Goal: Task Accomplishment & Management: Use online tool/utility

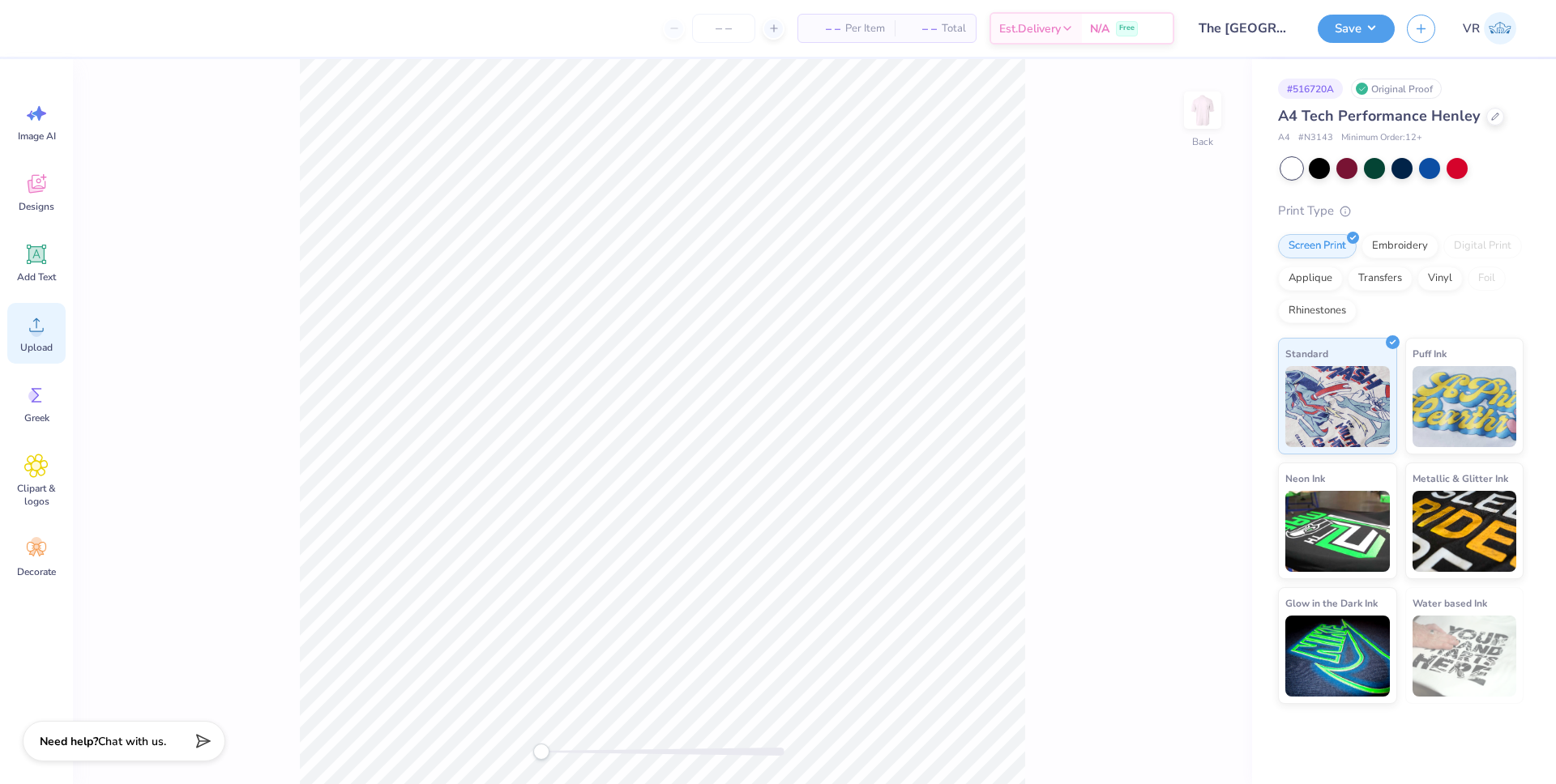
click at [30, 330] on icon at bounding box center [36, 325] width 24 height 24
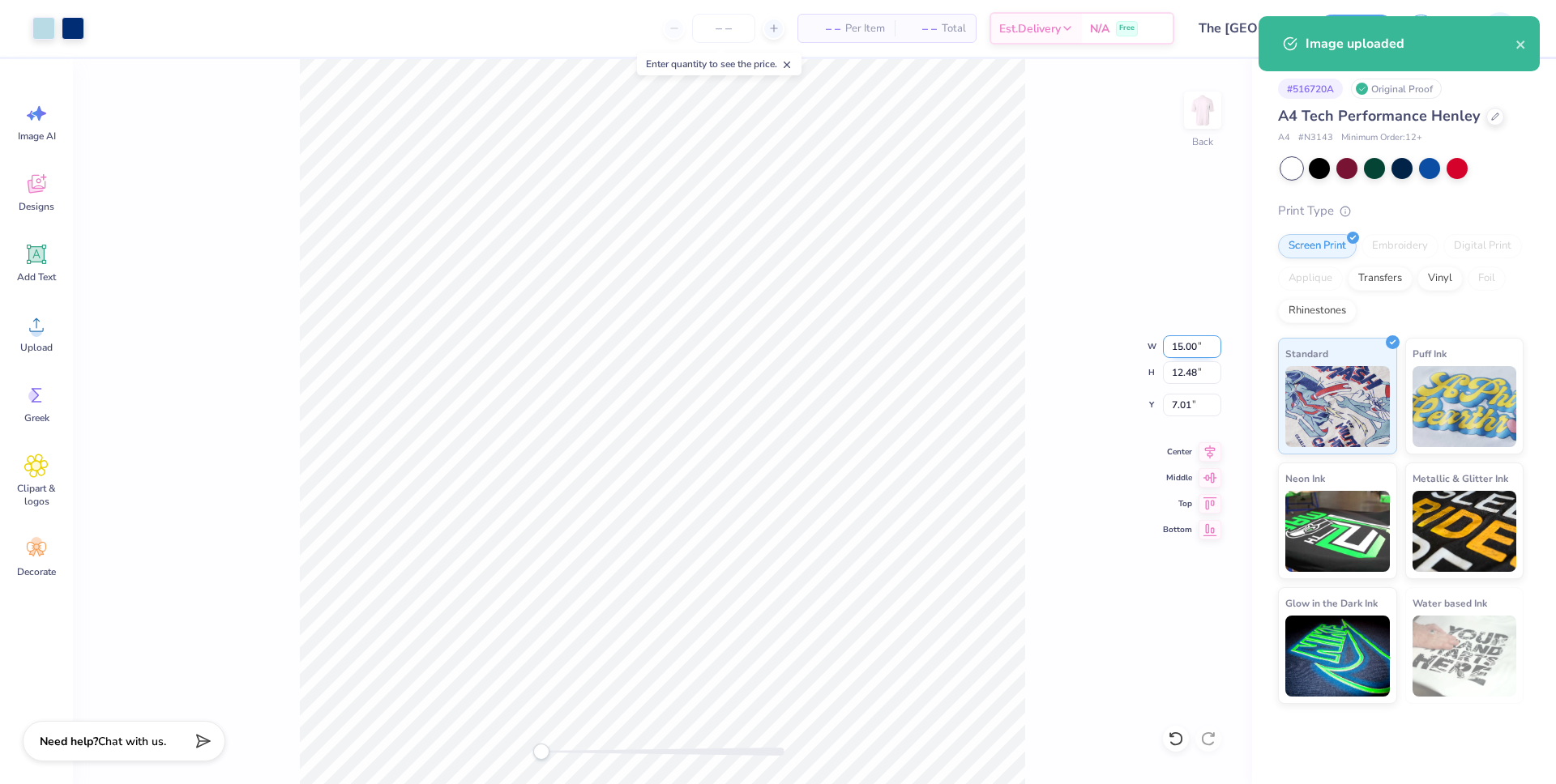
click at [1179, 350] on input "15.00" at bounding box center [1191, 347] width 58 height 23
click at [1178, 350] on input "15.00" at bounding box center [1191, 347] width 58 height 23
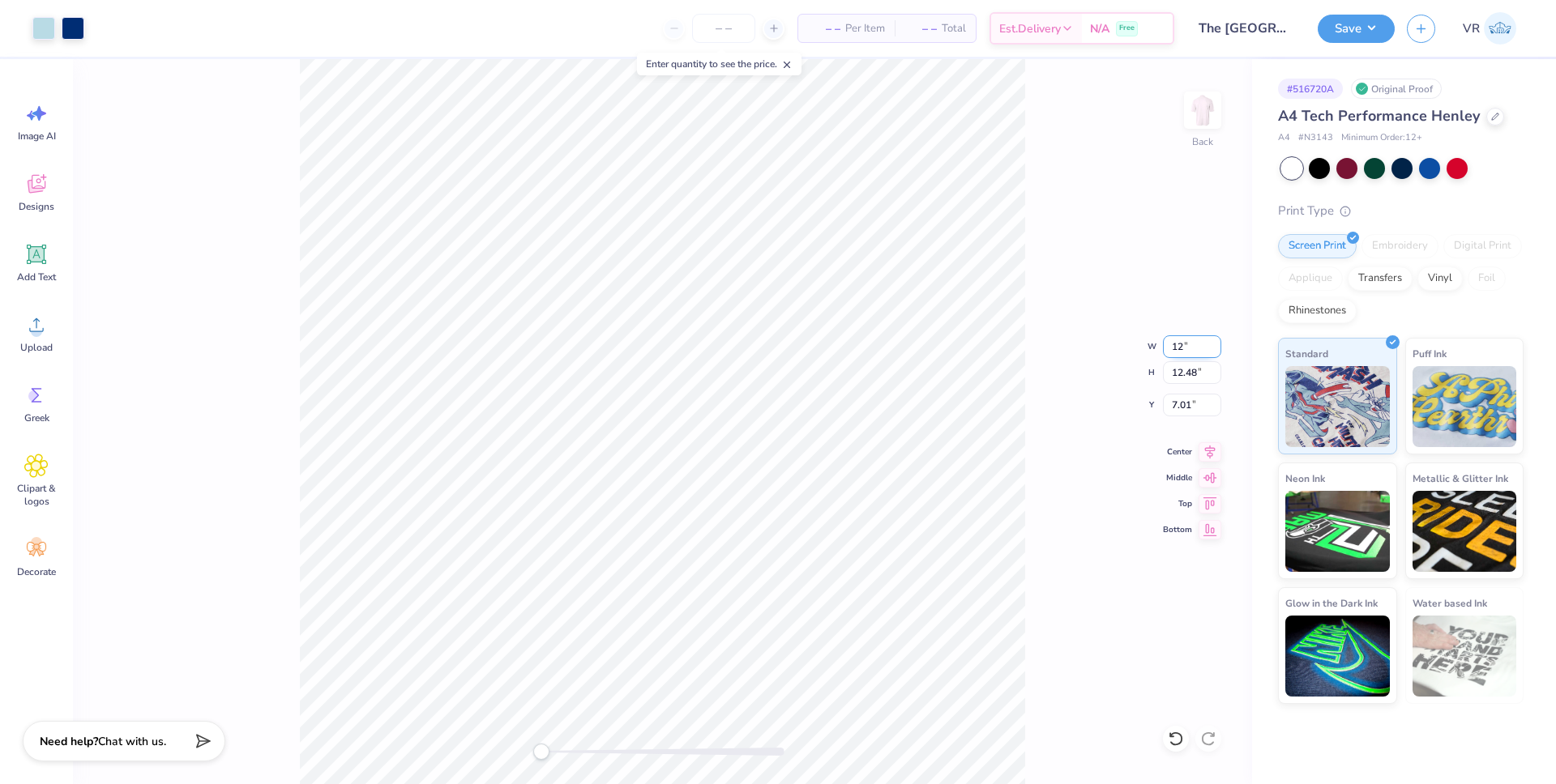
type input "12"
click at [1181, 403] on input "9.25" at bounding box center [1191, 405] width 58 height 23
type input "3"
click at [1208, 456] on icon at bounding box center [1210, 449] width 23 height 19
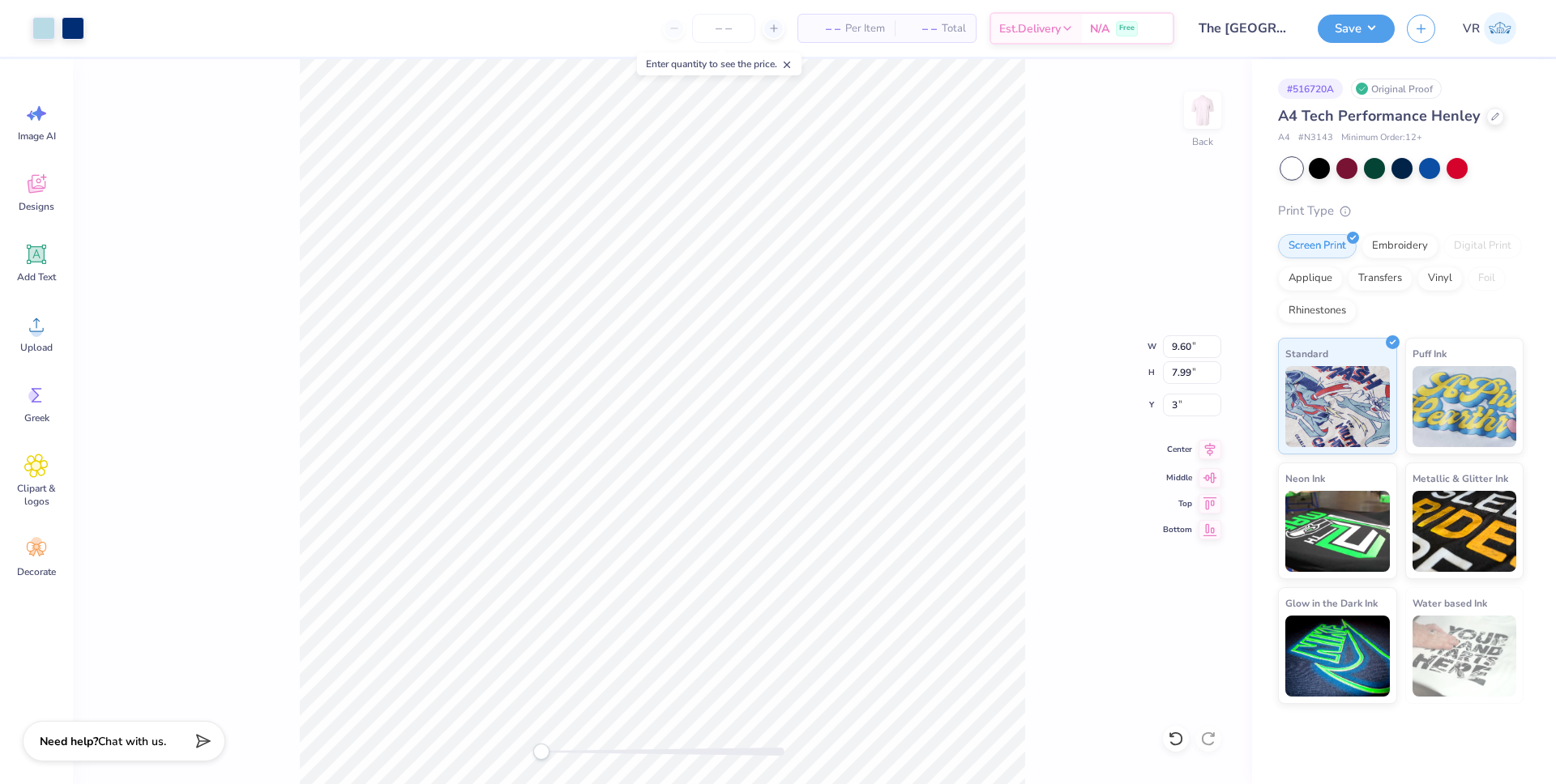
click at [1208, 455] on icon at bounding box center [1210, 449] width 23 height 19
click at [1175, 403] on input "6.11" at bounding box center [1191, 405] width 58 height 23
type input "6"
click at [31, 341] on span "Upload" at bounding box center [36, 348] width 32 height 13
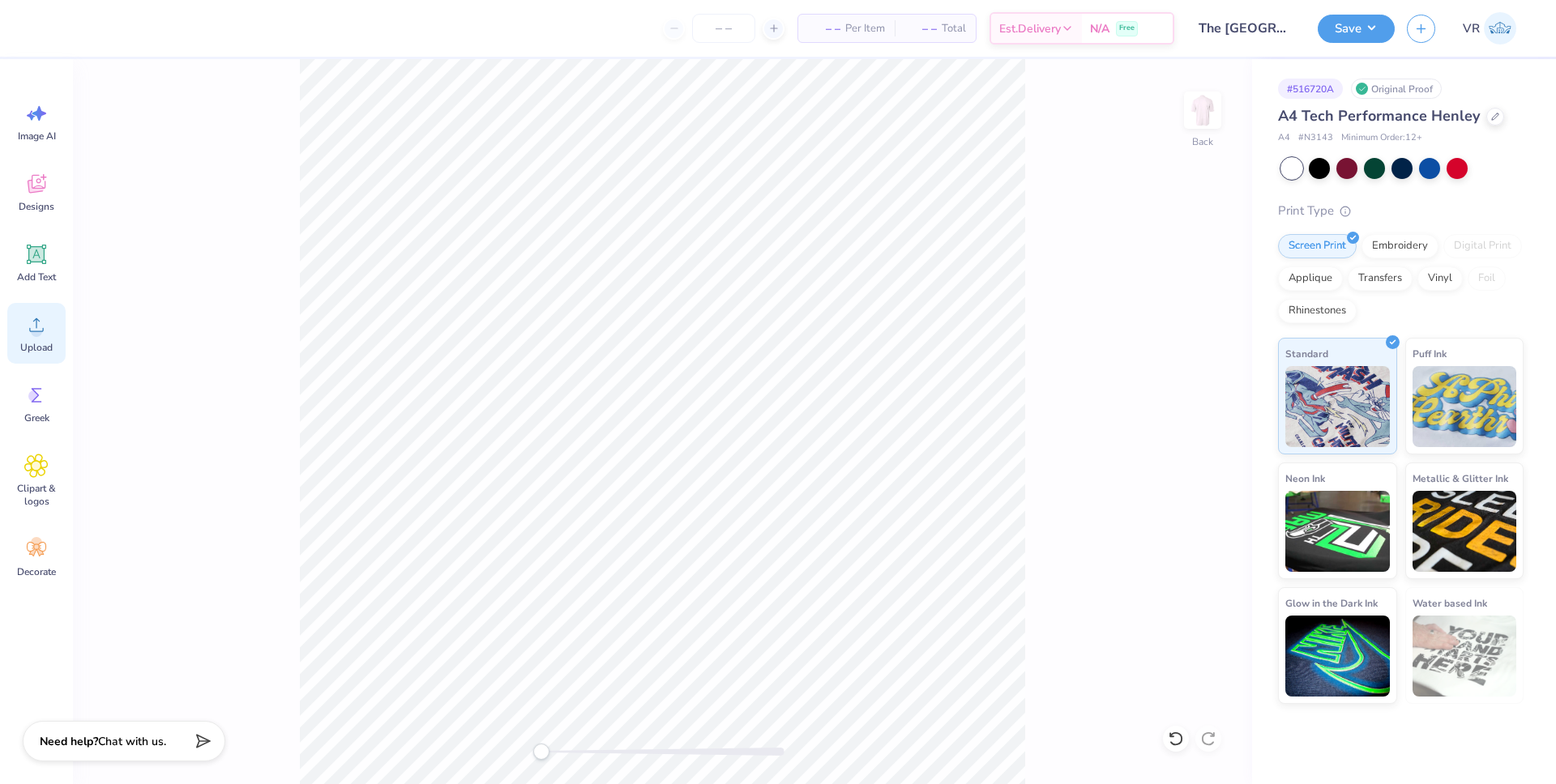
click at [52, 316] on div "Upload" at bounding box center [36, 333] width 58 height 61
click at [1181, 410] on input "7.01" at bounding box center [1191, 405] width 58 height 23
click at [1176, 408] on input "3" at bounding box center [1191, 405] width 58 height 23
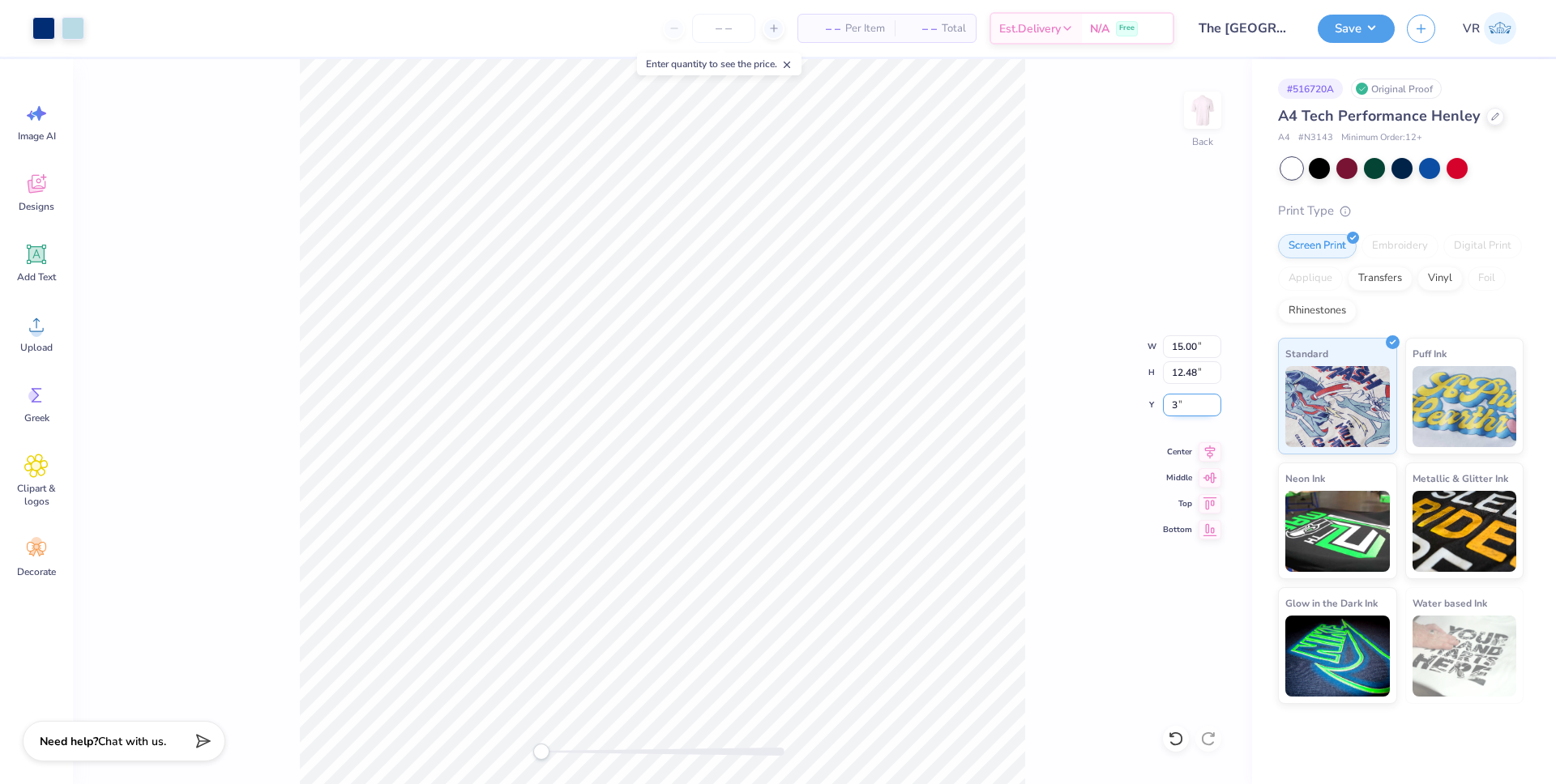
click at [1171, 408] on input "3" at bounding box center [1191, 405] width 58 height 23
type input "6"
click at [1212, 447] on icon at bounding box center [1210, 449] width 23 height 19
click at [40, 347] on span "Upload" at bounding box center [36, 348] width 32 height 13
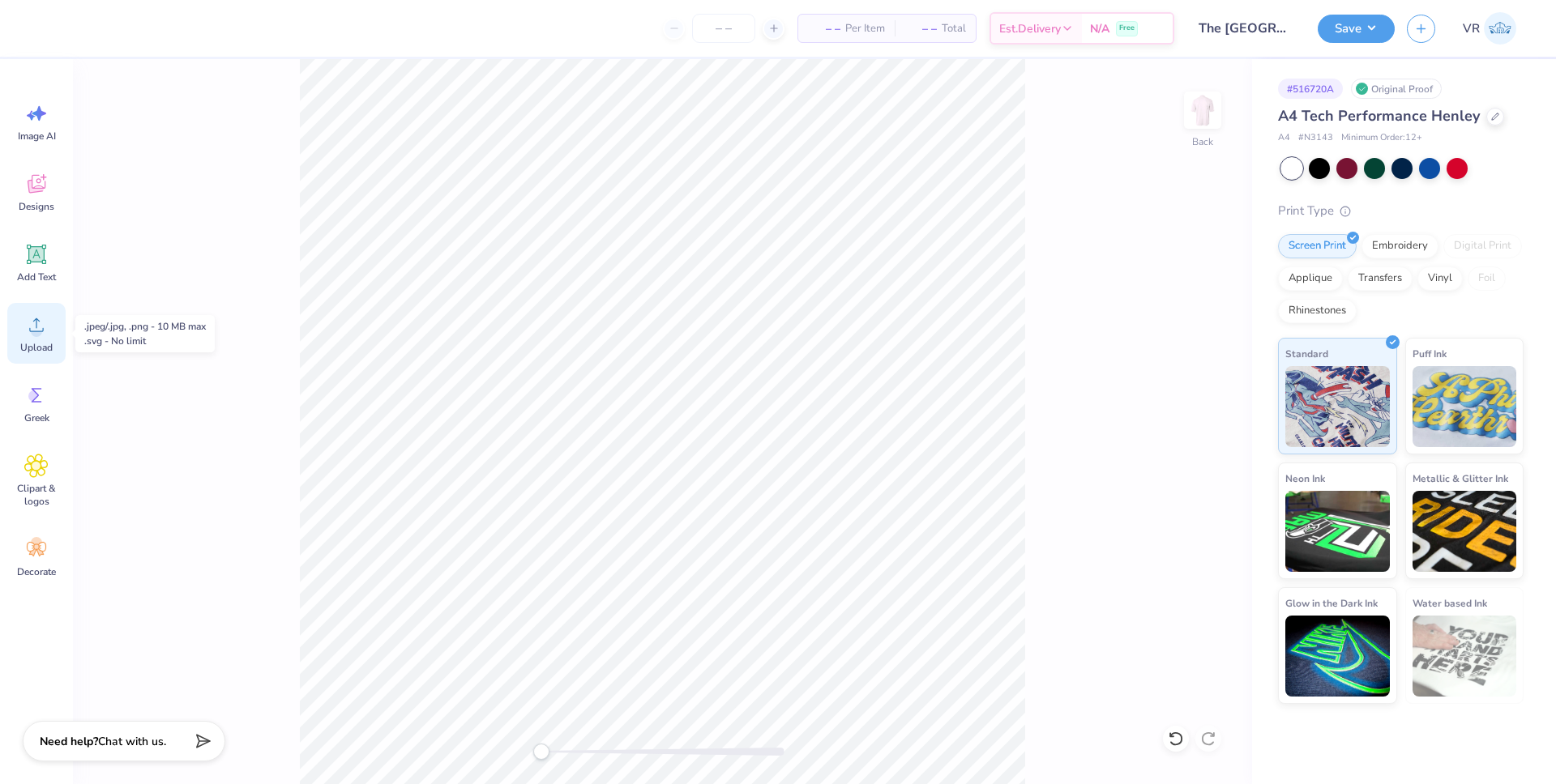
click at [36, 327] on icon at bounding box center [37, 325] width 15 height 14
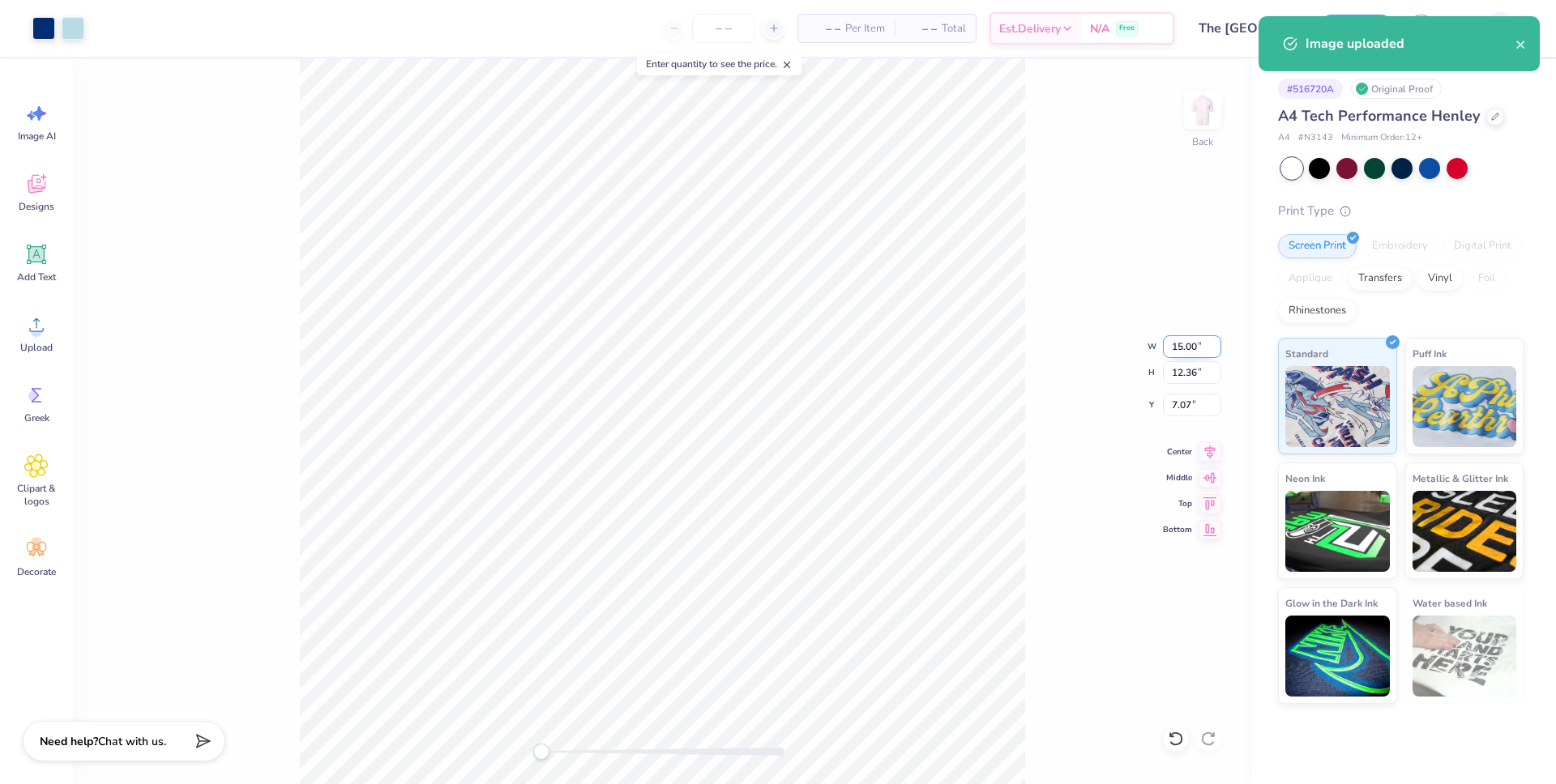
click at [1178, 346] on input "15.00" at bounding box center [1191, 347] width 58 height 23
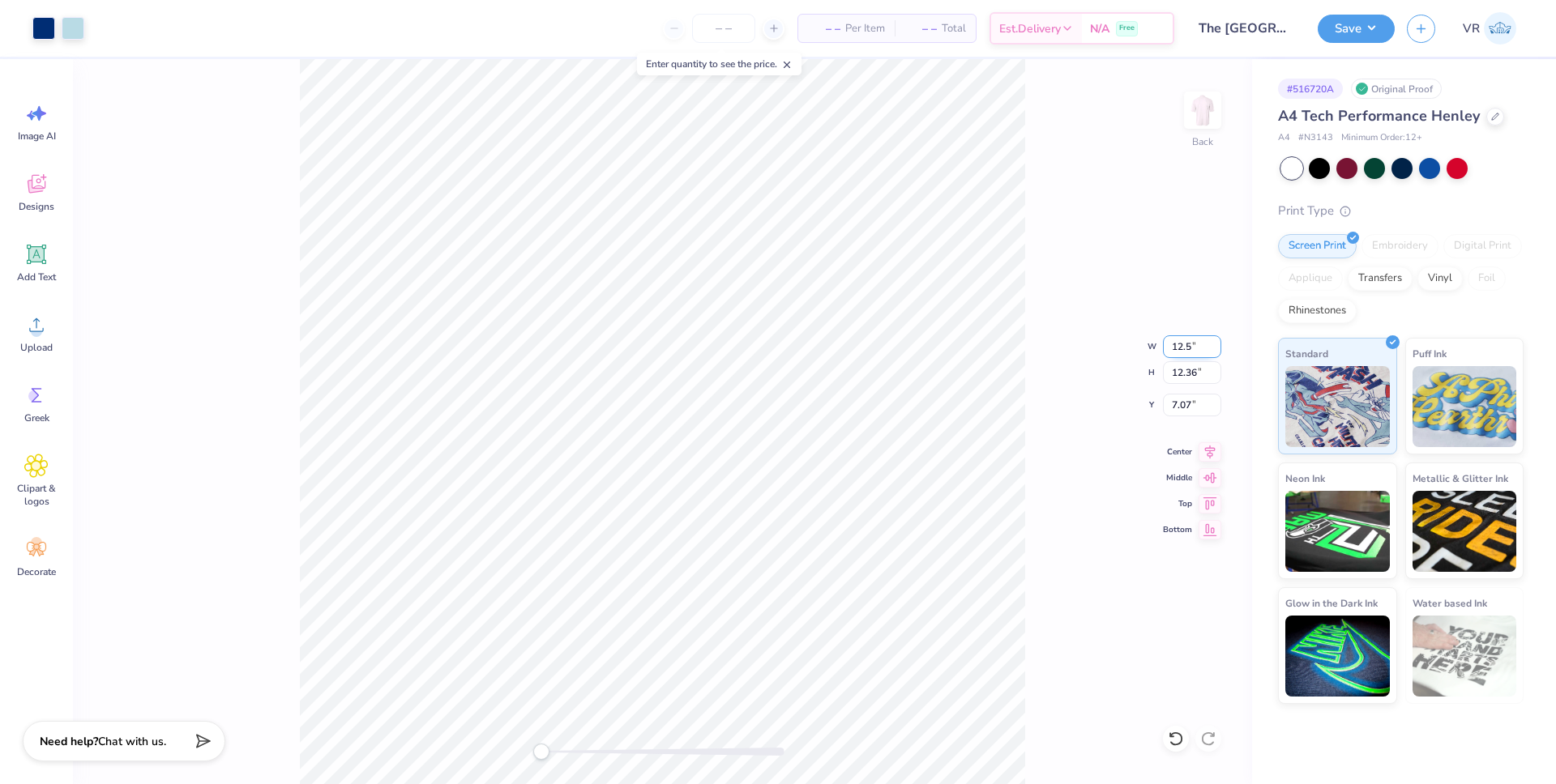
type input "12.5"
click at [1176, 409] on input "8.96" at bounding box center [1191, 405] width 58 height 23
type input "3"
click at [1207, 452] on icon at bounding box center [1210, 449] width 10 height 14
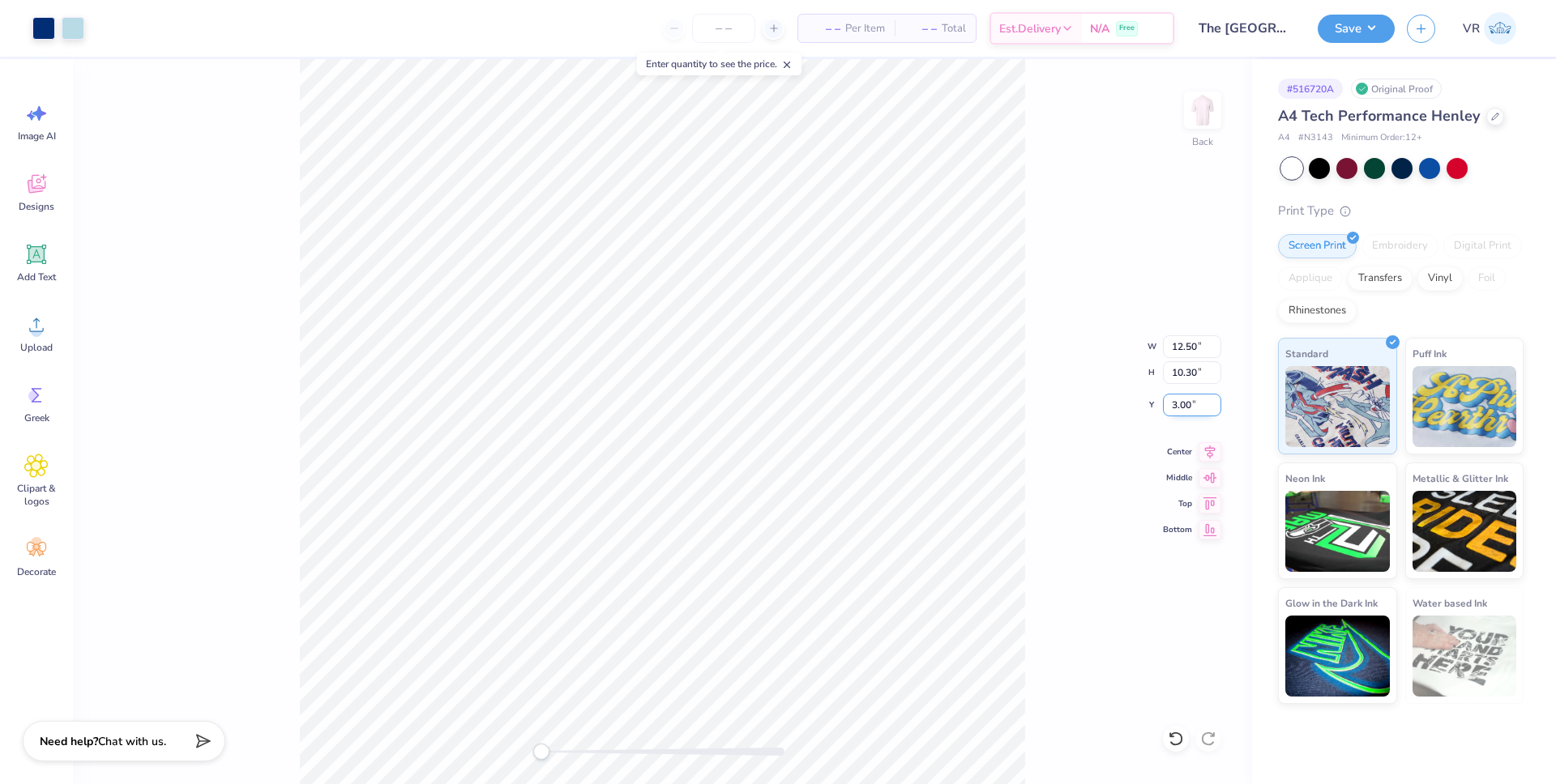
click at [1168, 402] on input "3.00" at bounding box center [1191, 405] width 58 height 23
type input "6"
click at [1203, 459] on div "Back W 12.50 12.50 " H 10.30 10.30 " Y 6 6 " Center Middle Top Bottom" at bounding box center [663, 422] width 1179 height 725
click at [1207, 451] on icon at bounding box center [1210, 449] width 10 height 14
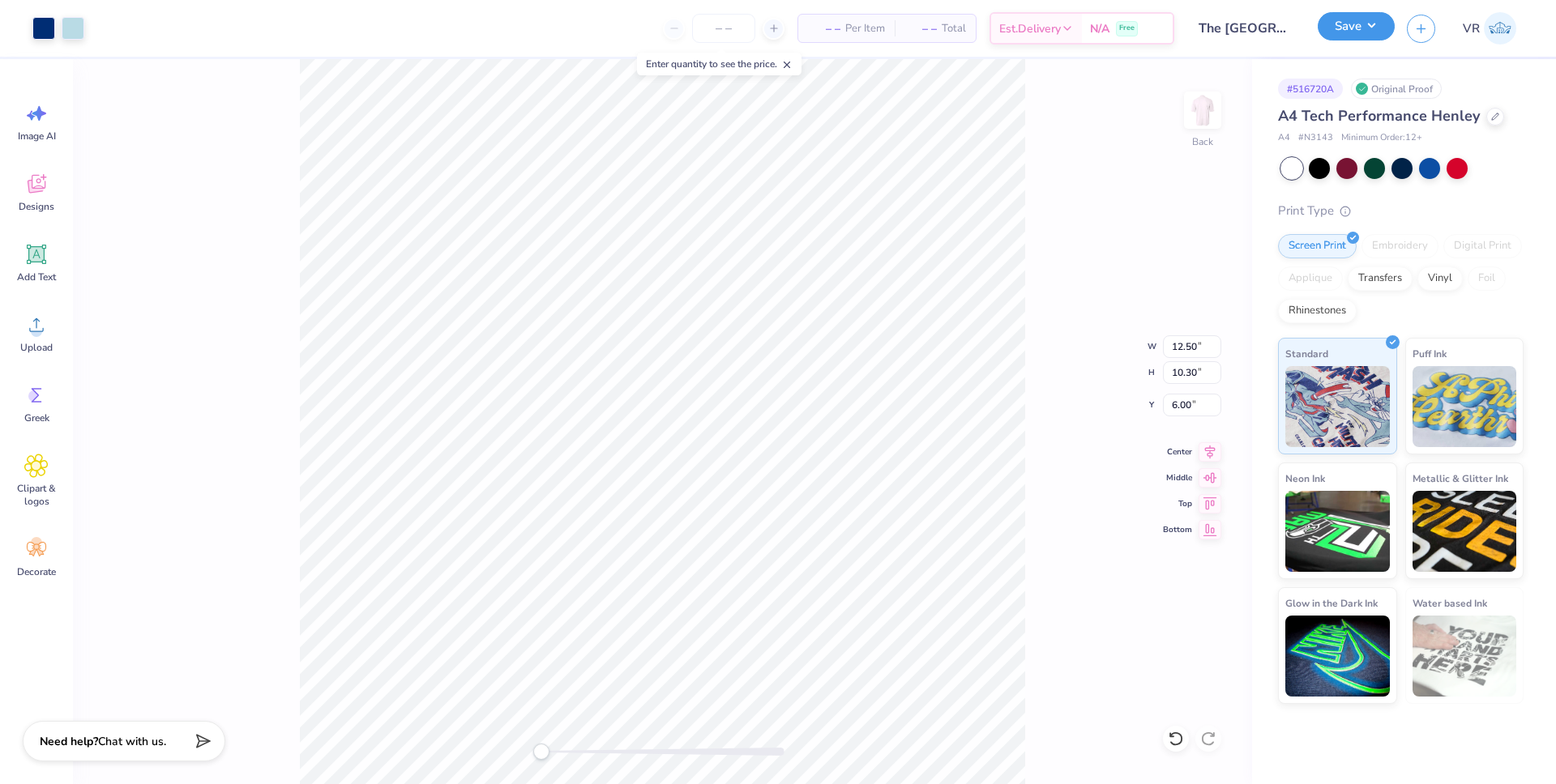
click at [1349, 36] on button "Save" at bounding box center [1356, 26] width 77 height 29
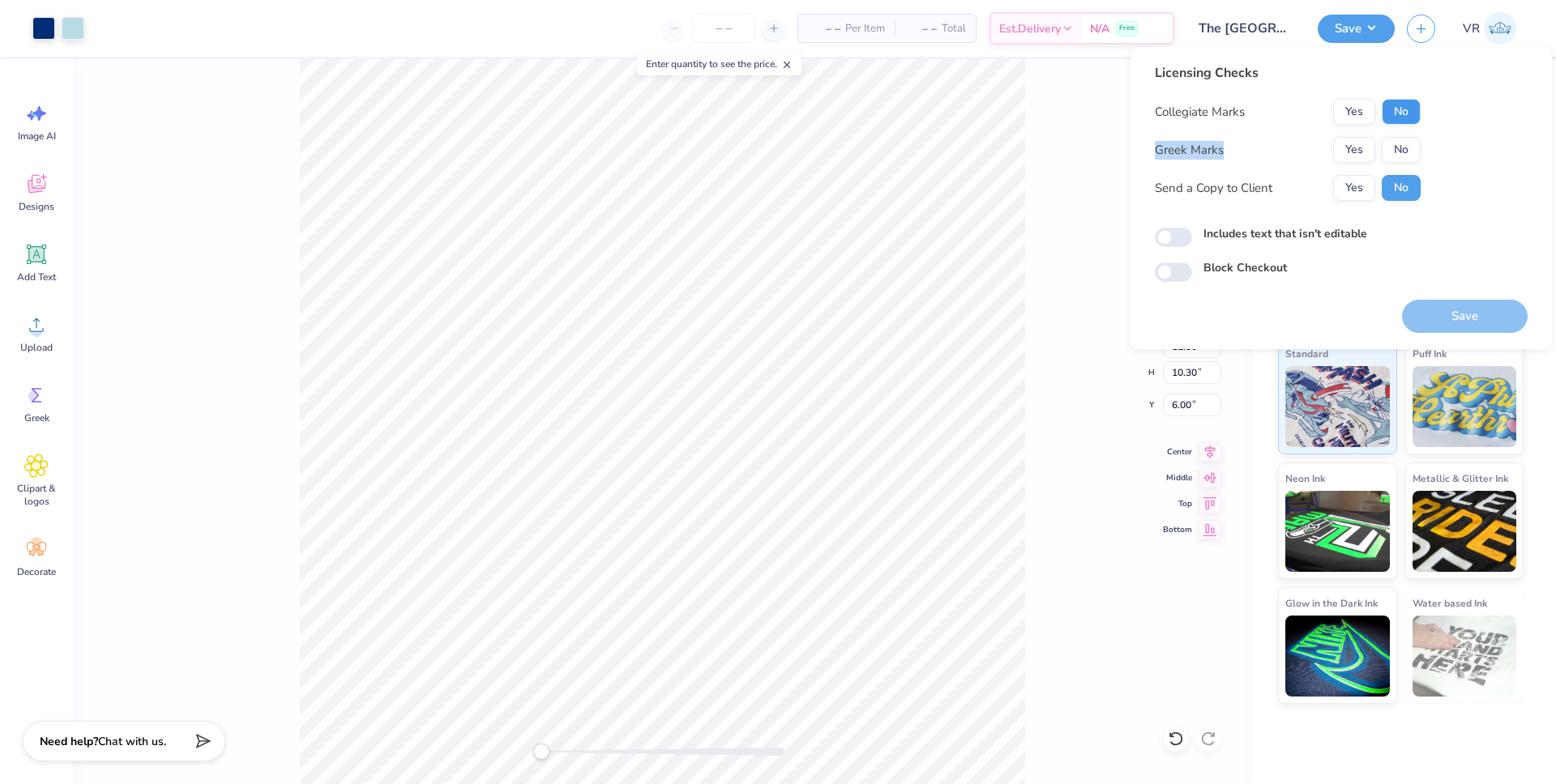
click at [1412, 124] on div "Collegiate Marks Yes No Greek Marks Yes No Send a Copy to Client Yes No" at bounding box center [1287, 149] width 266 height 102
click at [1352, 160] on button "Yes" at bounding box center [1355, 149] width 42 height 26
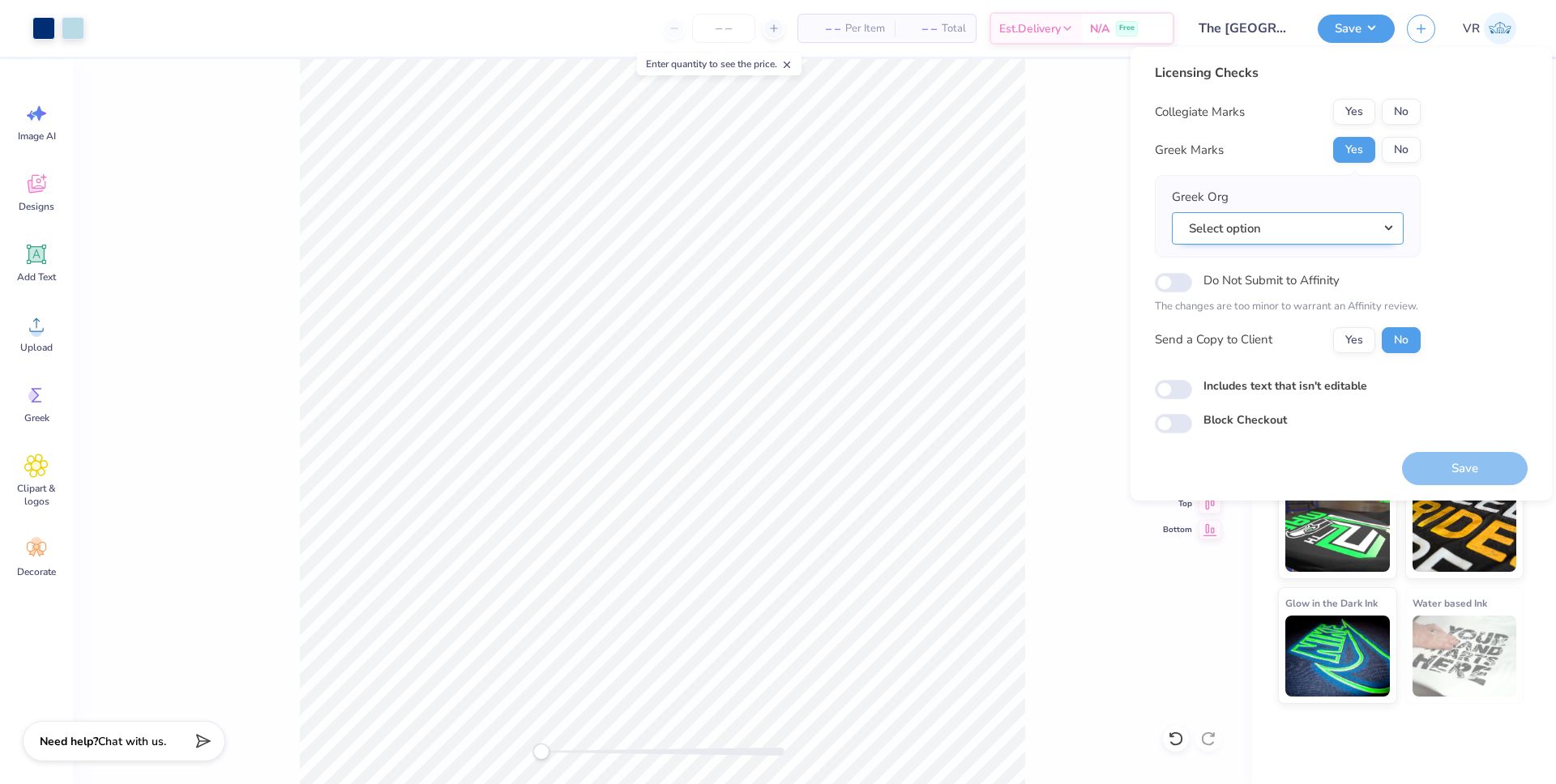
click at [1267, 234] on button "Select option" at bounding box center [1287, 229] width 232 height 33
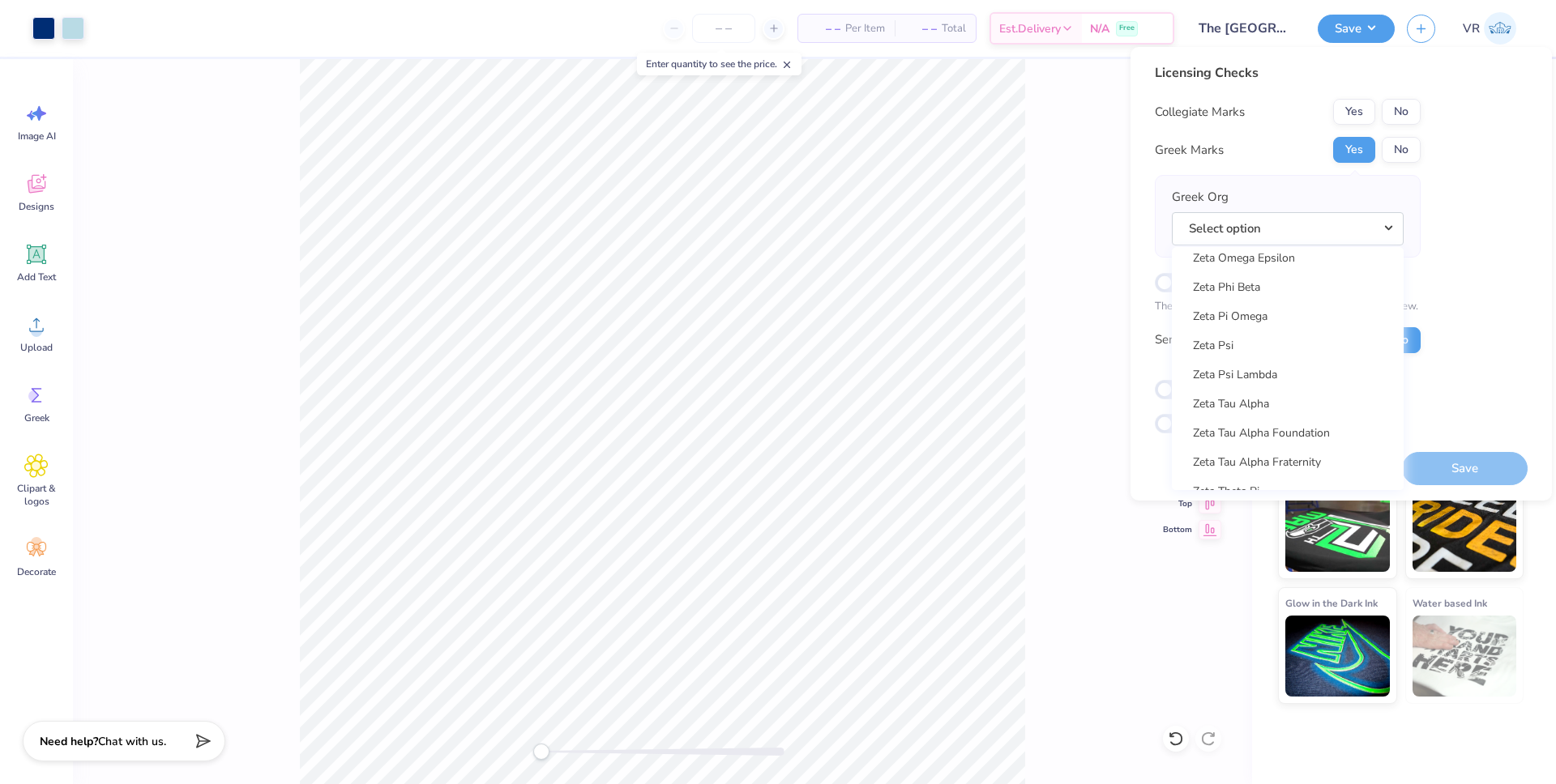
scroll to position [12661, 0]
click at [1247, 409] on link "Zeta Tau Alpha" at bounding box center [1287, 406] width 219 height 27
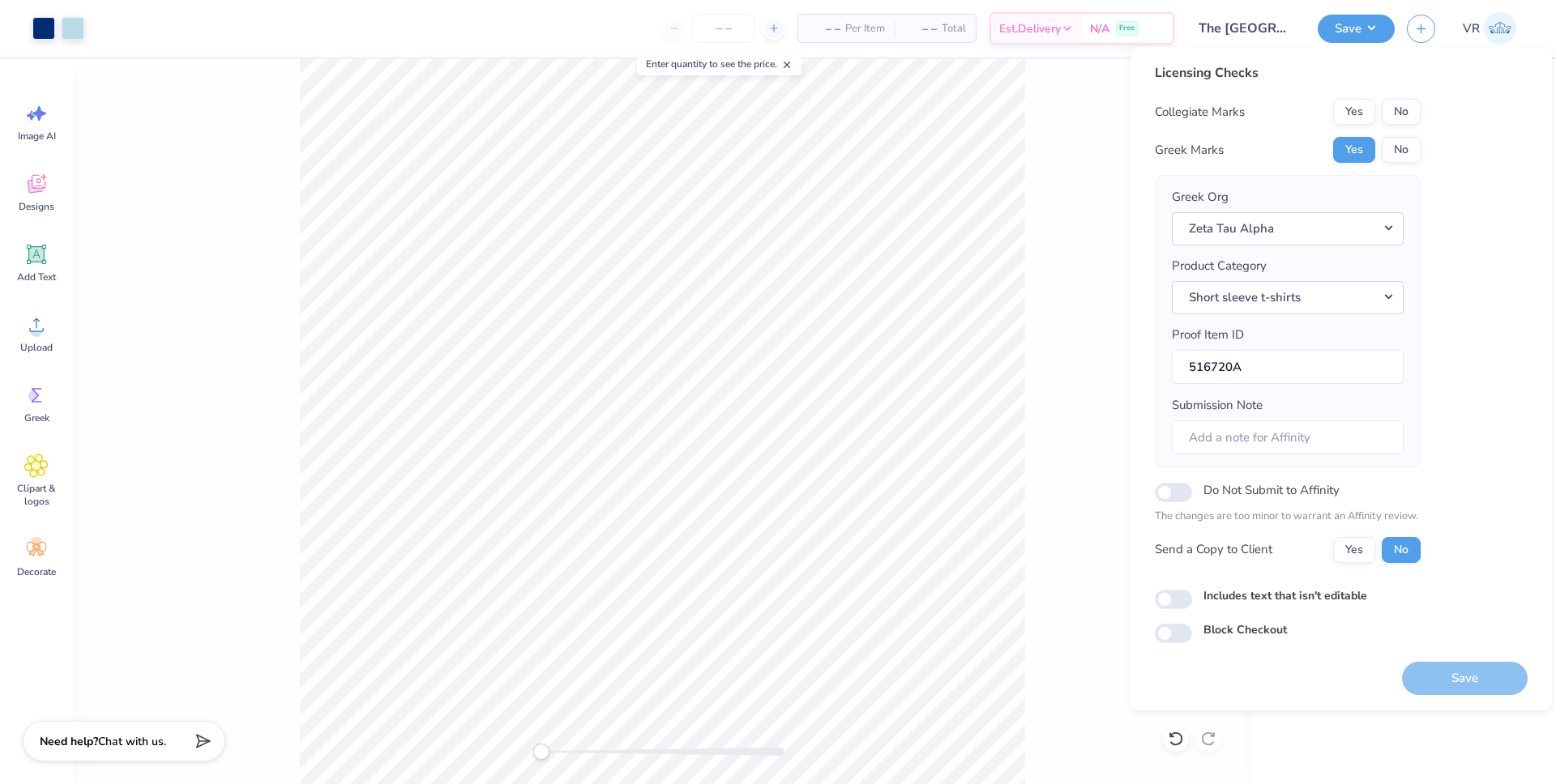
click at [1447, 359] on div "Licensing Checks Collegiate Marks Yes No Greek Marks Yes No Greek Org Zeta Tau …" at bounding box center [1341, 352] width 373 height 580
click at [1428, 677] on div "Save" at bounding box center [1465, 678] width 126 height 33
click at [1414, 110] on button "No" at bounding box center [1401, 112] width 39 height 26
click at [1436, 685] on button "Save" at bounding box center [1465, 678] width 126 height 33
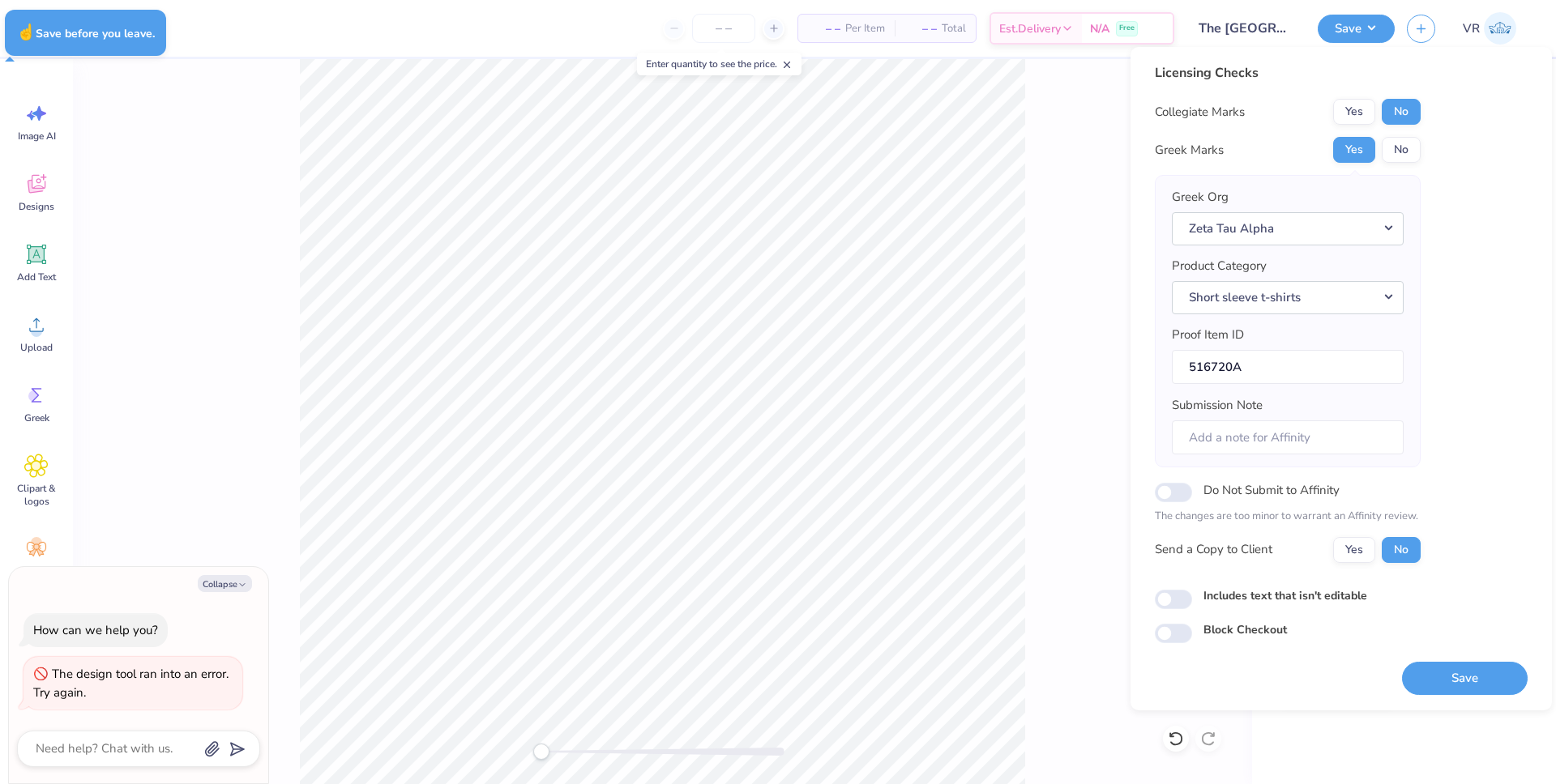
type textarea "x"
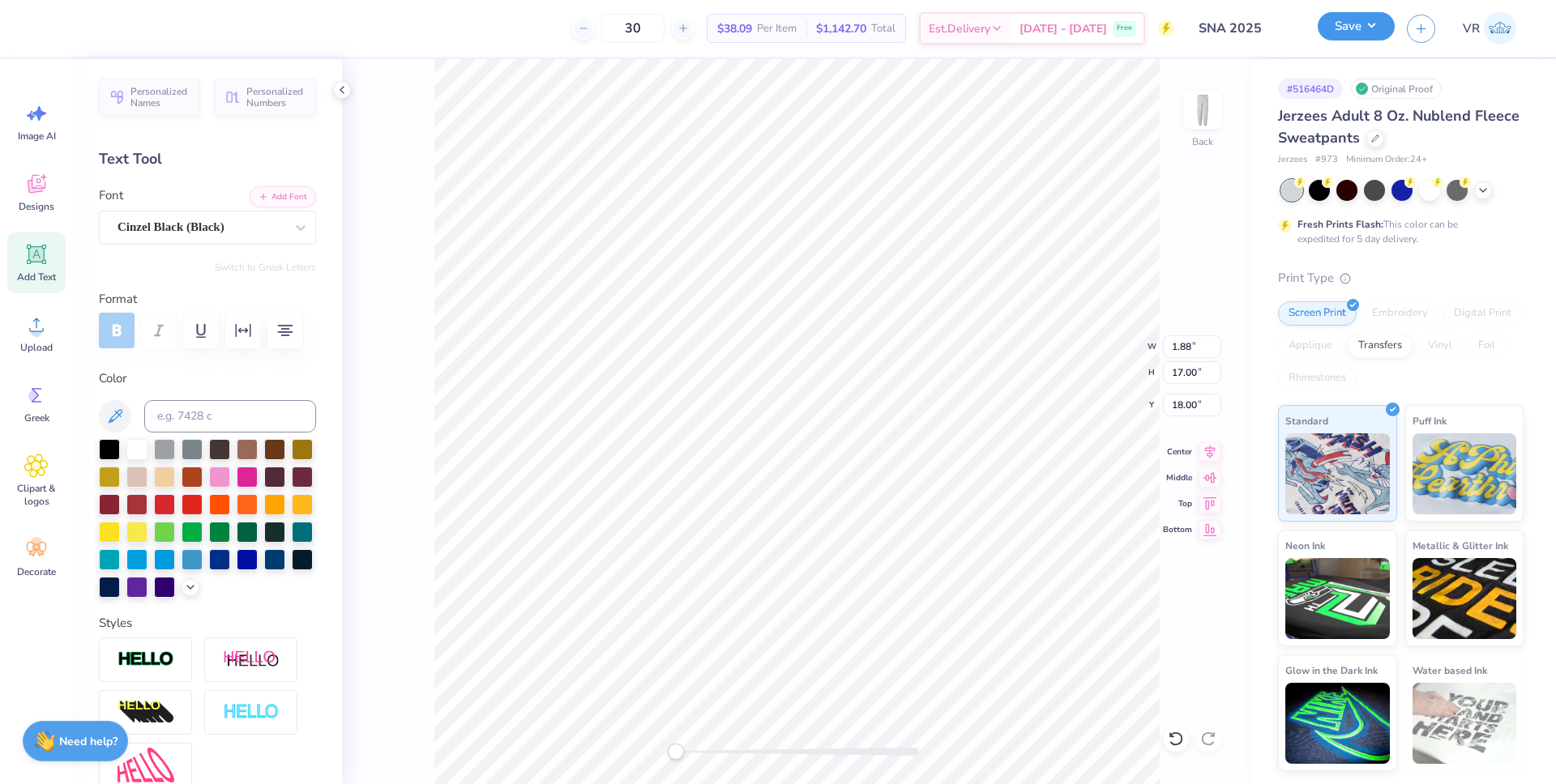
click at [1365, 30] on button "Save" at bounding box center [1356, 26] width 77 height 29
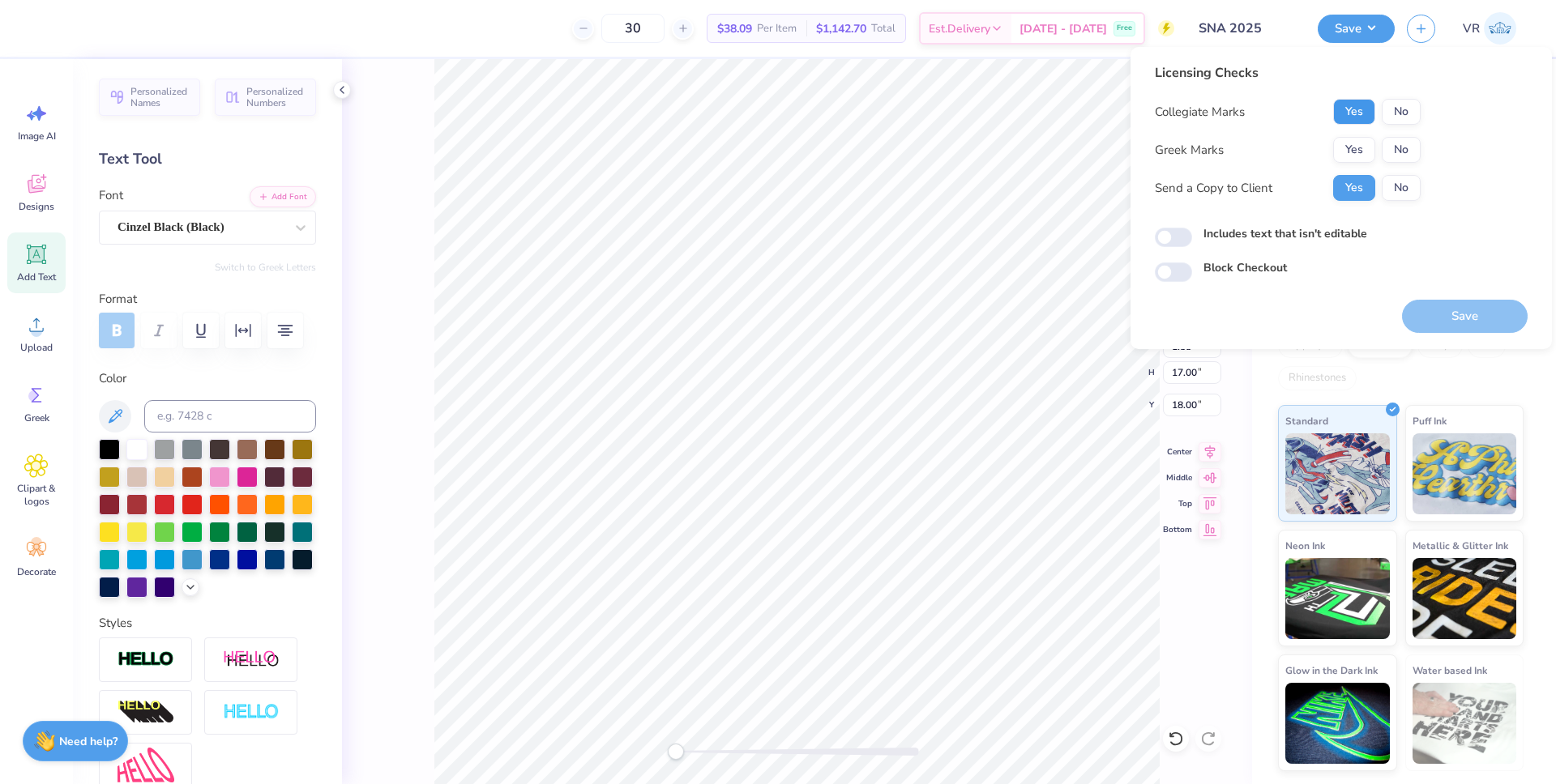
click at [1345, 111] on button "Yes" at bounding box center [1355, 112] width 42 height 26
click at [1401, 149] on button "No" at bounding box center [1401, 149] width 39 height 26
click at [1442, 315] on button "Save" at bounding box center [1465, 316] width 126 height 33
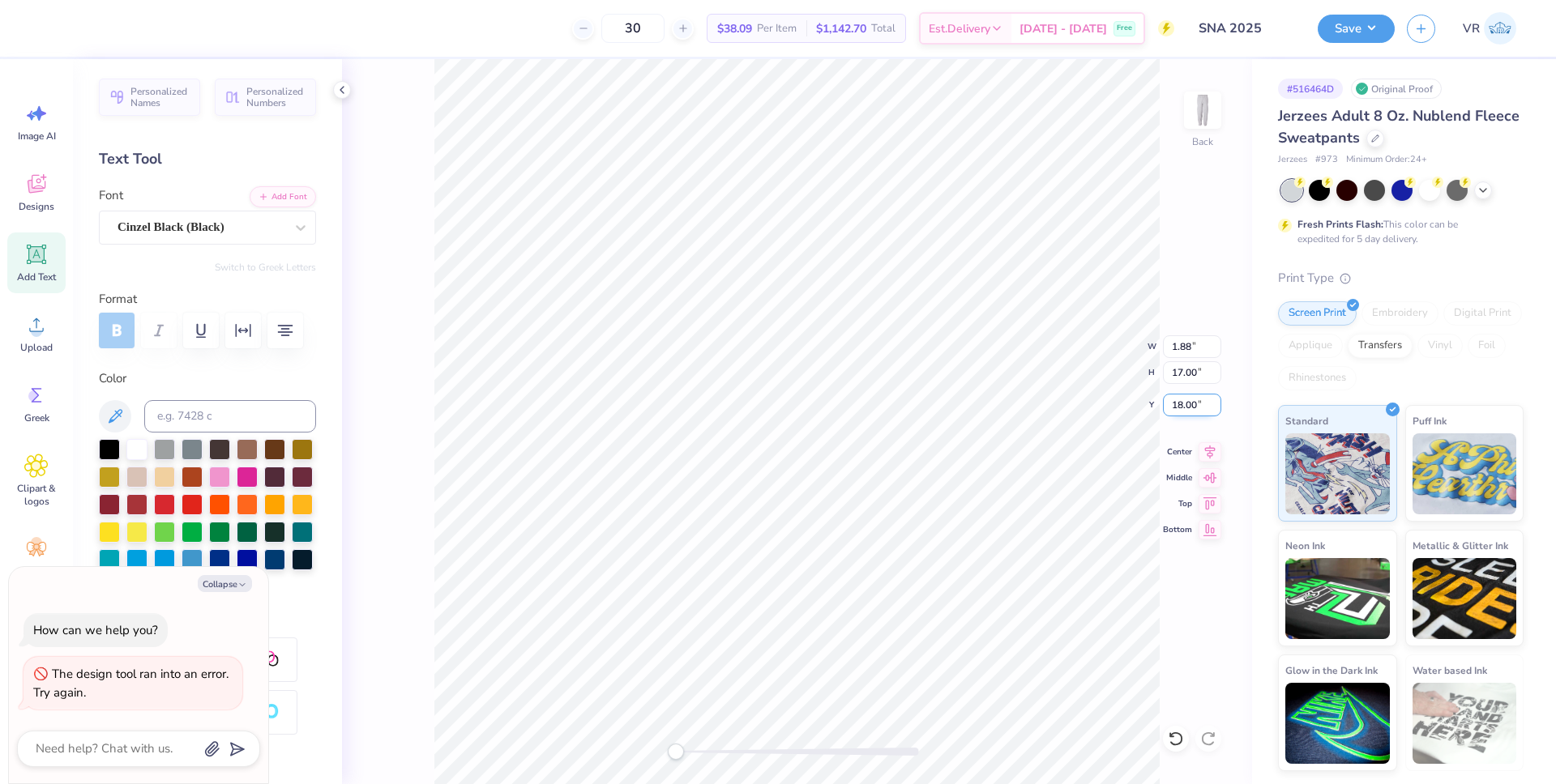
scroll to position [14, 2]
type textarea "x"
type input "4.50"
type input "5.56"
type input "5.00"
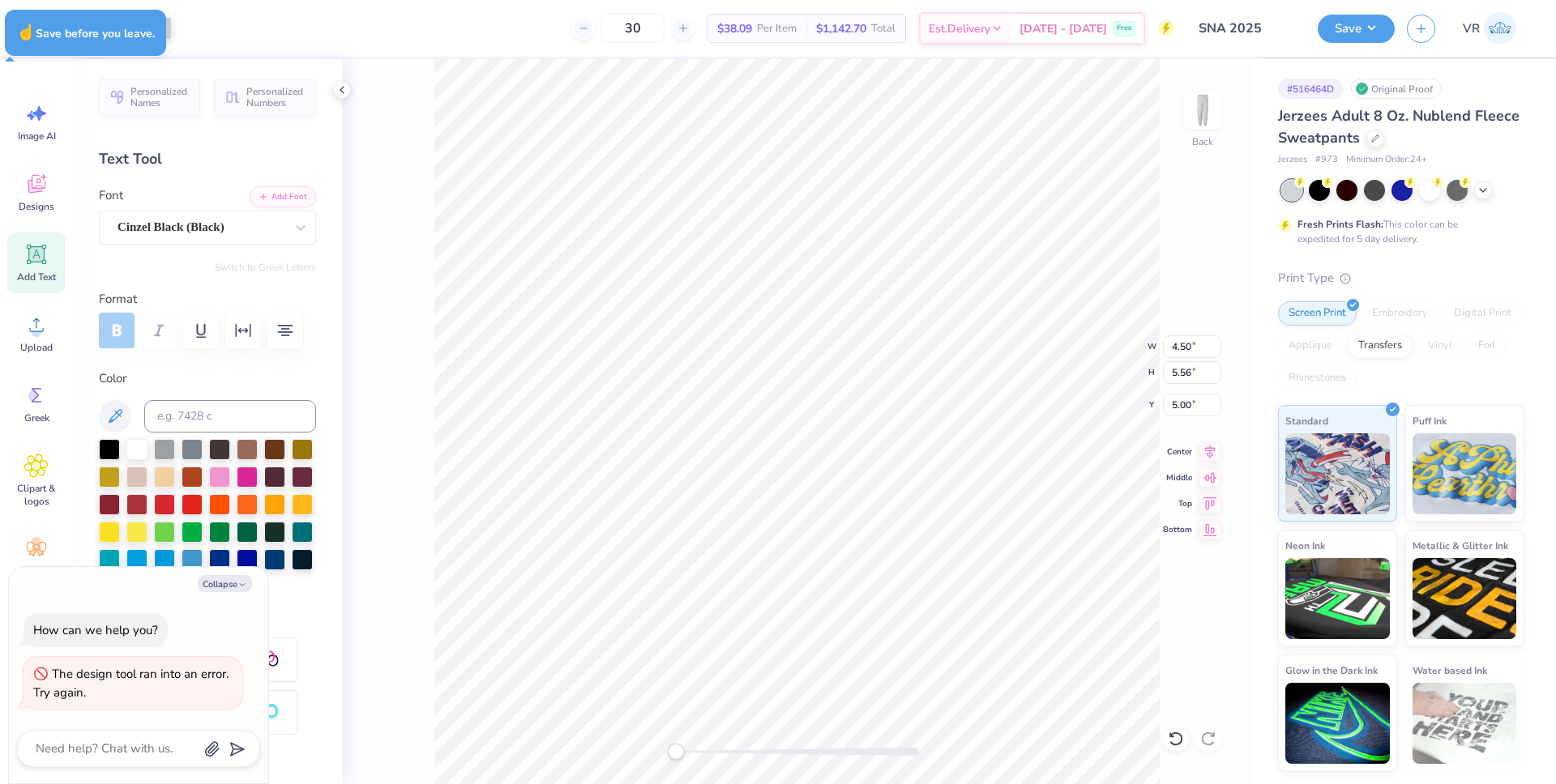
type textarea "x"
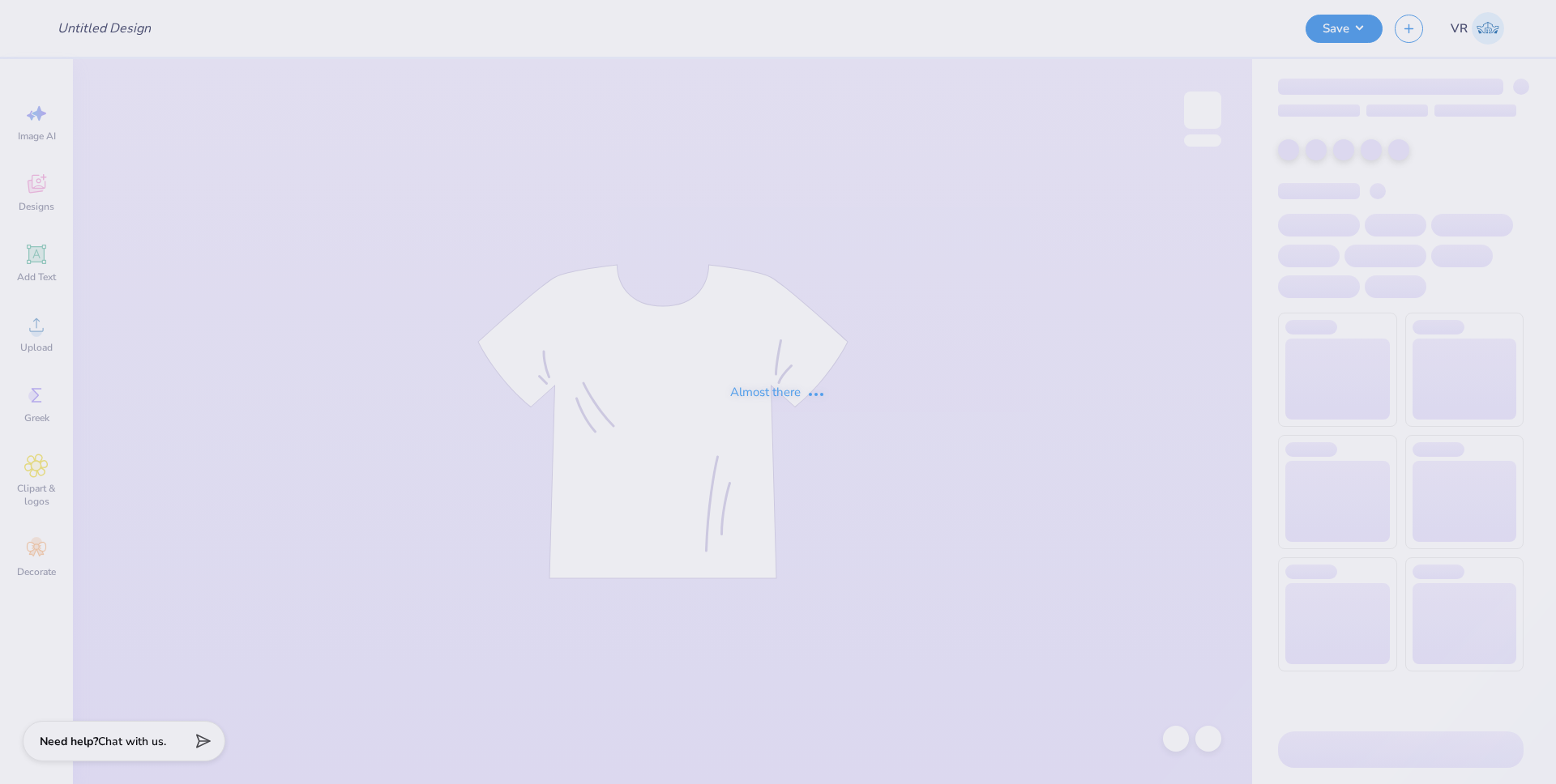
type input "SNA 2025"
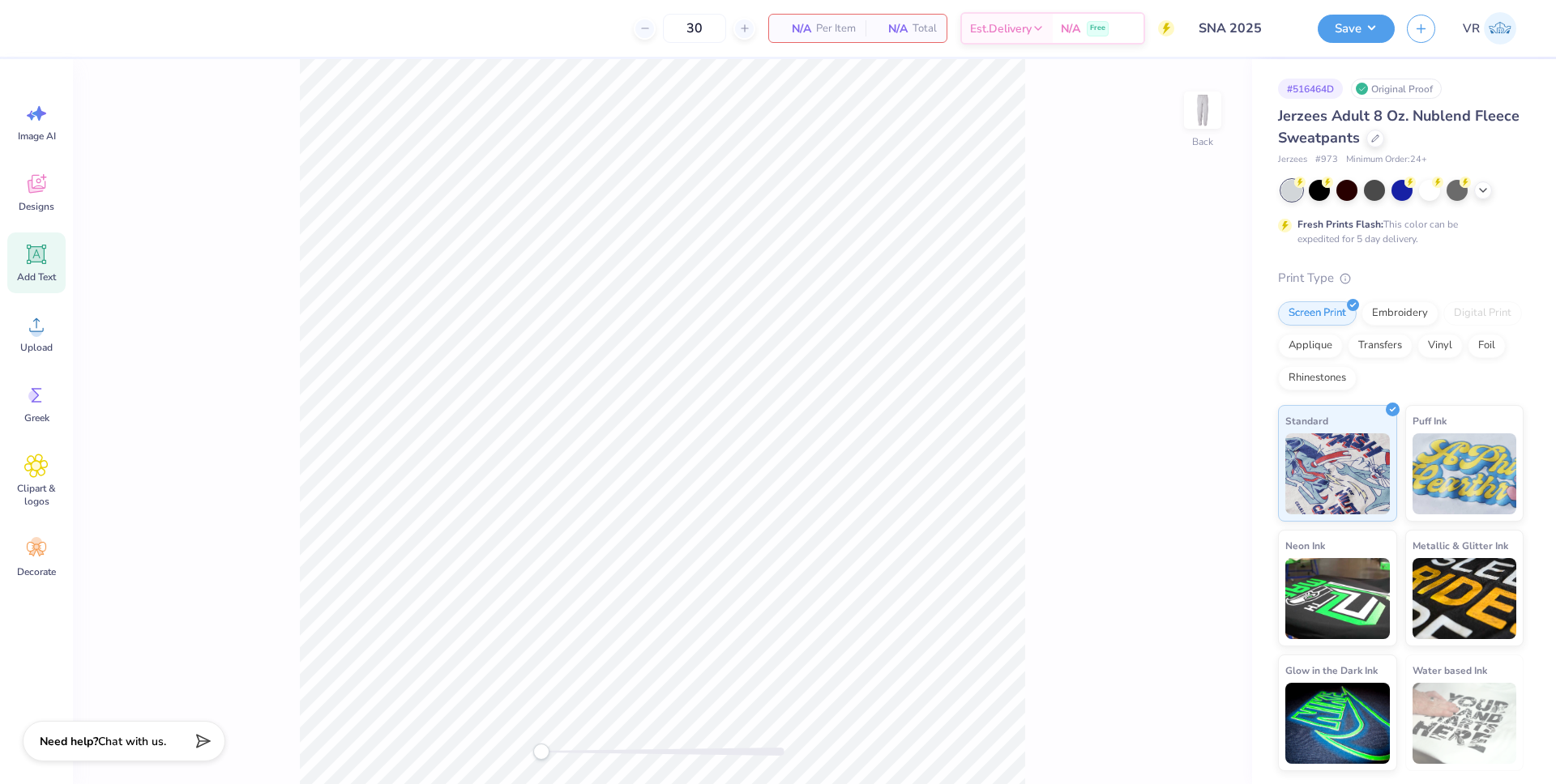
click at [38, 267] on div "Add Text" at bounding box center [36, 263] width 58 height 61
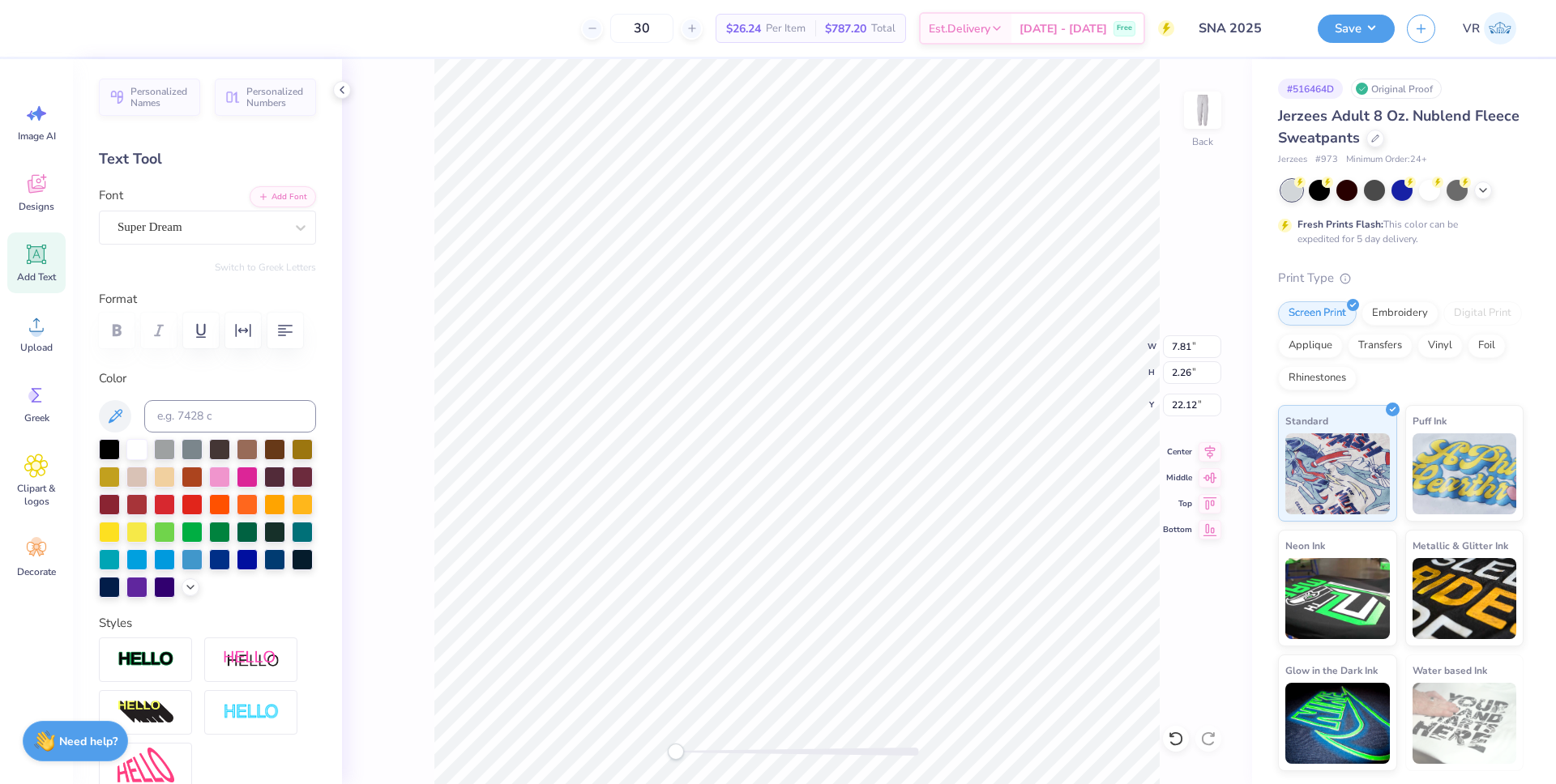
scroll to position [19, 3]
click at [260, 229] on div "Super Dream" at bounding box center [201, 227] width 170 height 25
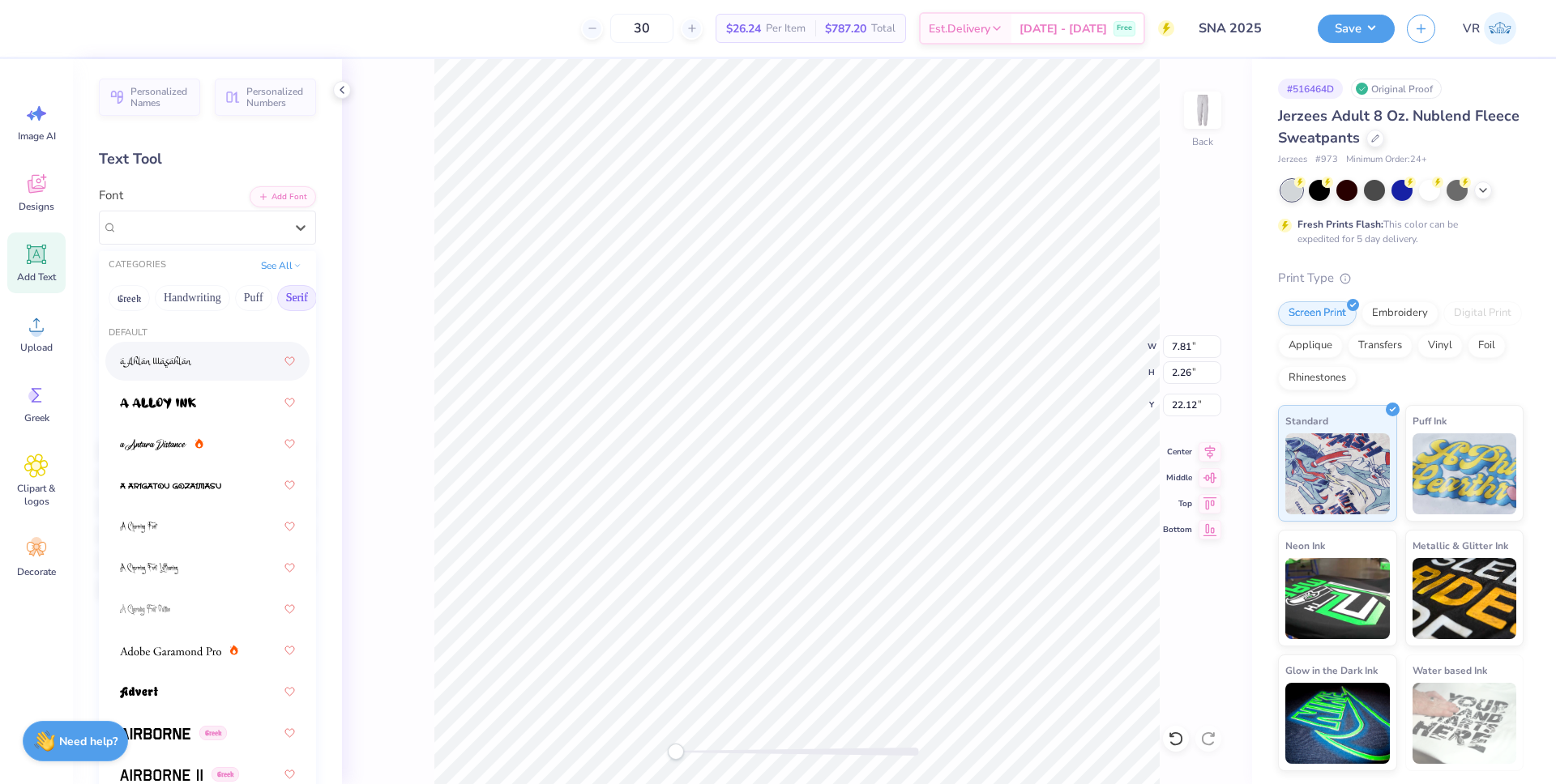
click at [292, 299] on button "Serif" at bounding box center [296, 298] width 40 height 26
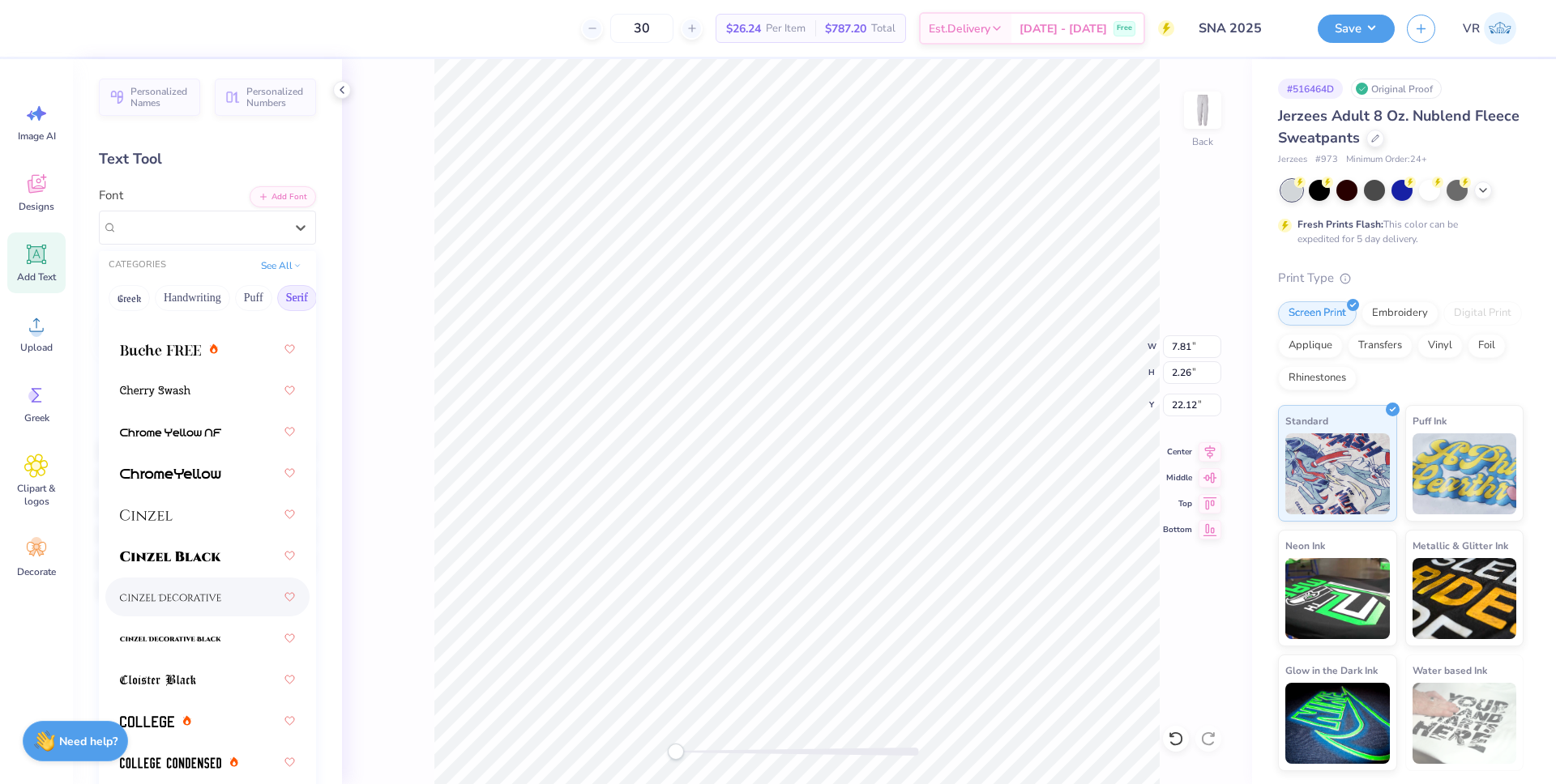
scroll to position [300, 0]
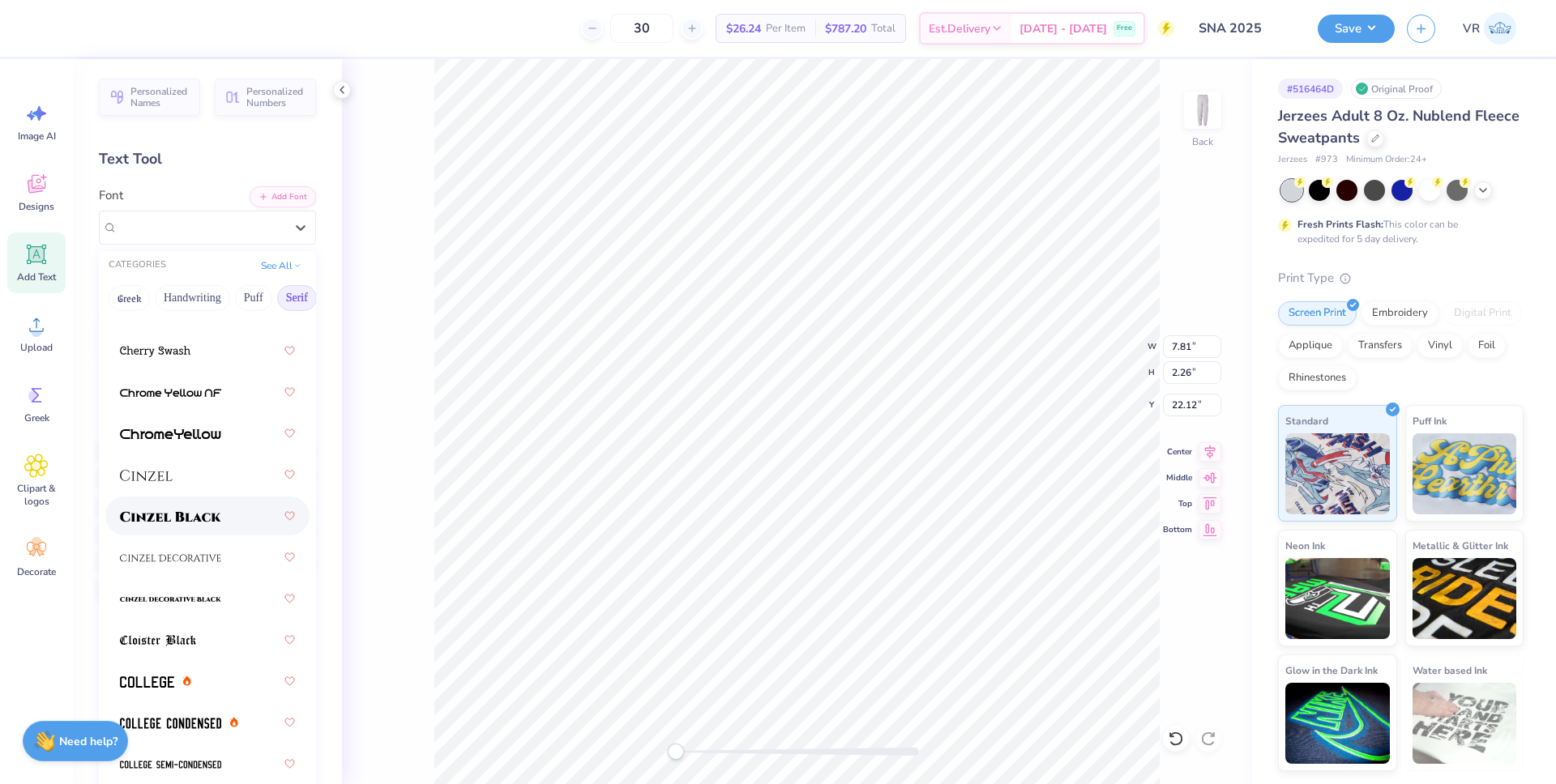
click at [178, 516] on img at bounding box center [171, 517] width 102 height 11
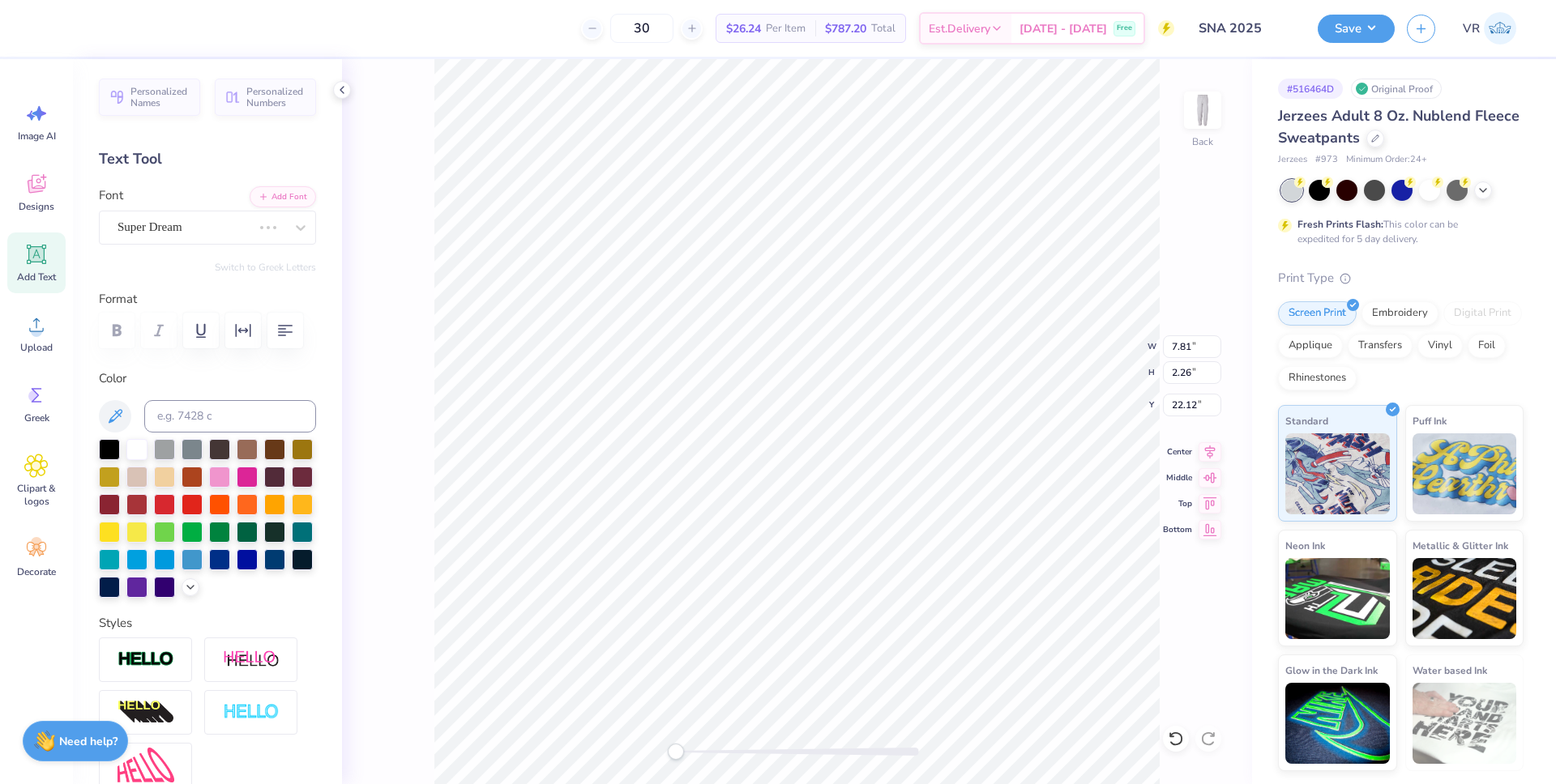
scroll to position [19, 2]
paste textarea "N U R S i N G"
paste textarea
type textarea "N U R S i N G"
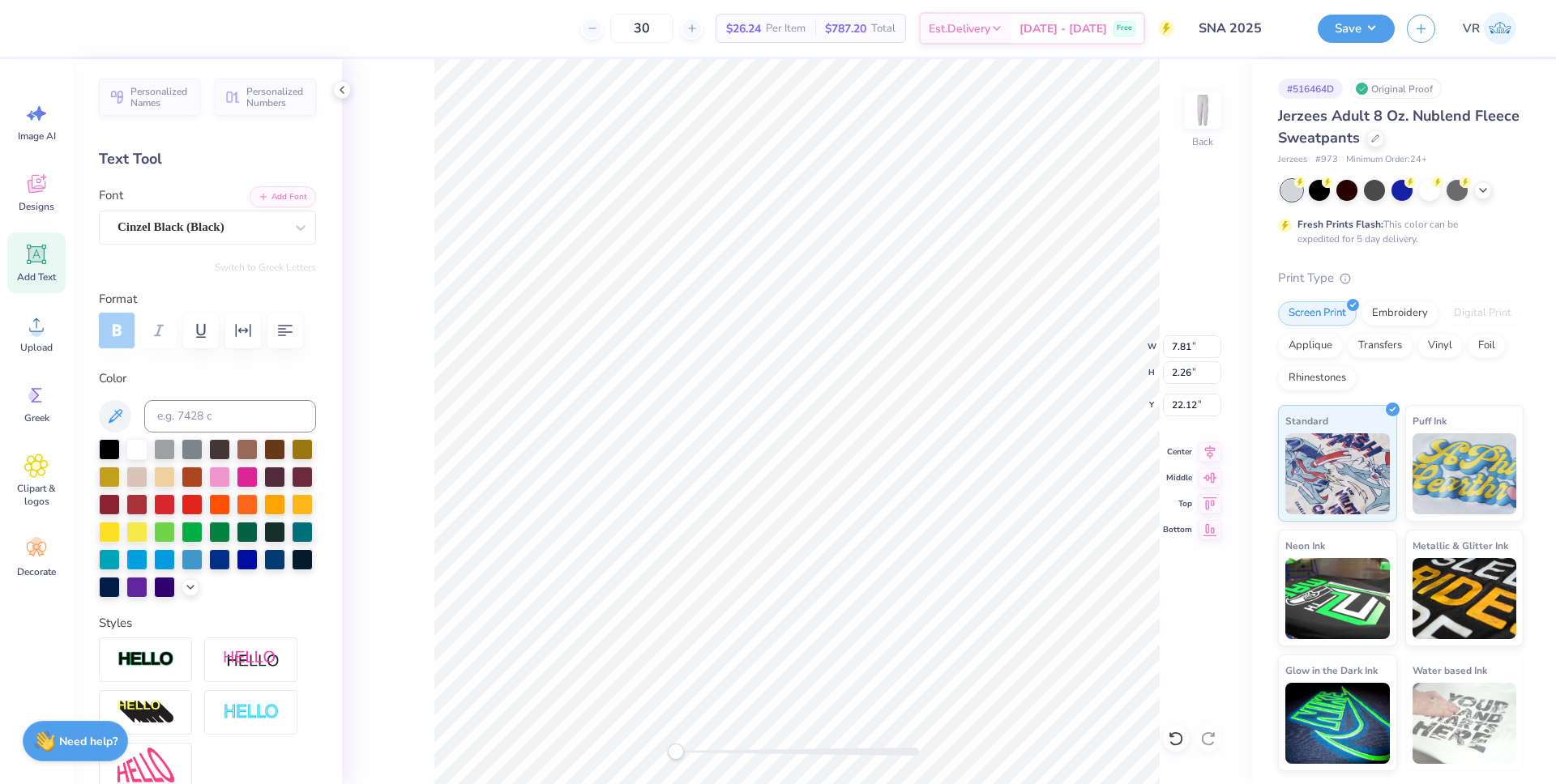
scroll to position [19, 2]
click at [288, 329] on icon "button" at bounding box center [285, 330] width 19 height 19
click at [183, 421] on input at bounding box center [230, 416] width 172 height 32
type input "186 c"
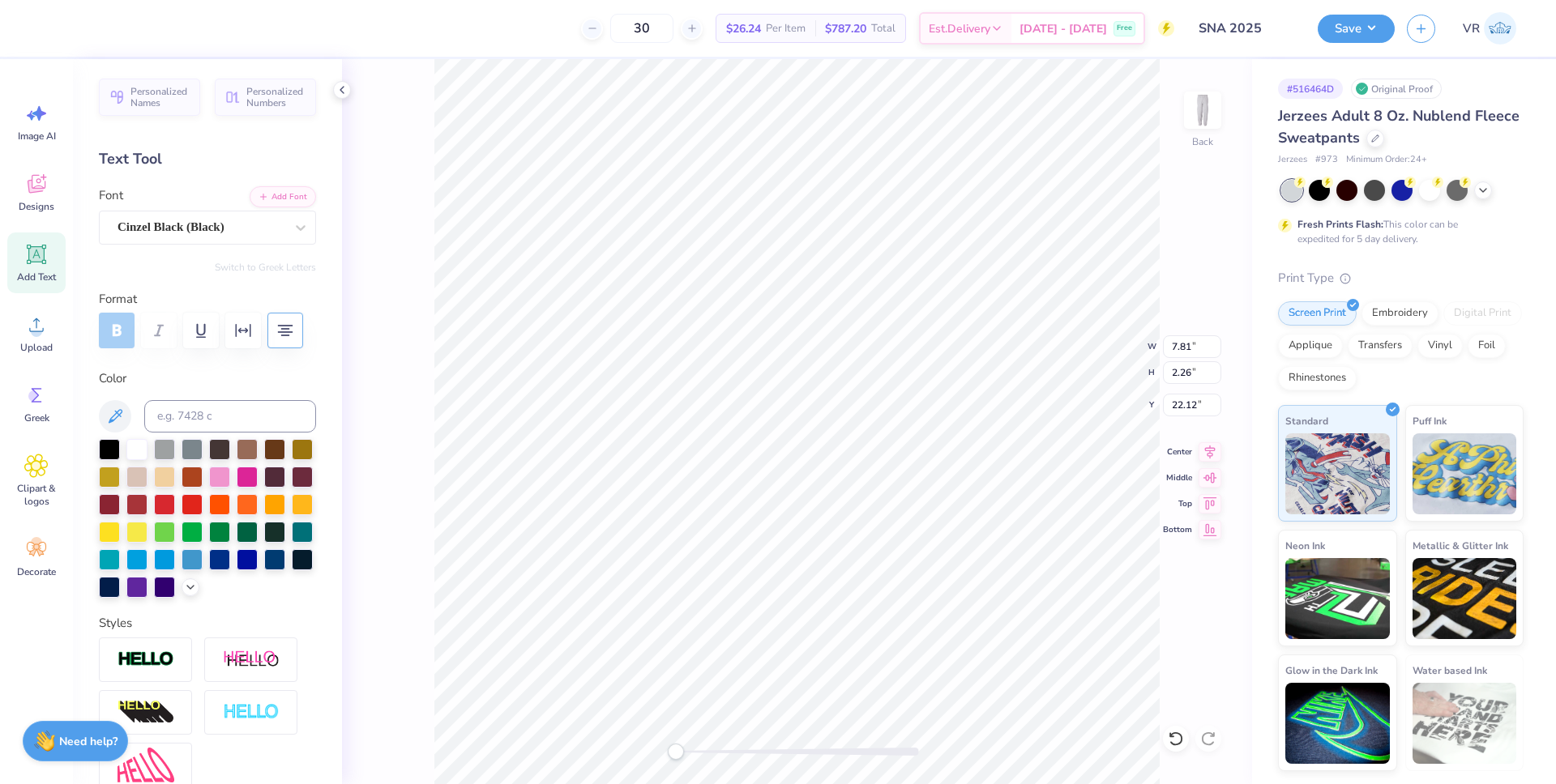
type textarea "N U R S i N G"
click at [1177, 371] on input "2.26" at bounding box center [1191, 373] width 58 height 23
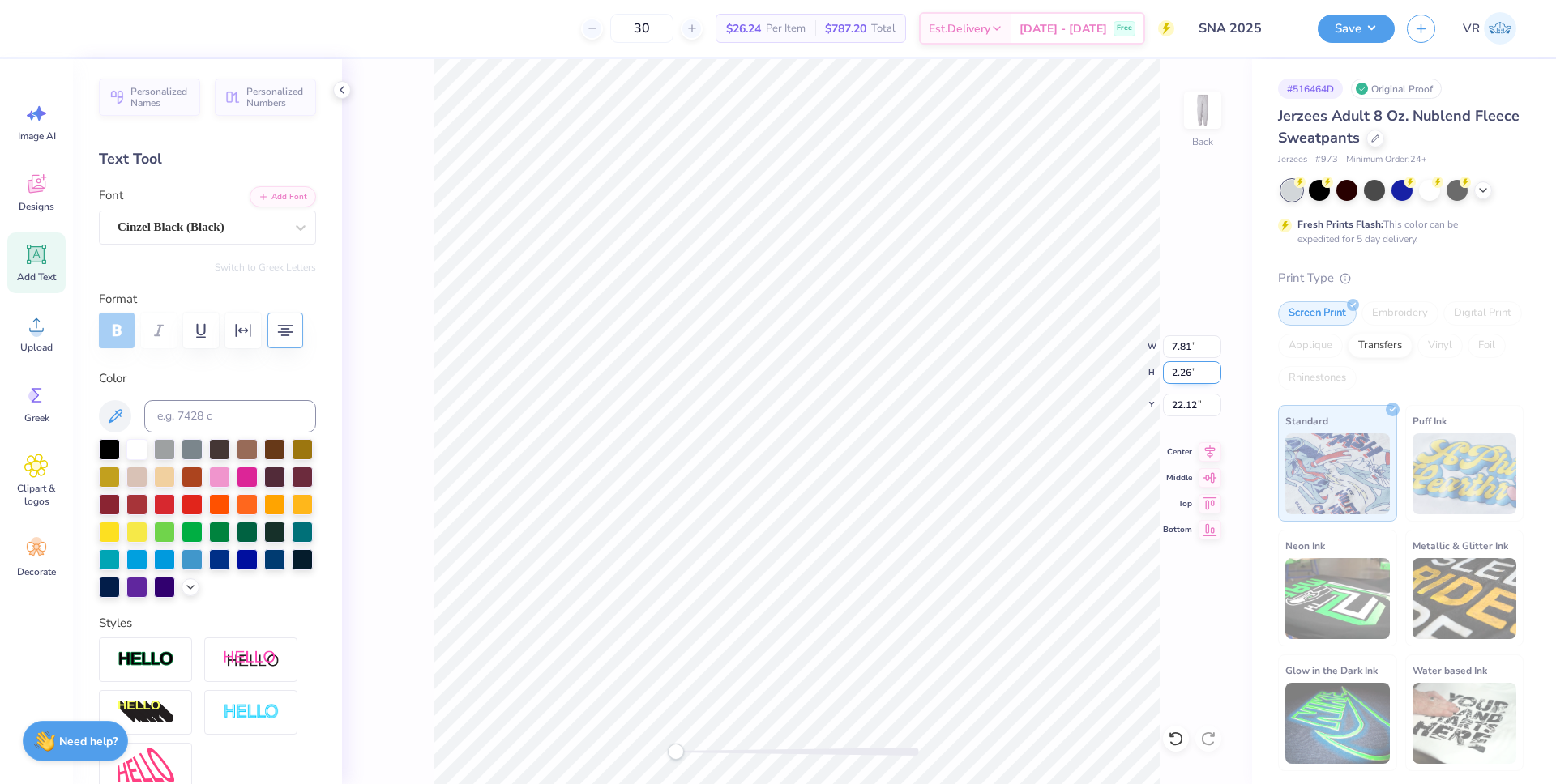
click at [1177, 371] on input "2.26" at bounding box center [1191, 373] width 58 height 23
type input "17"
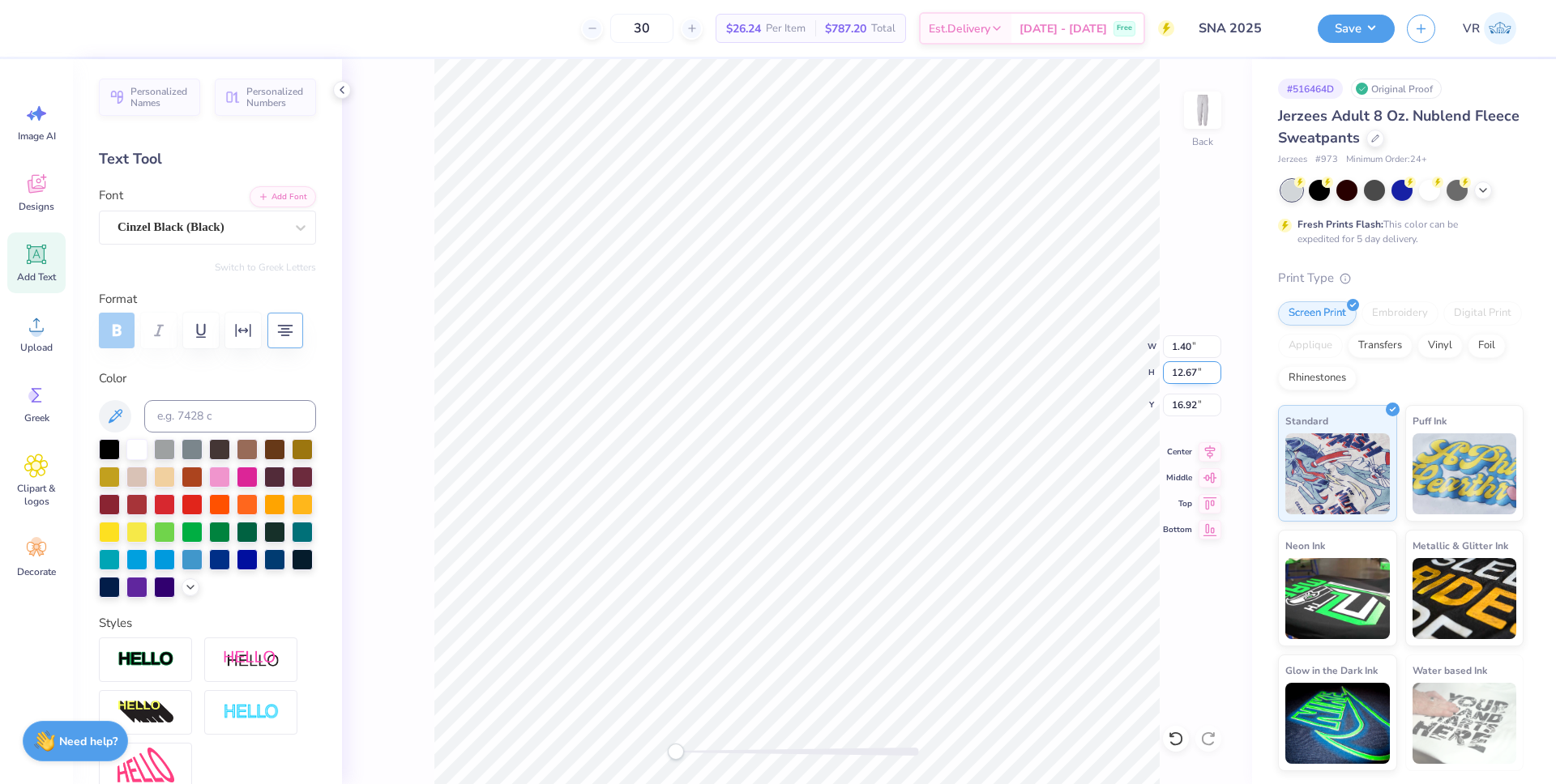
click at [1172, 379] on input "12.67" at bounding box center [1191, 373] width 58 height 23
type input "17"
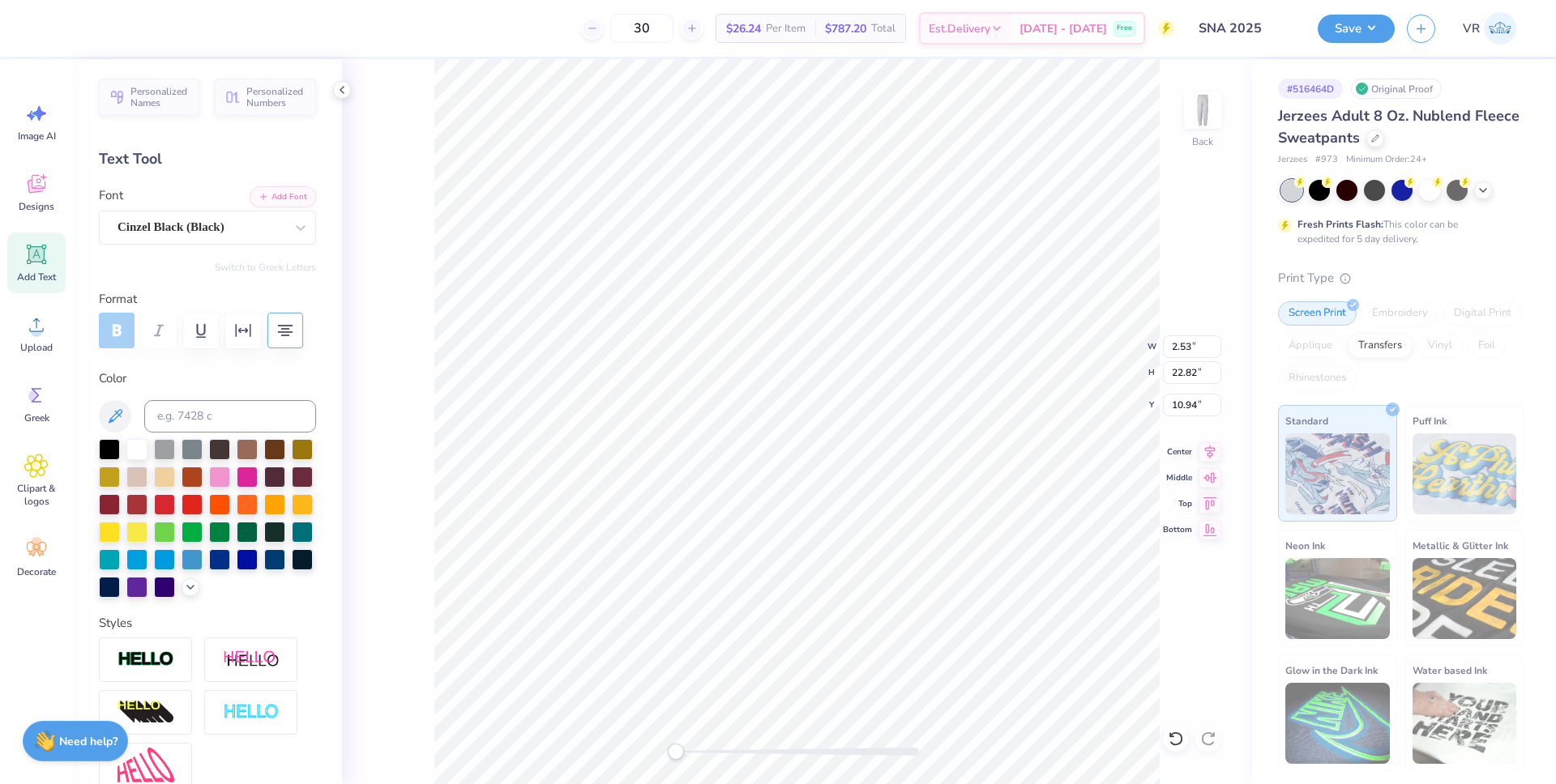
type input "1.88"
type input "17.00"
type input "13.85"
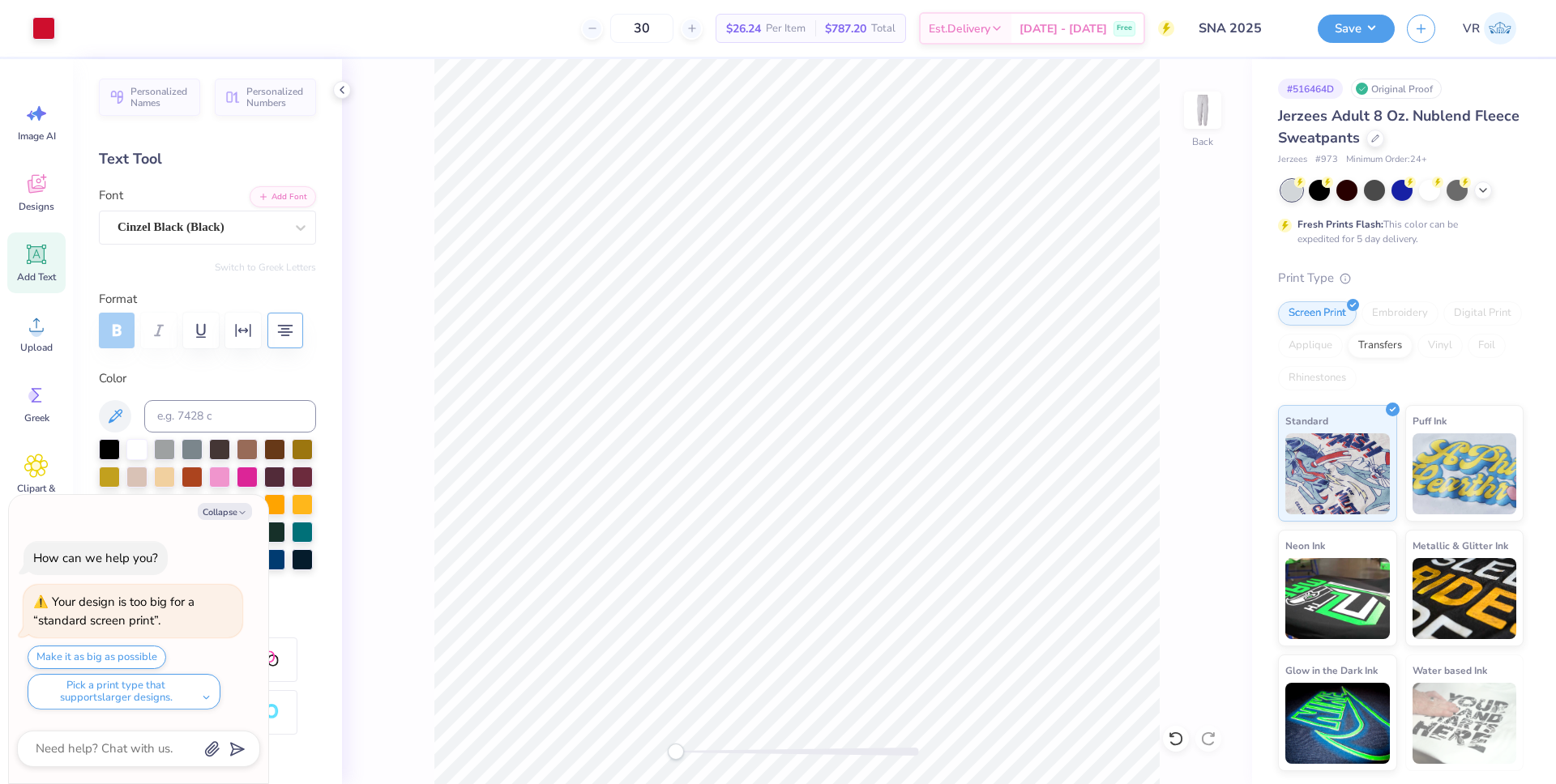
type textarea "x"
click at [1180, 407] on input "13.85" at bounding box center [1191, 405] width 58 height 23
type input "18"
click at [37, 328] on circle at bounding box center [36, 331] width 11 height 11
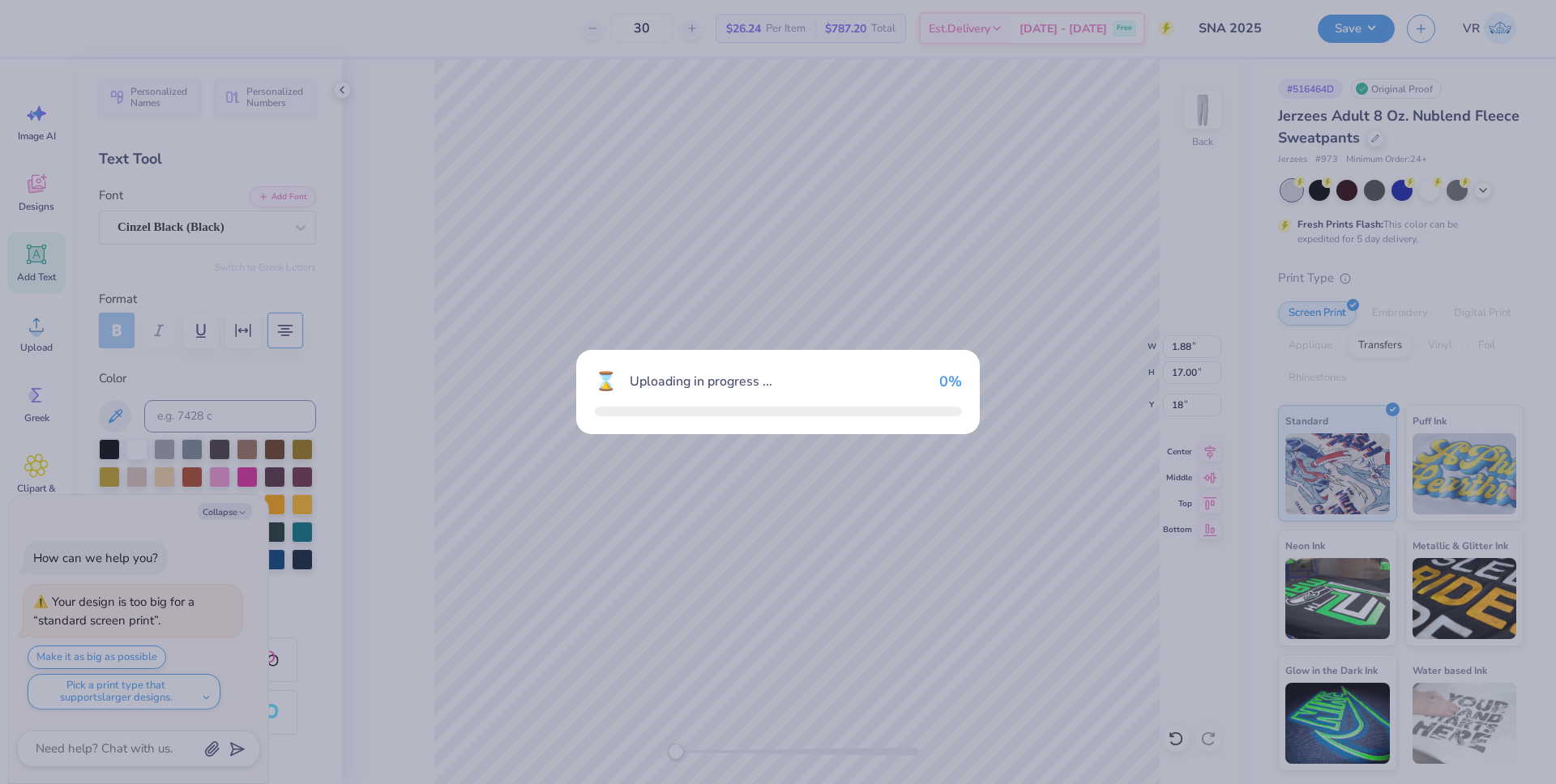
type textarea "x"
type input "7.70"
type input "9.52"
type input "18.49"
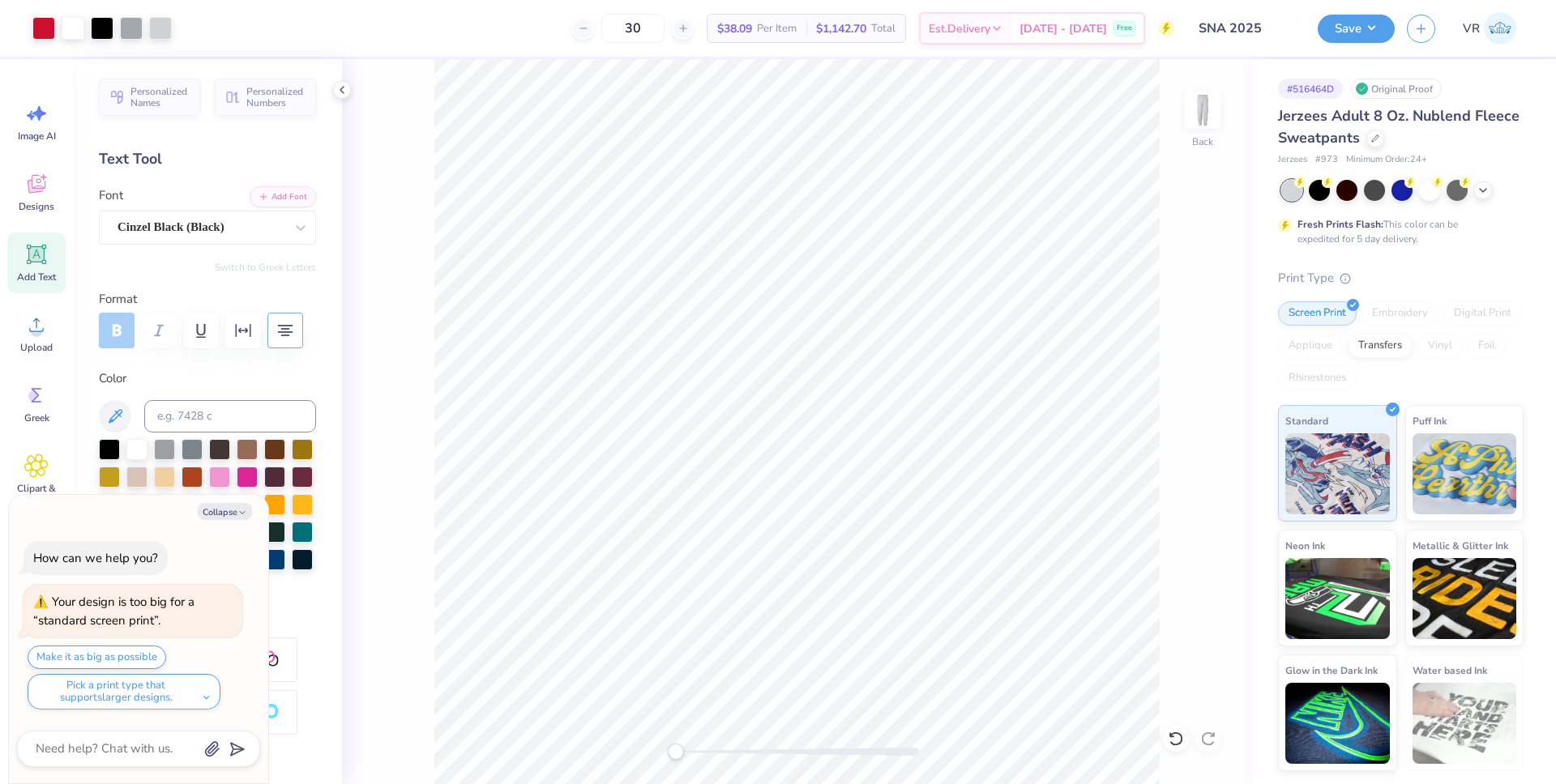
type textarea "x"
click at [1178, 408] on input "4.66" at bounding box center [1191, 405] width 58 height 23
type input "5"
click at [1201, 450] on icon at bounding box center [1210, 449] width 23 height 19
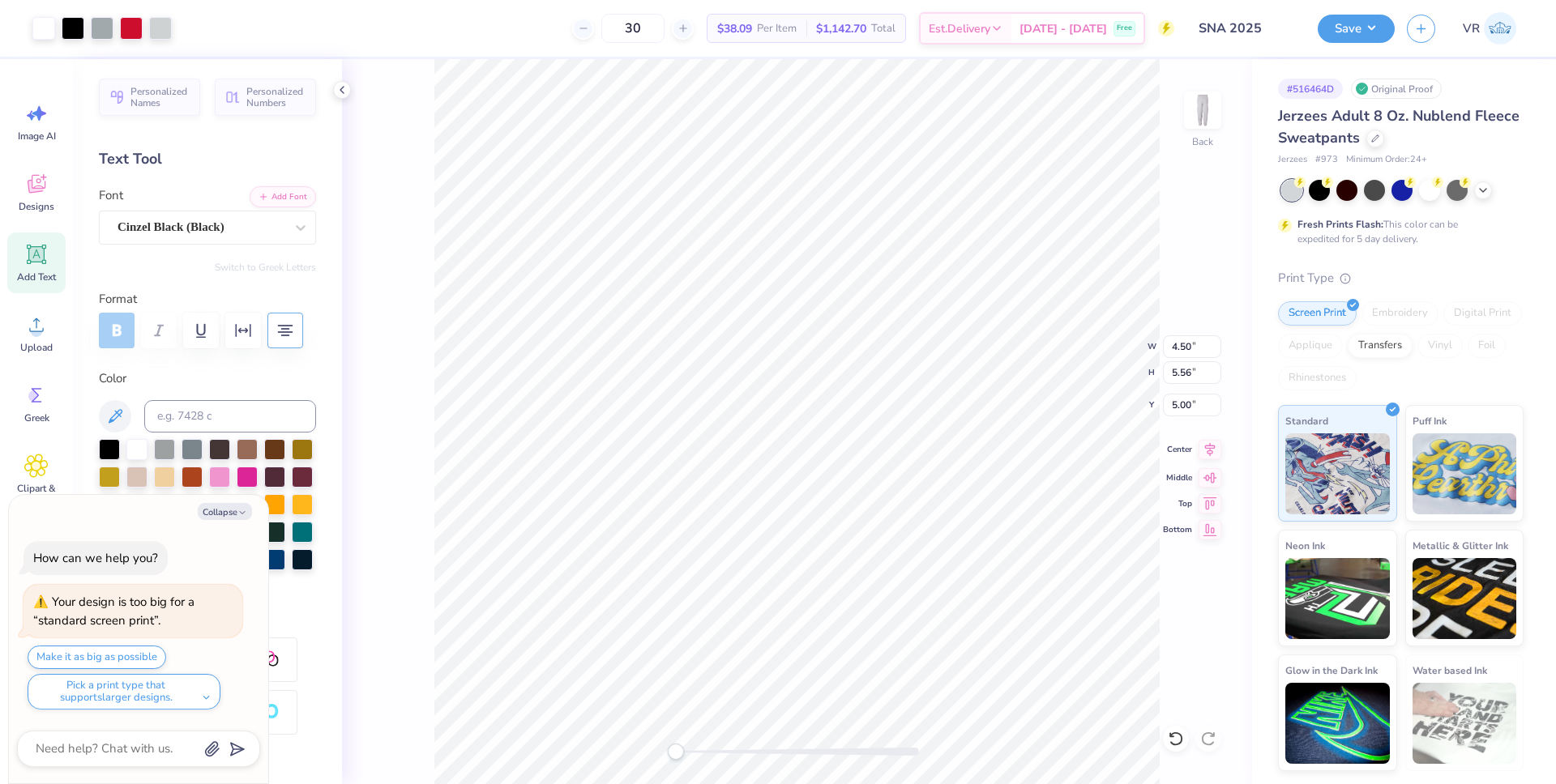
click at [1211, 450] on icon at bounding box center [1210, 449] width 10 height 14
click at [1353, 30] on button "Save" at bounding box center [1356, 26] width 77 height 29
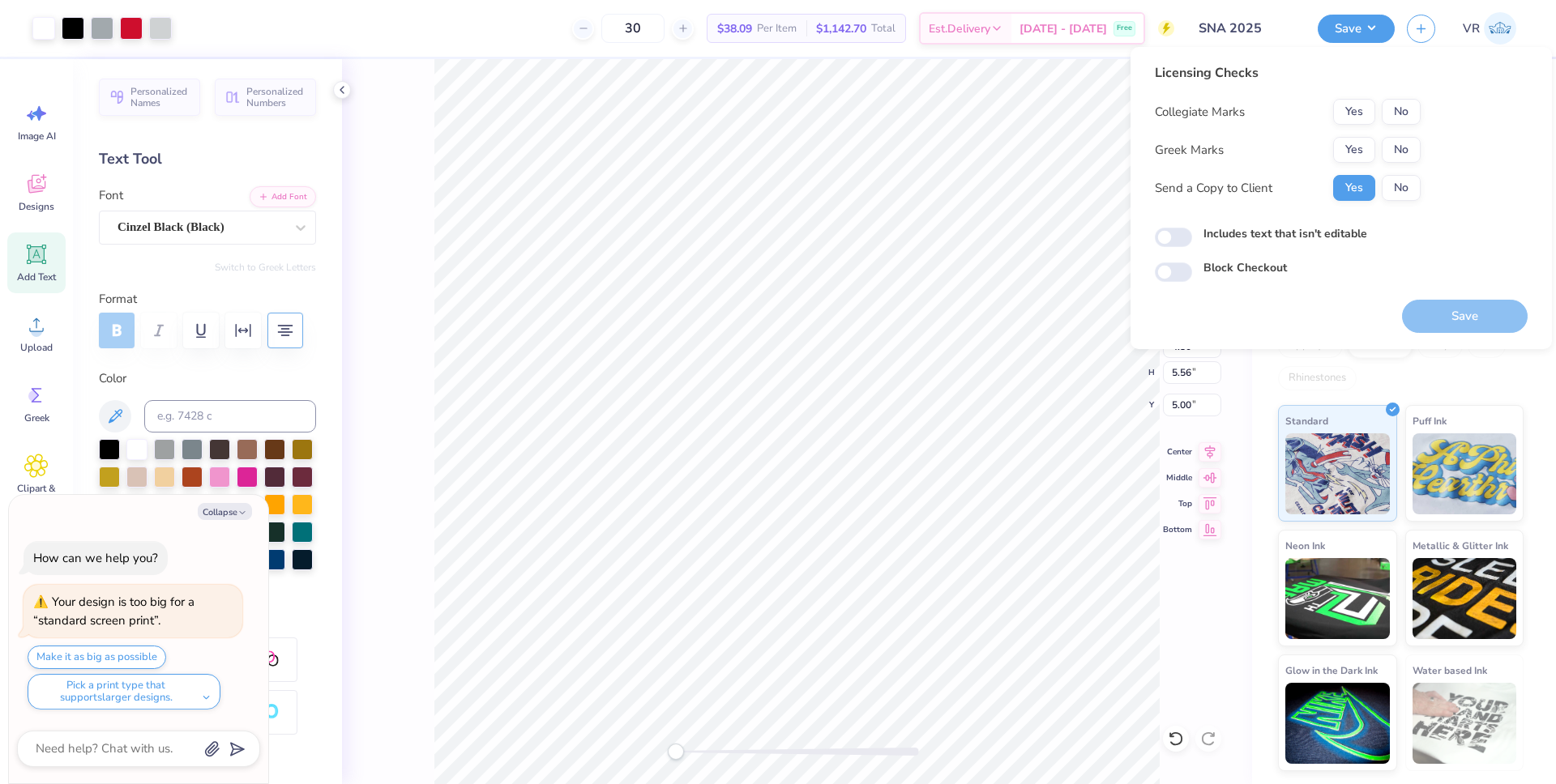
click at [1332, 102] on div "Collegiate Marks Yes No" at bounding box center [1287, 112] width 266 height 26
click at [1346, 110] on button "Yes" at bounding box center [1355, 112] width 42 height 26
click at [1395, 147] on button "No" at bounding box center [1401, 149] width 39 height 26
click at [1433, 314] on button "Save" at bounding box center [1465, 316] width 126 height 33
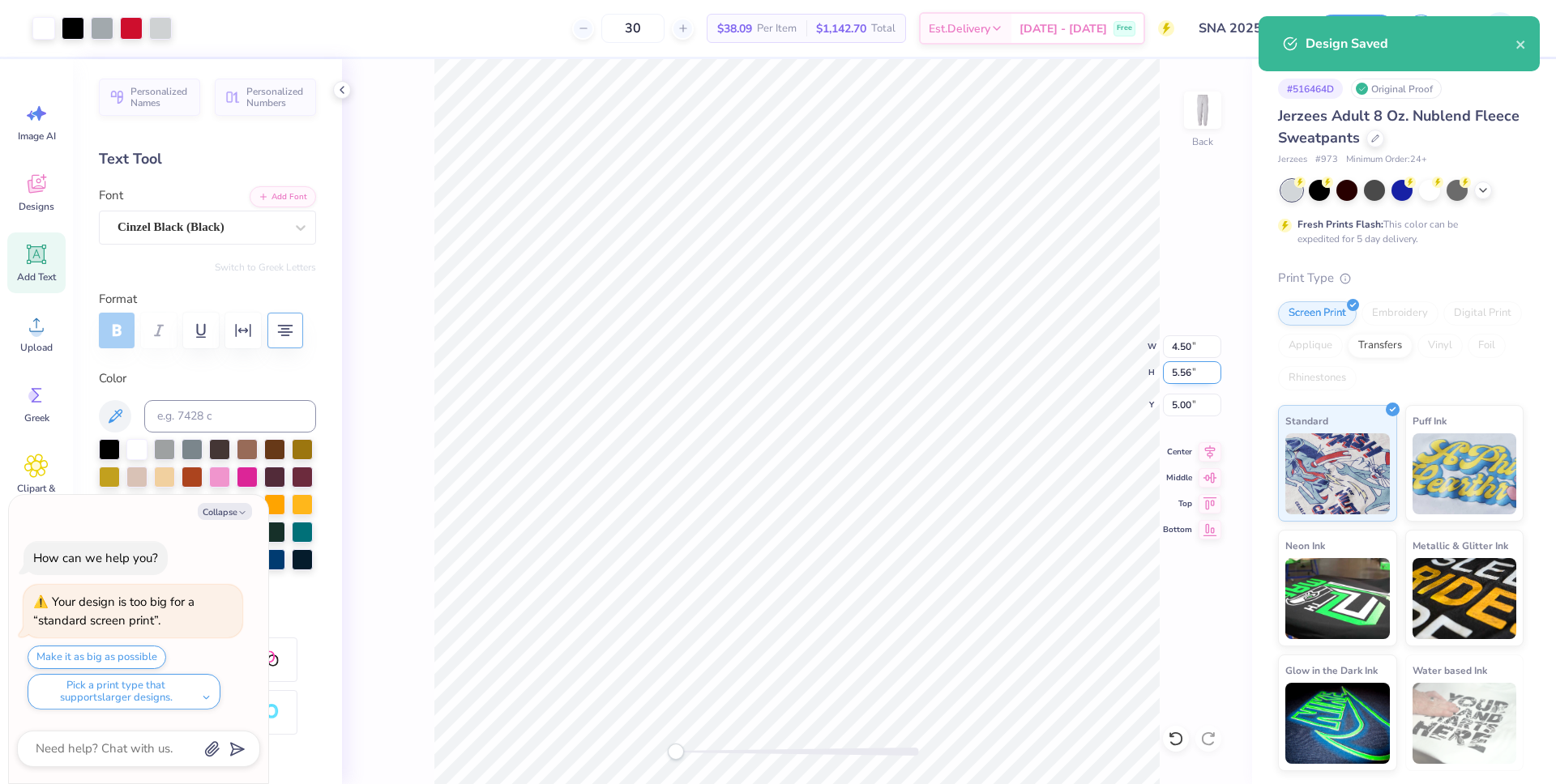
type textarea "x"
type input "1.88"
type input "17.00"
type input "18.00"
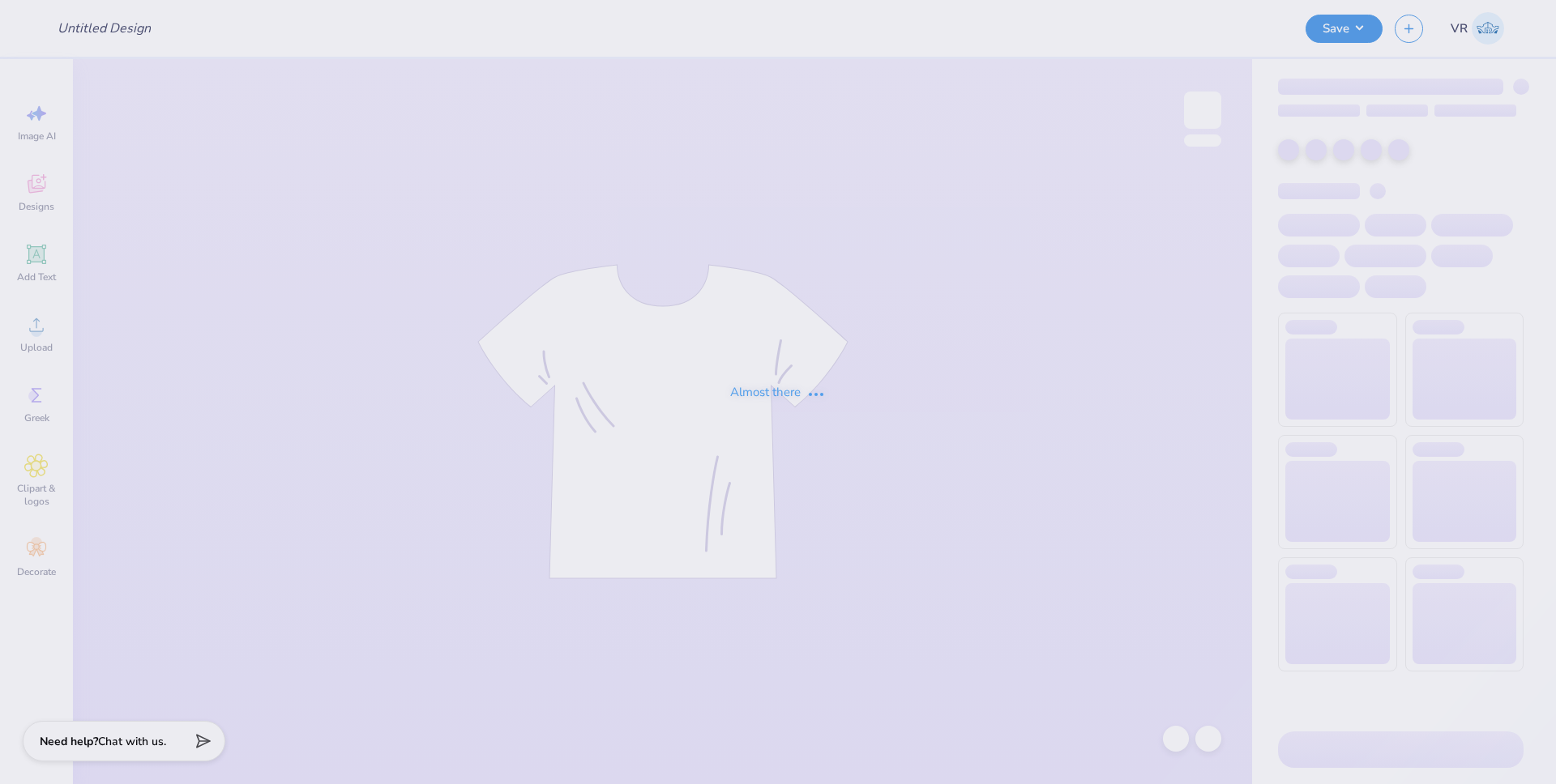
type input "AXID Black Set"
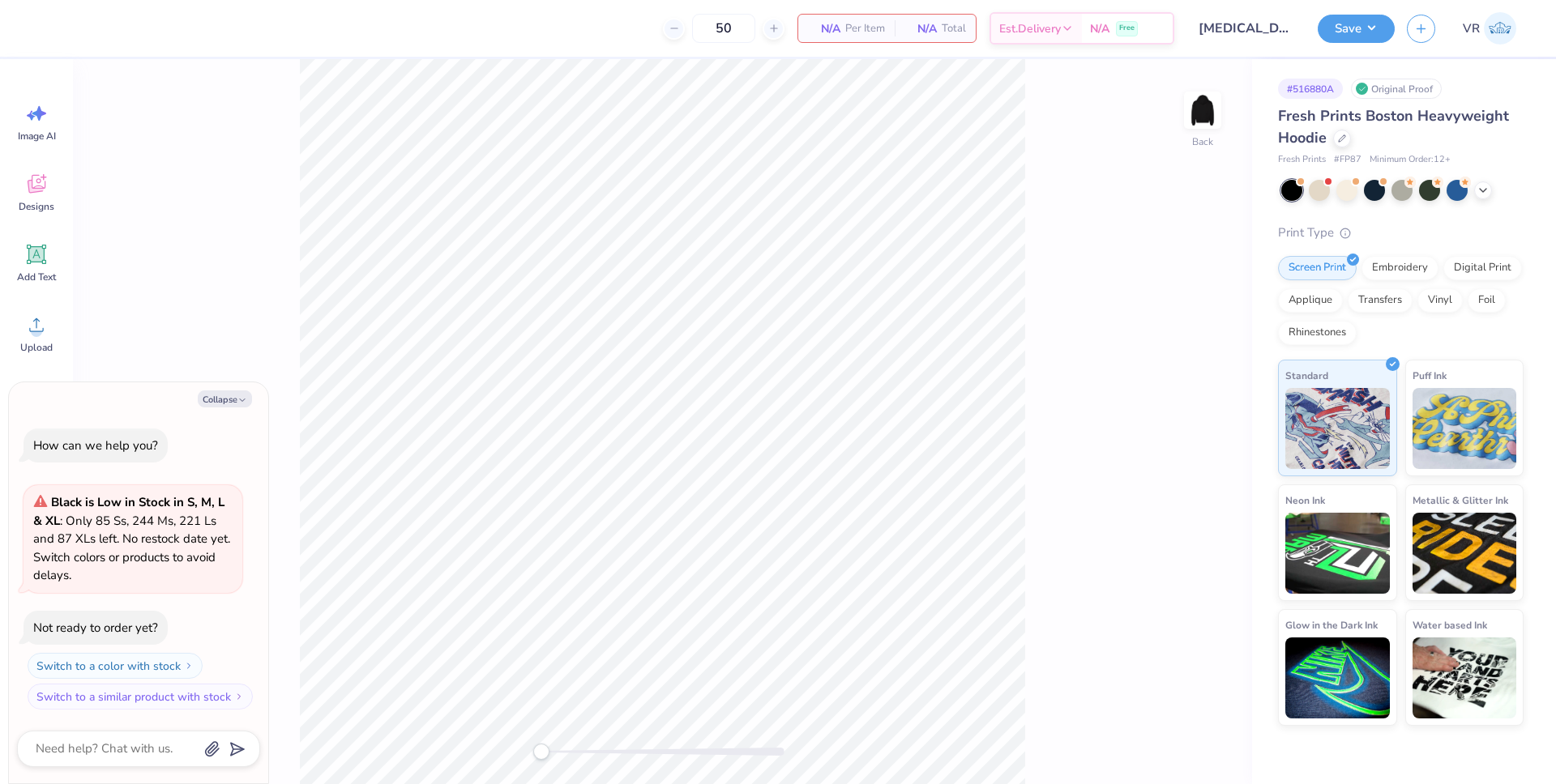
type textarea "x"
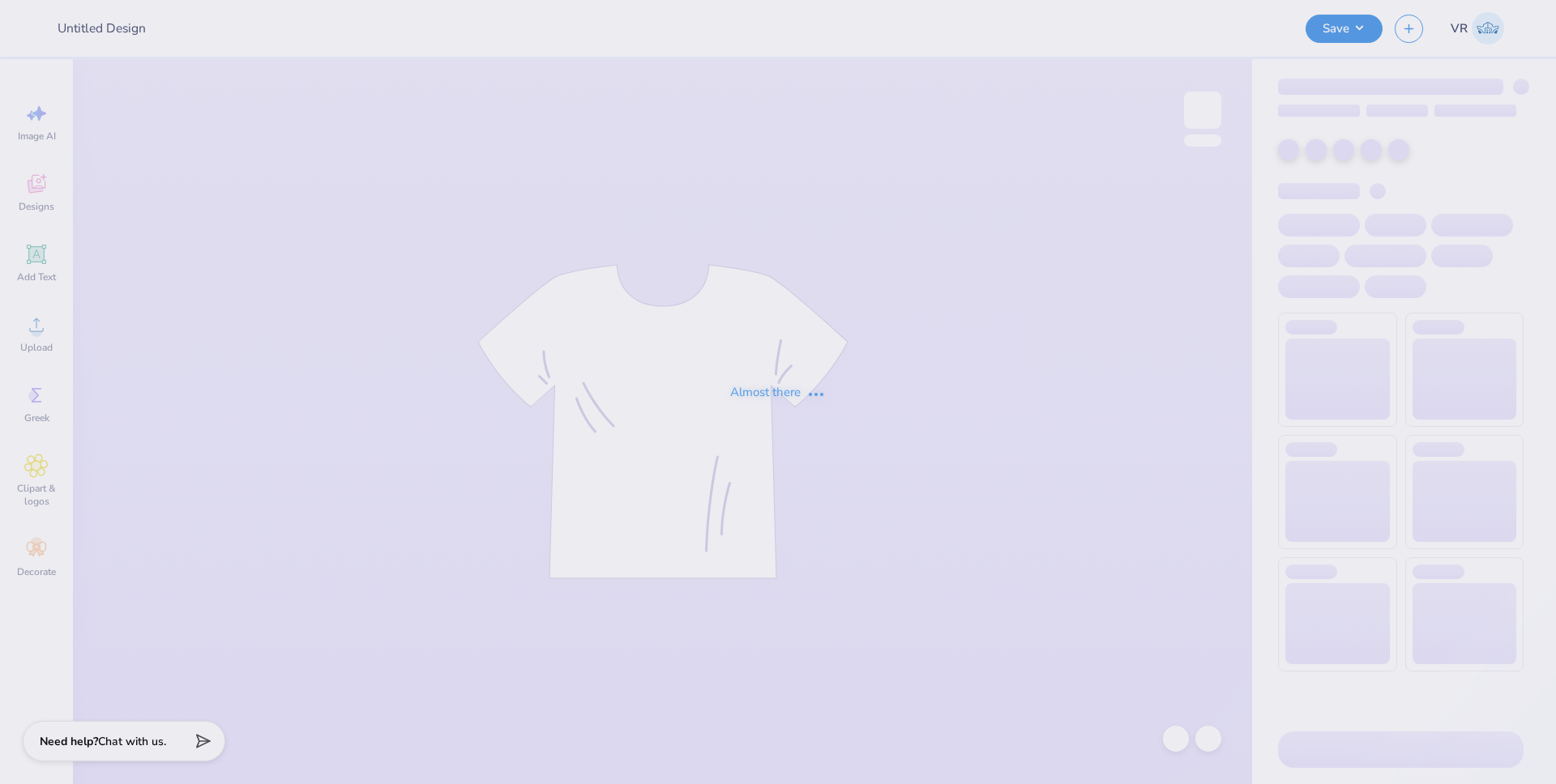
type input "The [GEOGRAPHIC_DATA][US_STATE] : [PERSON_NAME]"
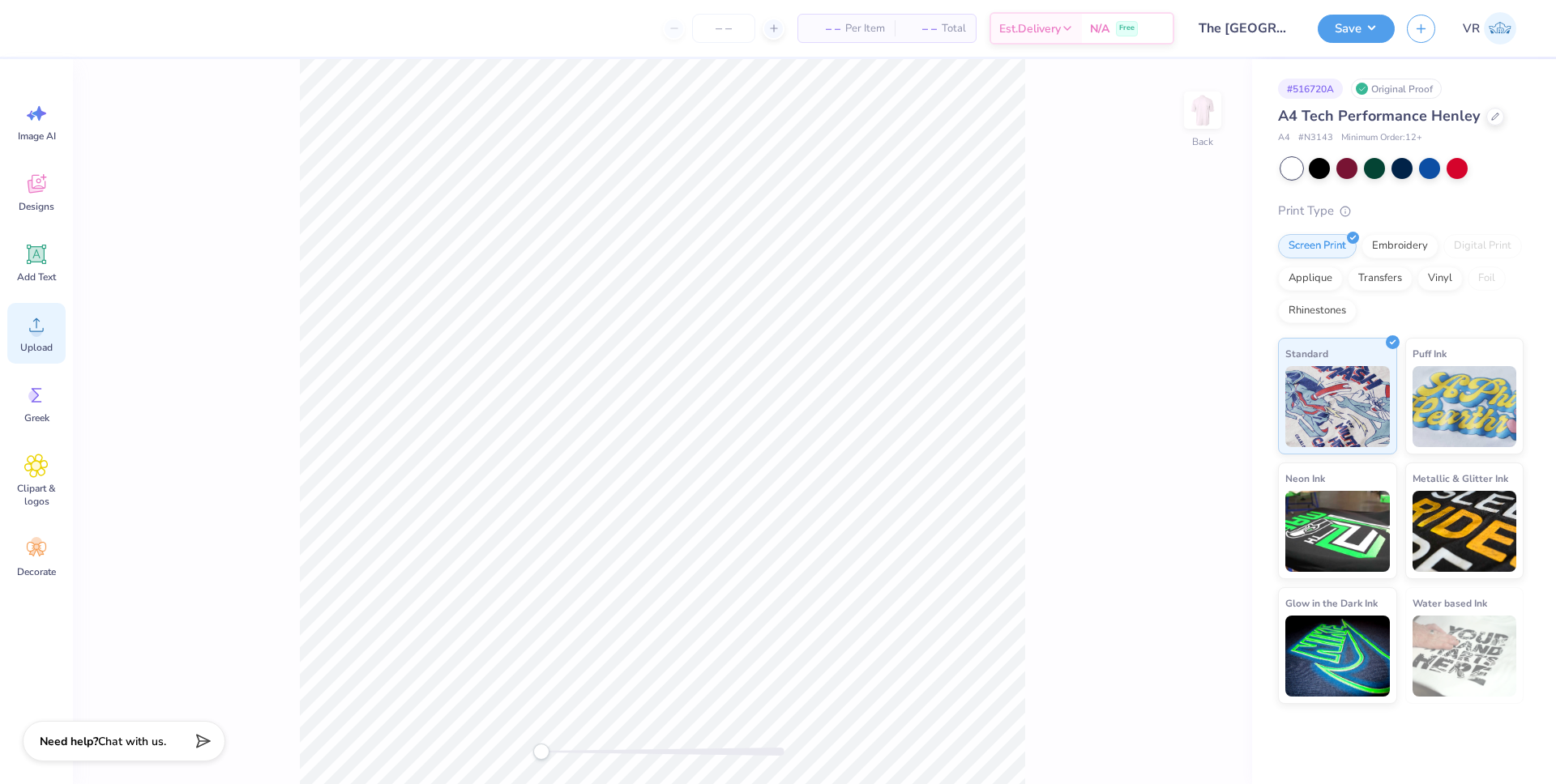
click at [34, 333] on circle at bounding box center [36, 331] width 11 height 11
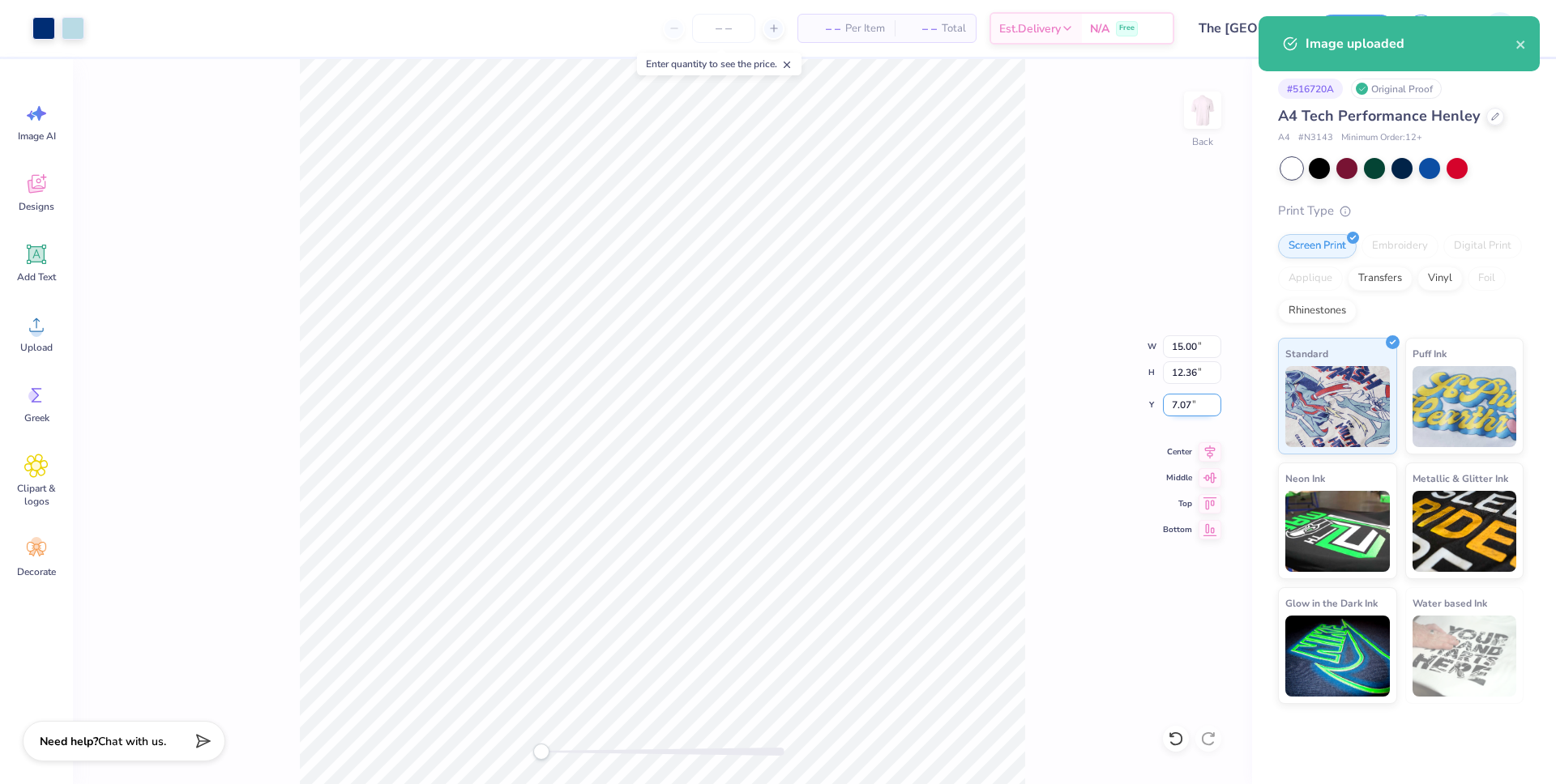
click at [1174, 403] on input "7.07" at bounding box center [1191, 405] width 58 height 23
type input "6"
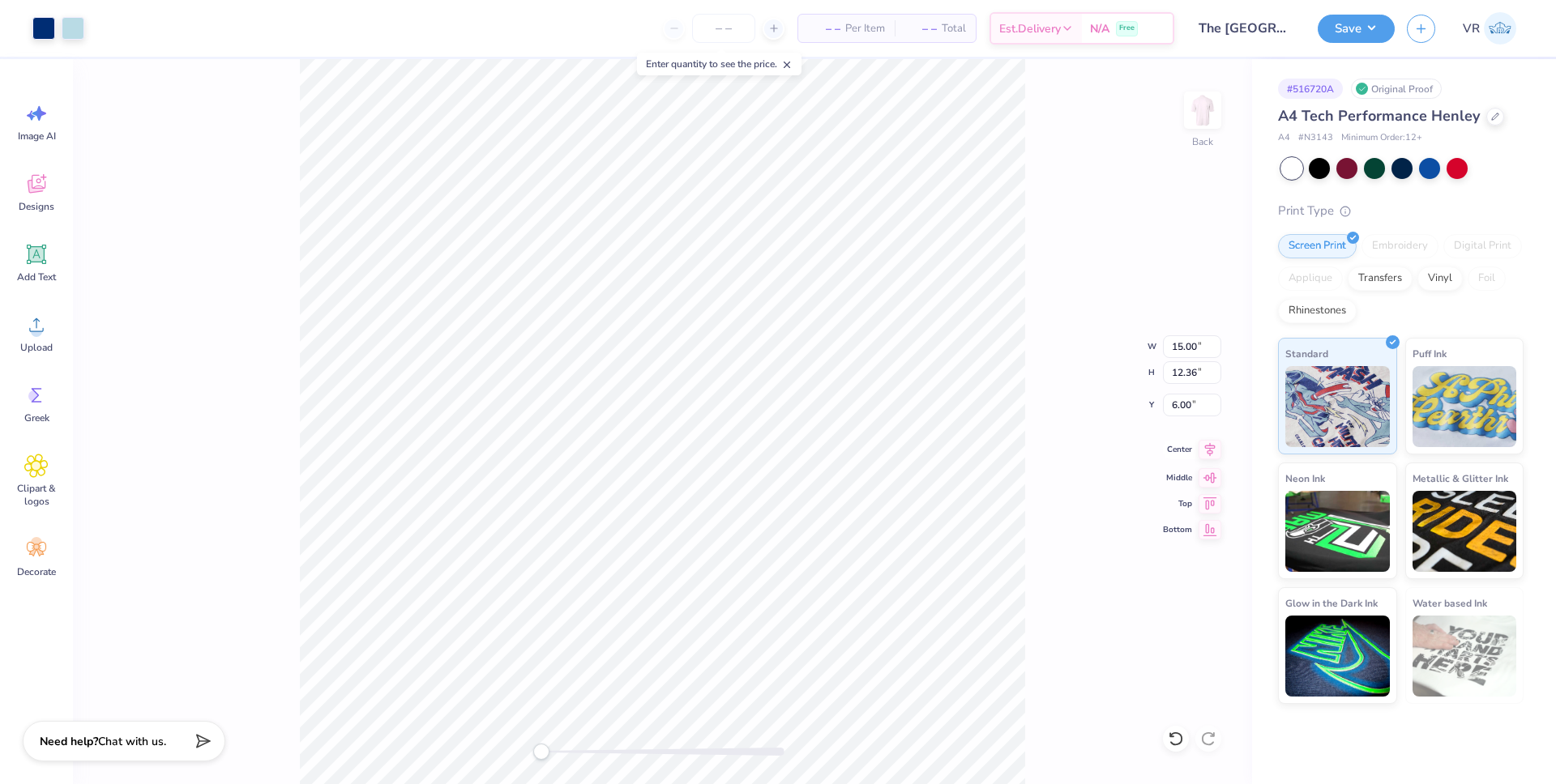
click at [1214, 452] on icon at bounding box center [1210, 449] width 23 height 19
click at [1365, 29] on button "Save" at bounding box center [1356, 26] width 77 height 29
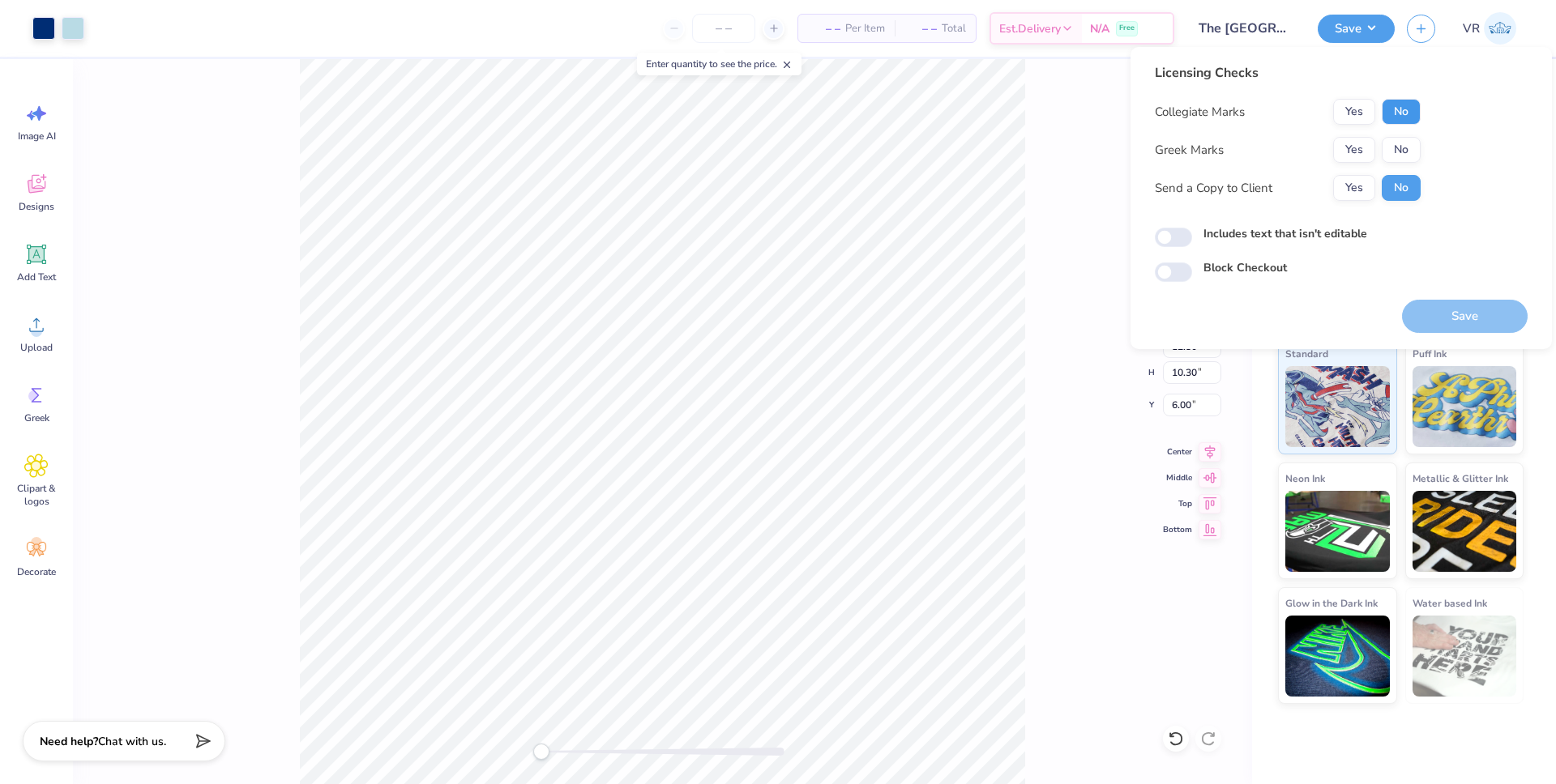
click at [1395, 112] on button "No" at bounding box center [1401, 112] width 39 height 26
click at [1338, 157] on button "Yes" at bounding box center [1355, 149] width 42 height 26
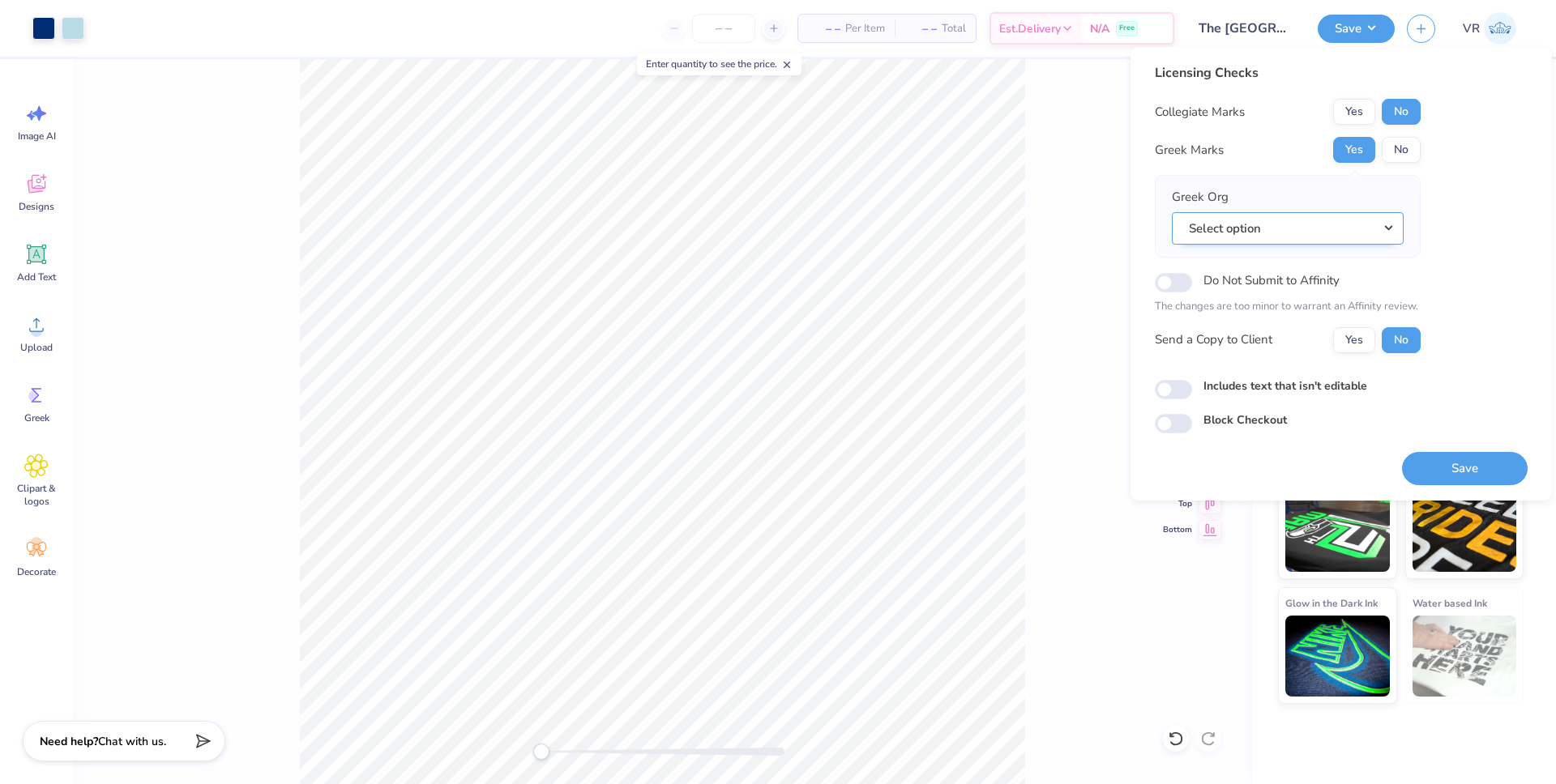
click at [1347, 212] on button "Select option" at bounding box center [1287, 229] width 232 height 33
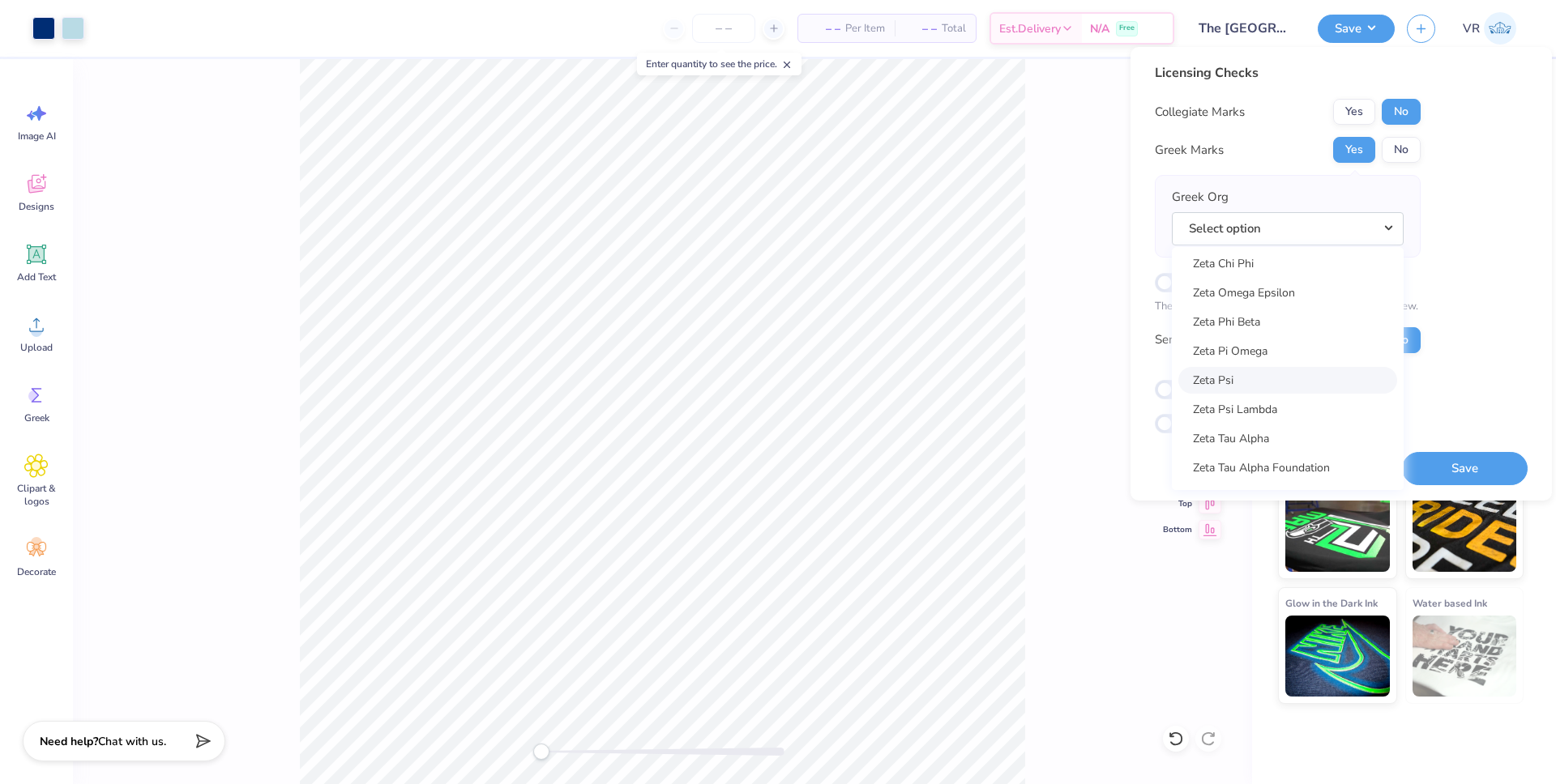
scroll to position [12714, 0]
click at [1245, 358] on link "Zeta Tau Alpha" at bounding box center [1287, 353] width 219 height 27
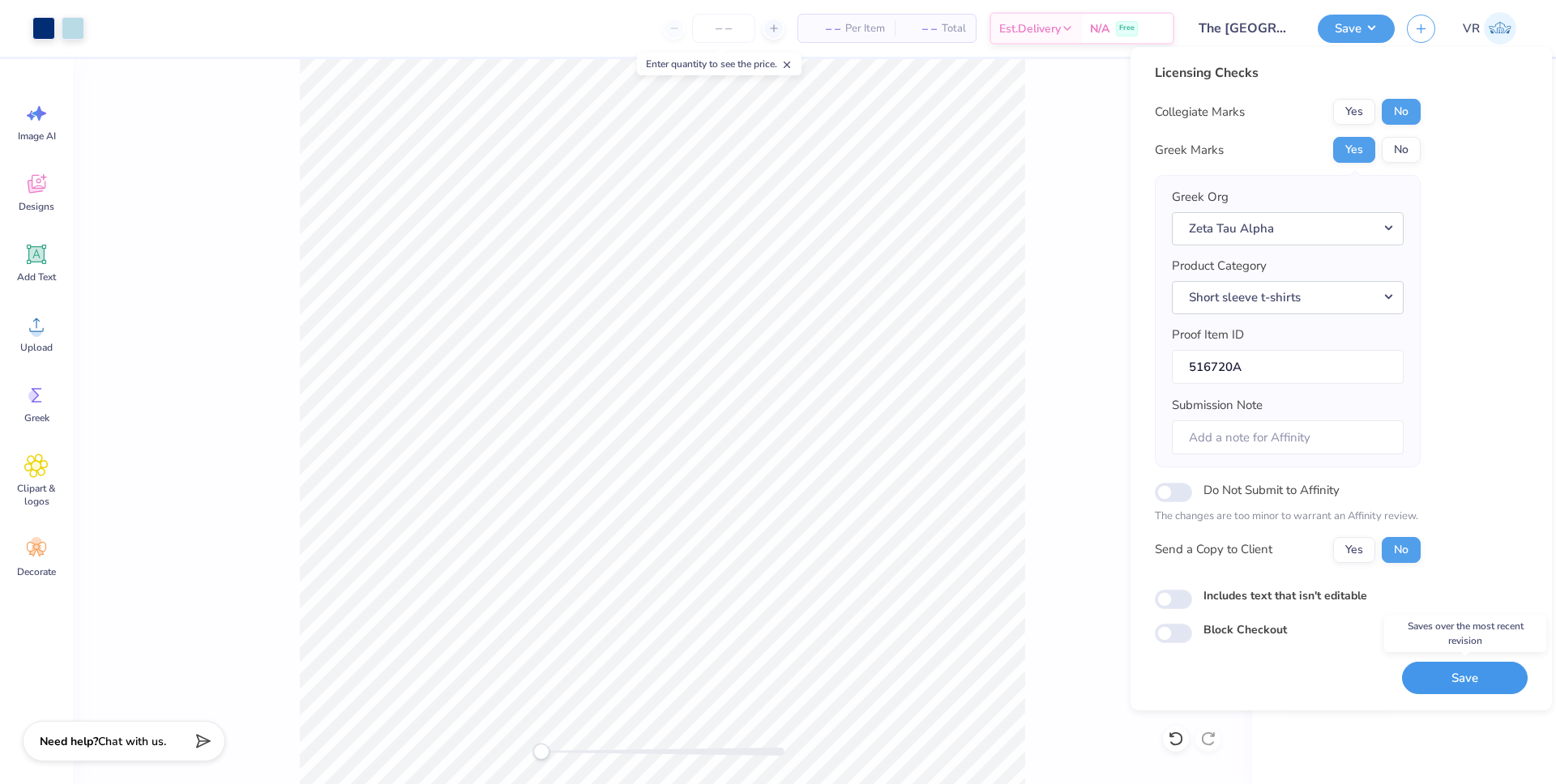
click at [1428, 684] on button "Save" at bounding box center [1465, 678] width 126 height 33
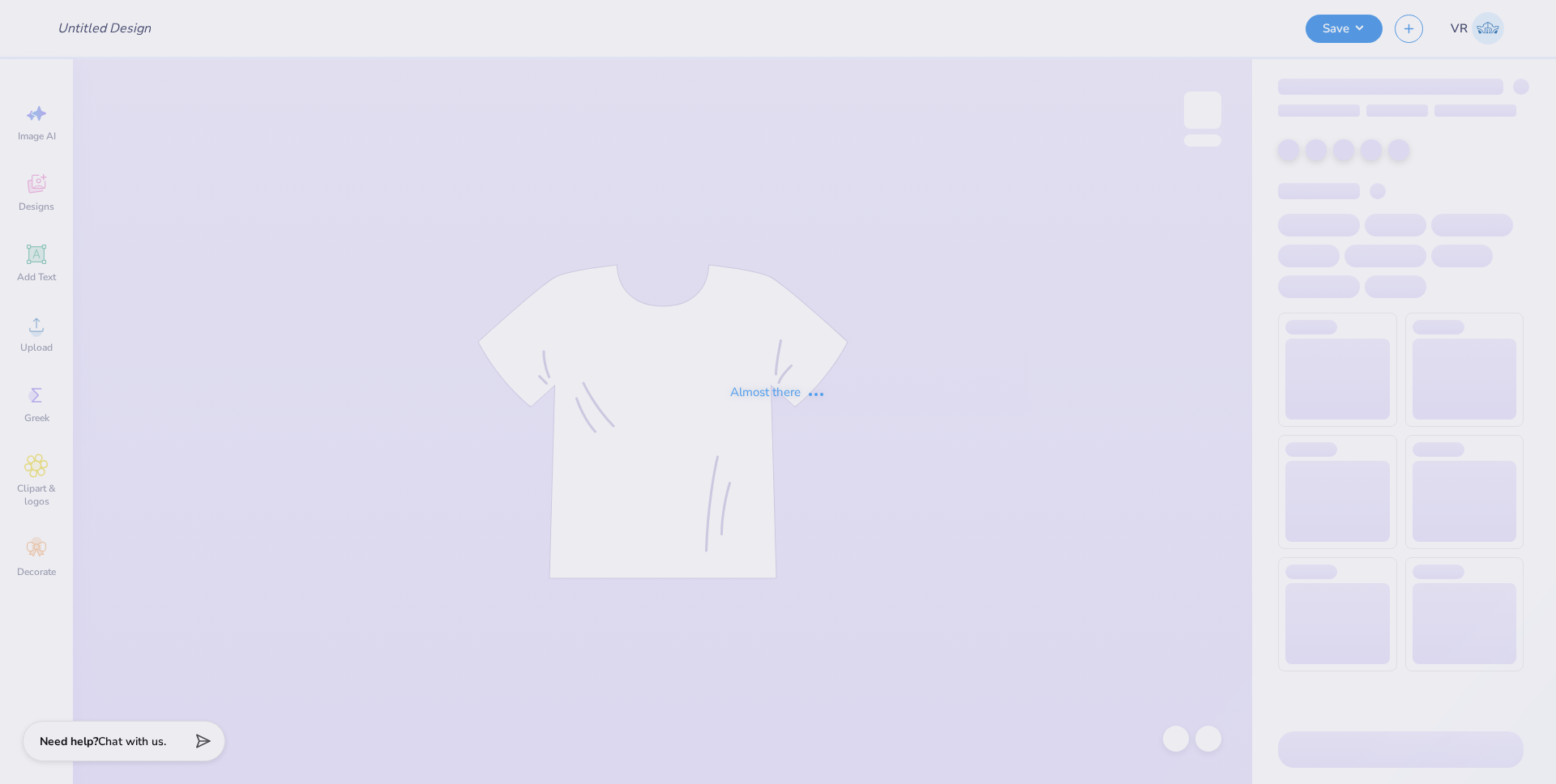
type input "[MEDICAL_DATA] Black Set"
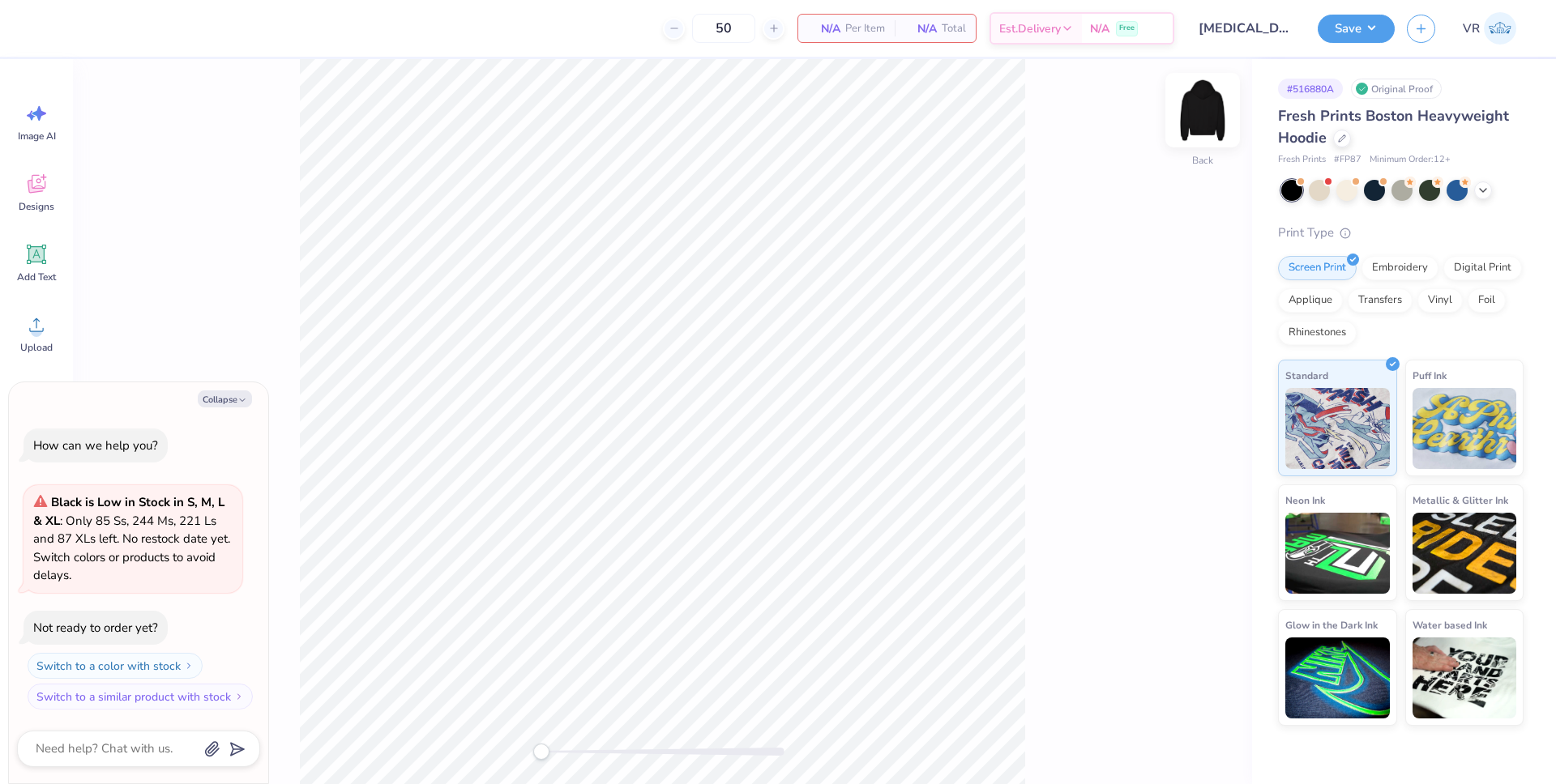
click at [1217, 110] on img at bounding box center [1203, 110] width 65 height 65
click at [233, 403] on button "Collapse" at bounding box center [224, 398] width 54 height 17
type textarea "x"
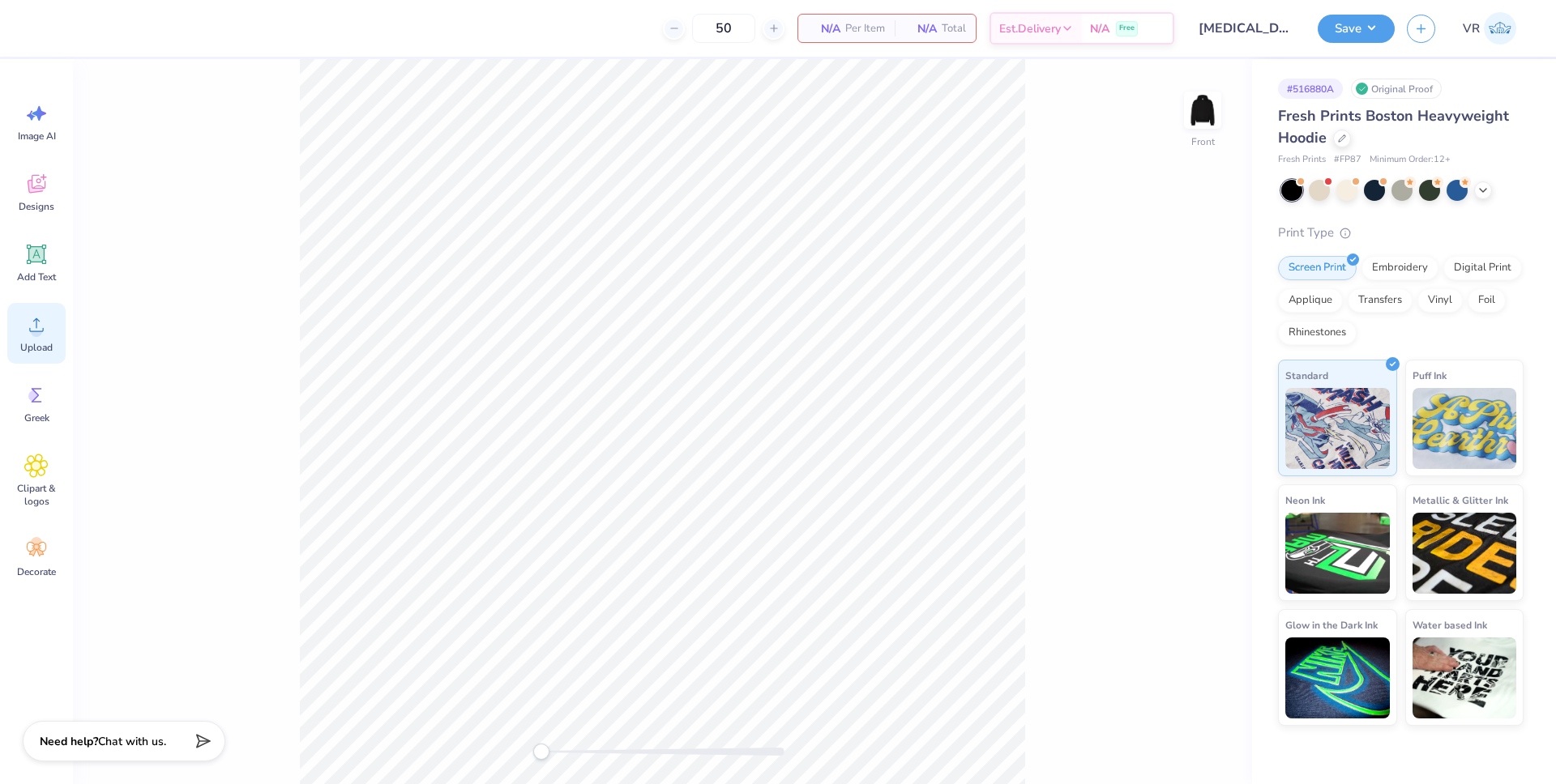
click at [27, 336] on icon at bounding box center [36, 325] width 24 height 24
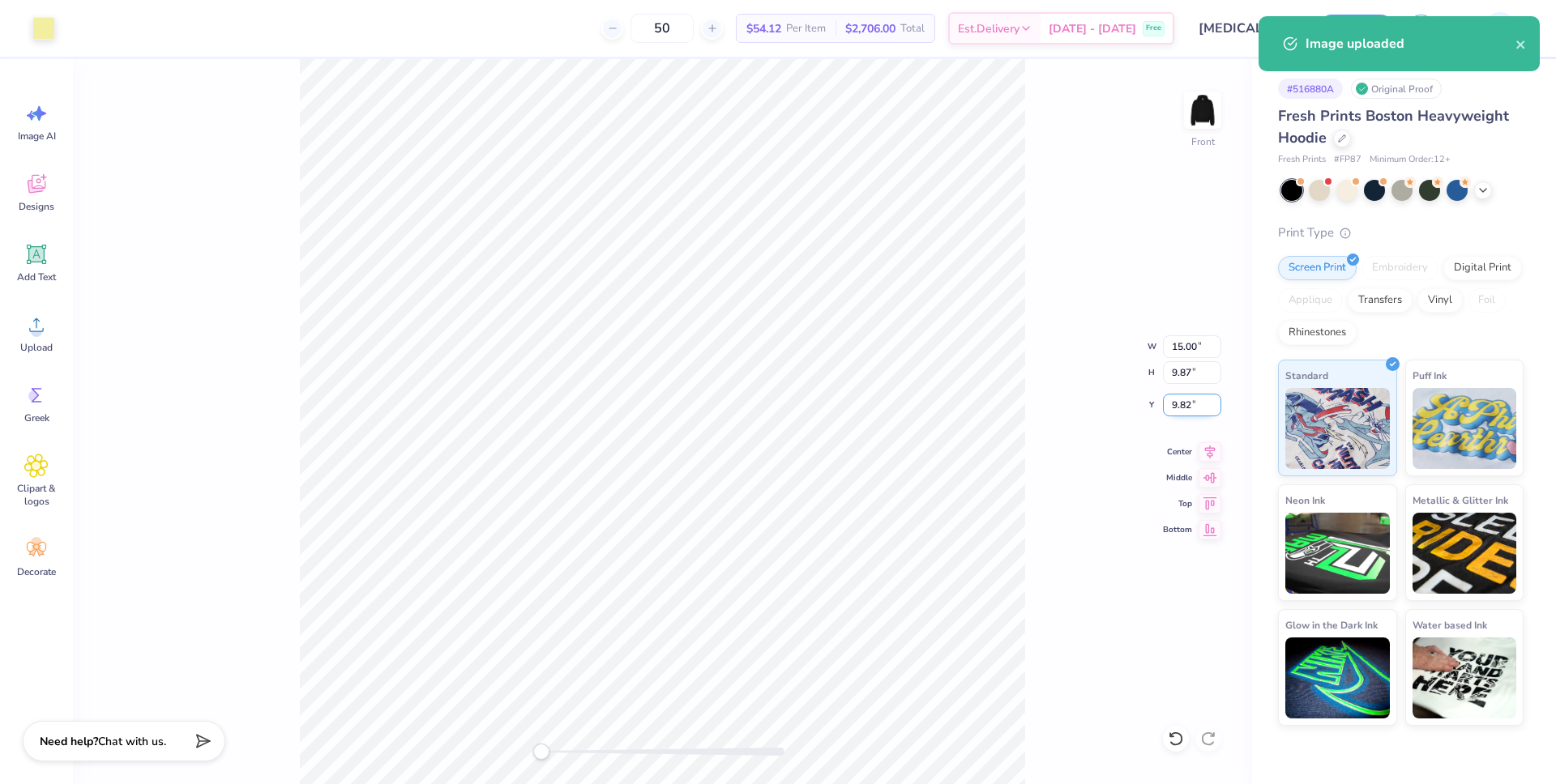
click at [1186, 404] on input "9.82" at bounding box center [1191, 405] width 58 height 23
type input "6"
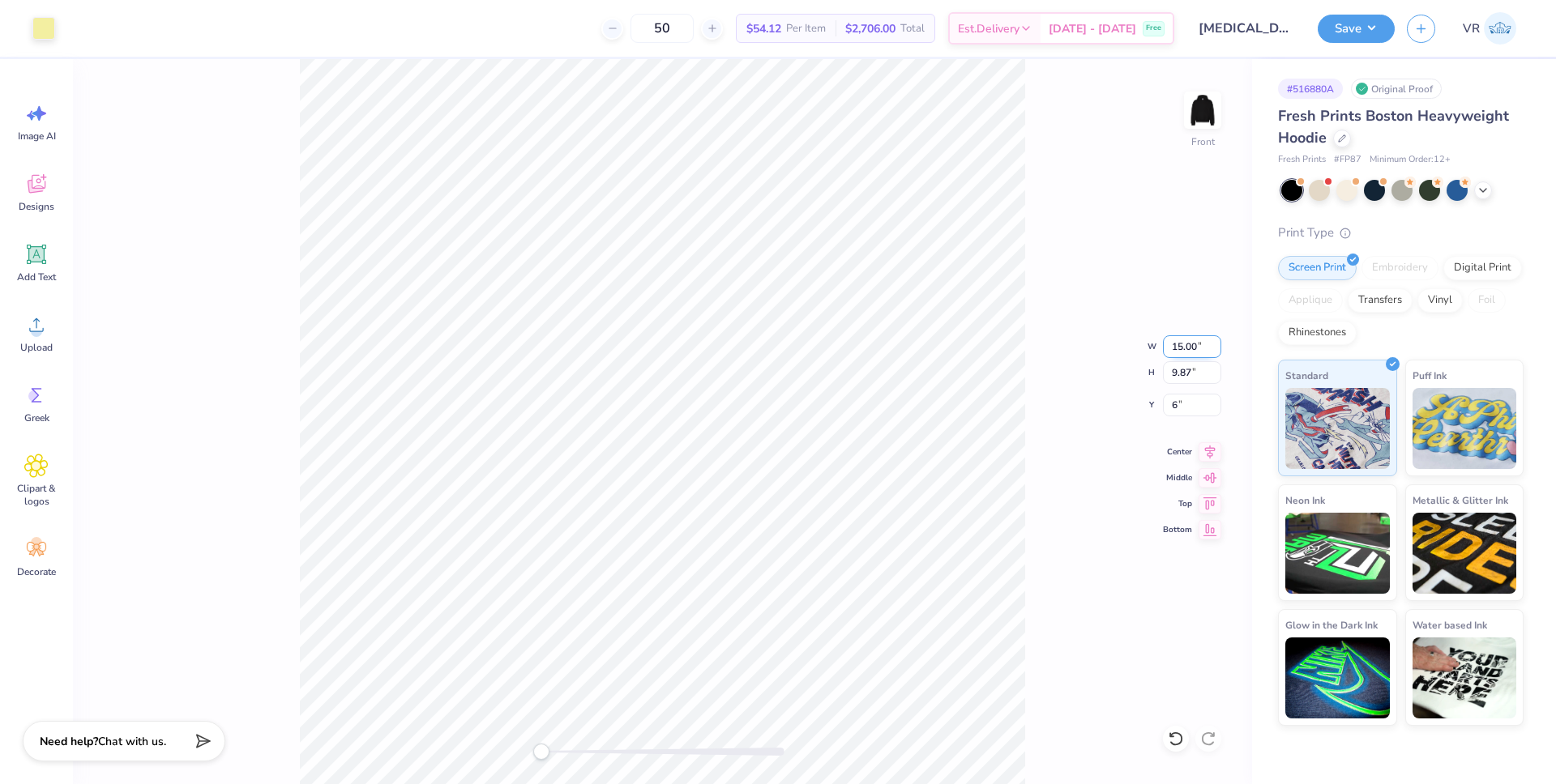
click at [1188, 348] on input "15.00" at bounding box center [1191, 347] width 58 height 23
type input "12.50"
click at [1216, 445] on icon at bounding box center [1210, 449] width 23 height 19
click at [1177, 404] on input "7.51" at bounding box center [1191, 405] width 58 height 23
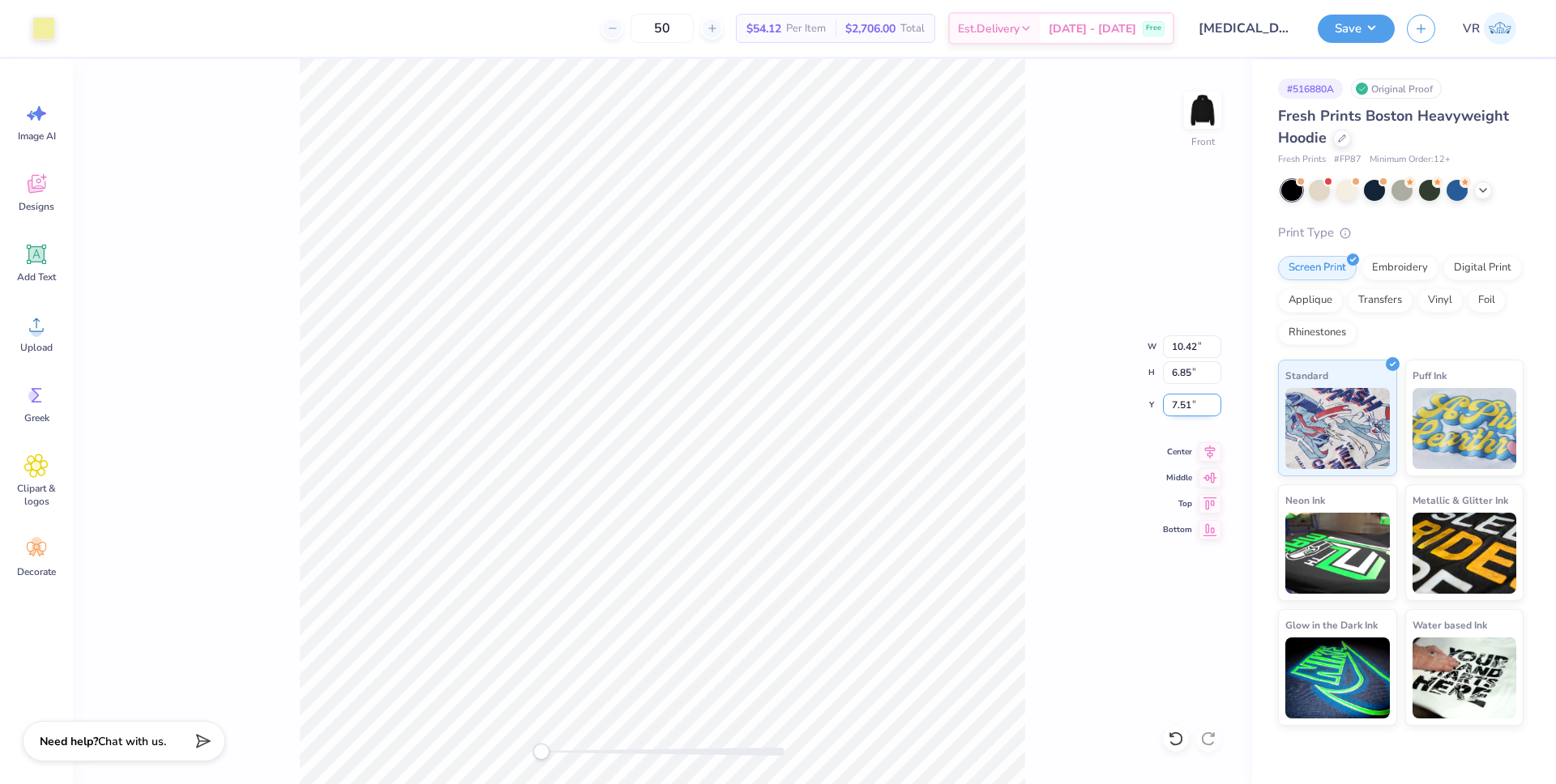
click at [1177, 404] on input "7.51" at bounding box center [1191, 405] width 58 height 23
type input "6"
click at [1205, 453] on icon at bounding box center [1210, 449] width 23 height 19
click at [1218, 110] on img at bounding box center [1203, 110] width 65 height 65
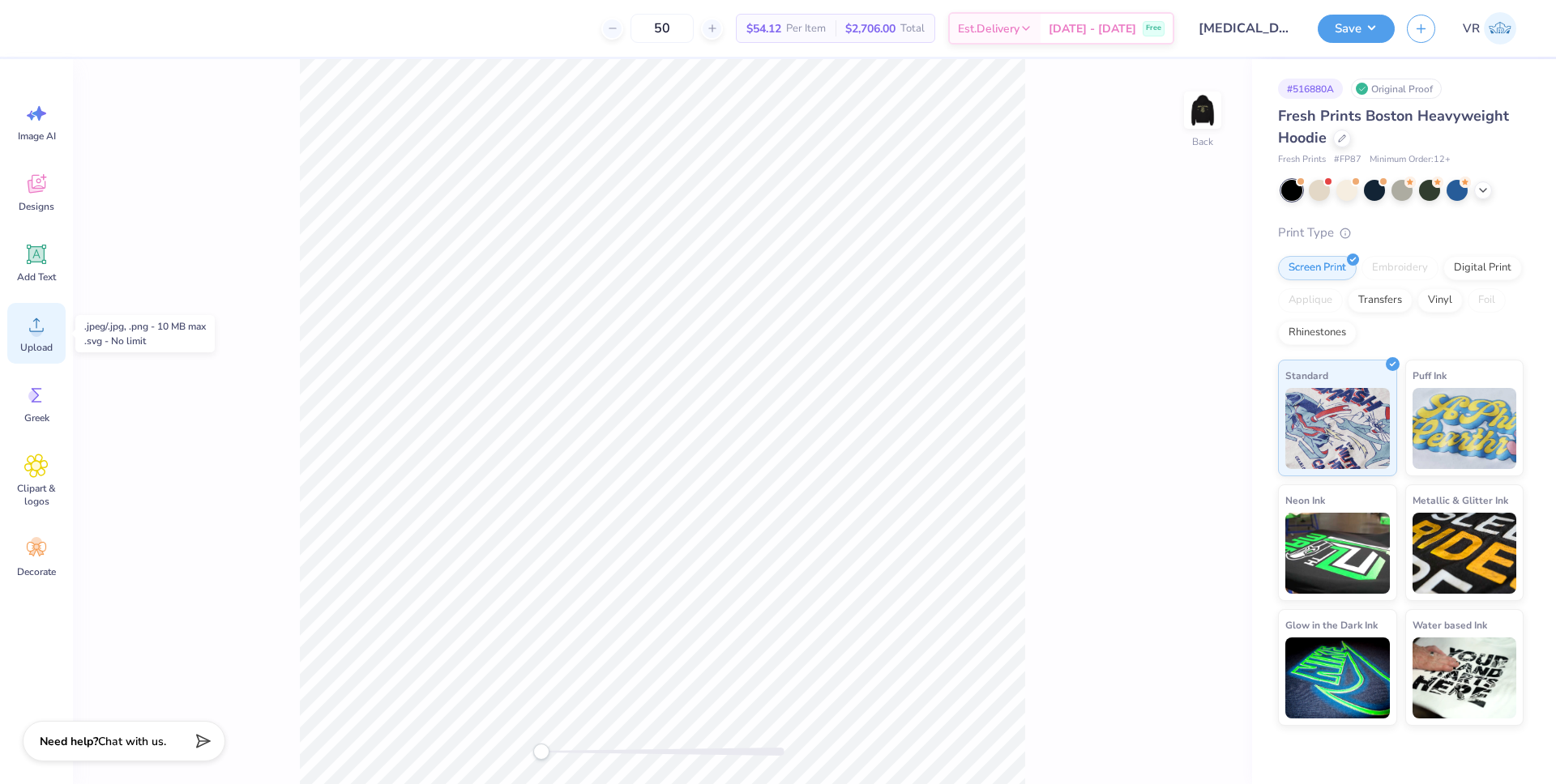
click at [44, 341] on span "Upload" at bounding box center [36, 348] width 32 height 13
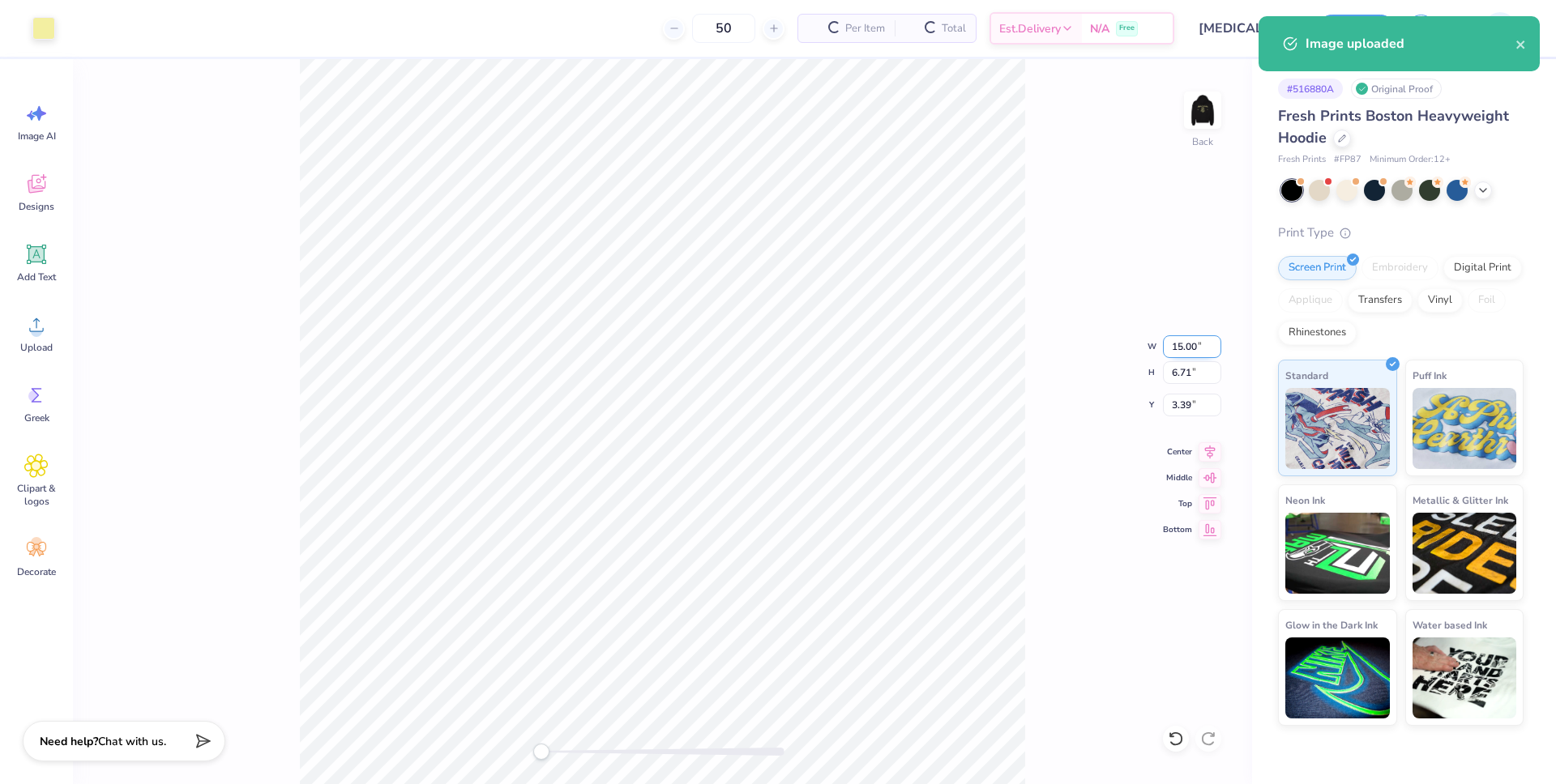
click at [1180, 344] on input "15.00" at bounding box center [1191, 347] width 58 height 23
type input "4"
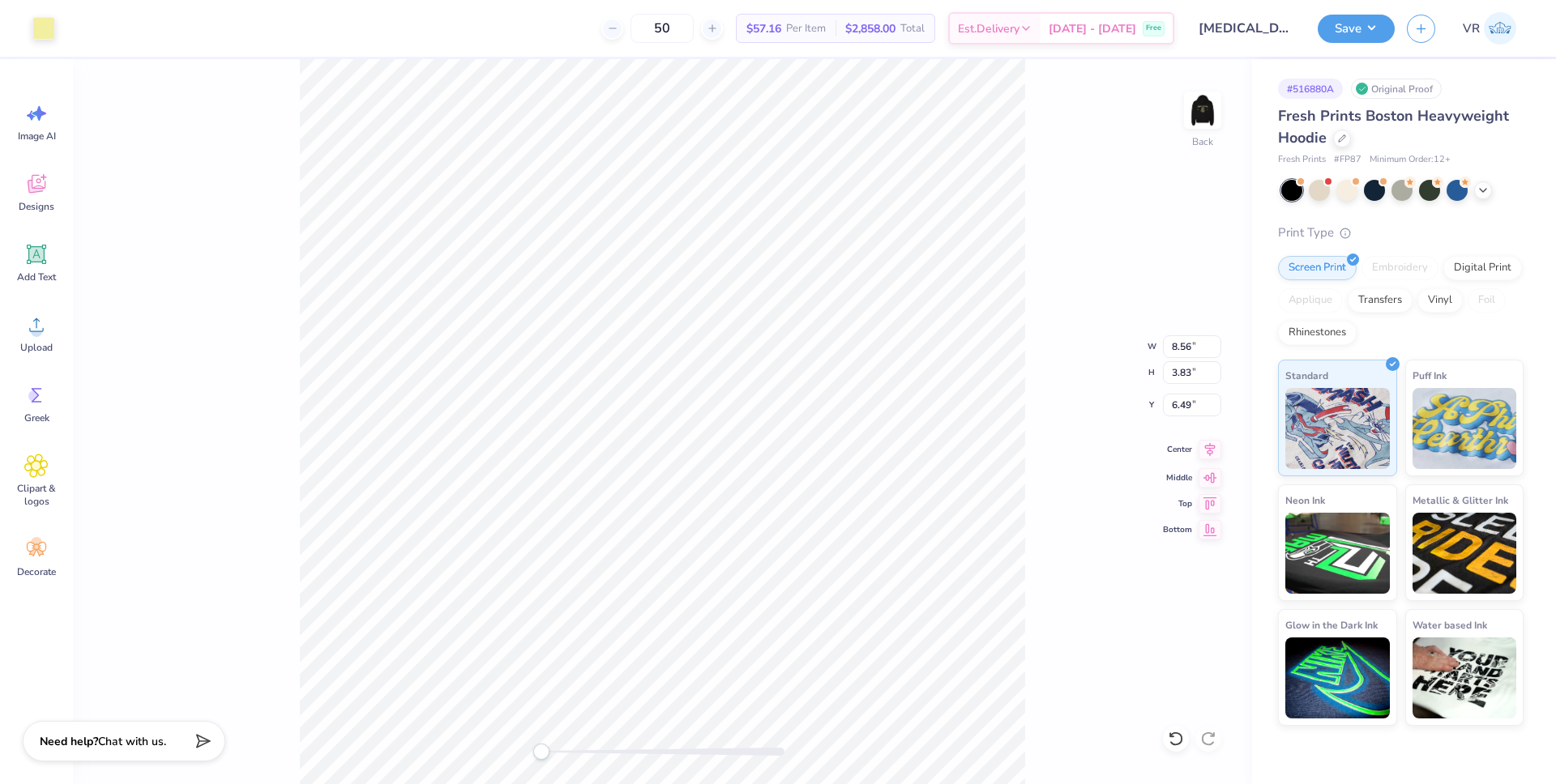
click at [1204, 450] on icon at bounding box center [1210, 449] width 23 height 19
click at [1184, 407] on input "6.49" at bounding box center [1191, 405] width 58 height 23
type input "3"
click at [1208, 455] on icon at bounding box center [1210, 449] width 23 height 19
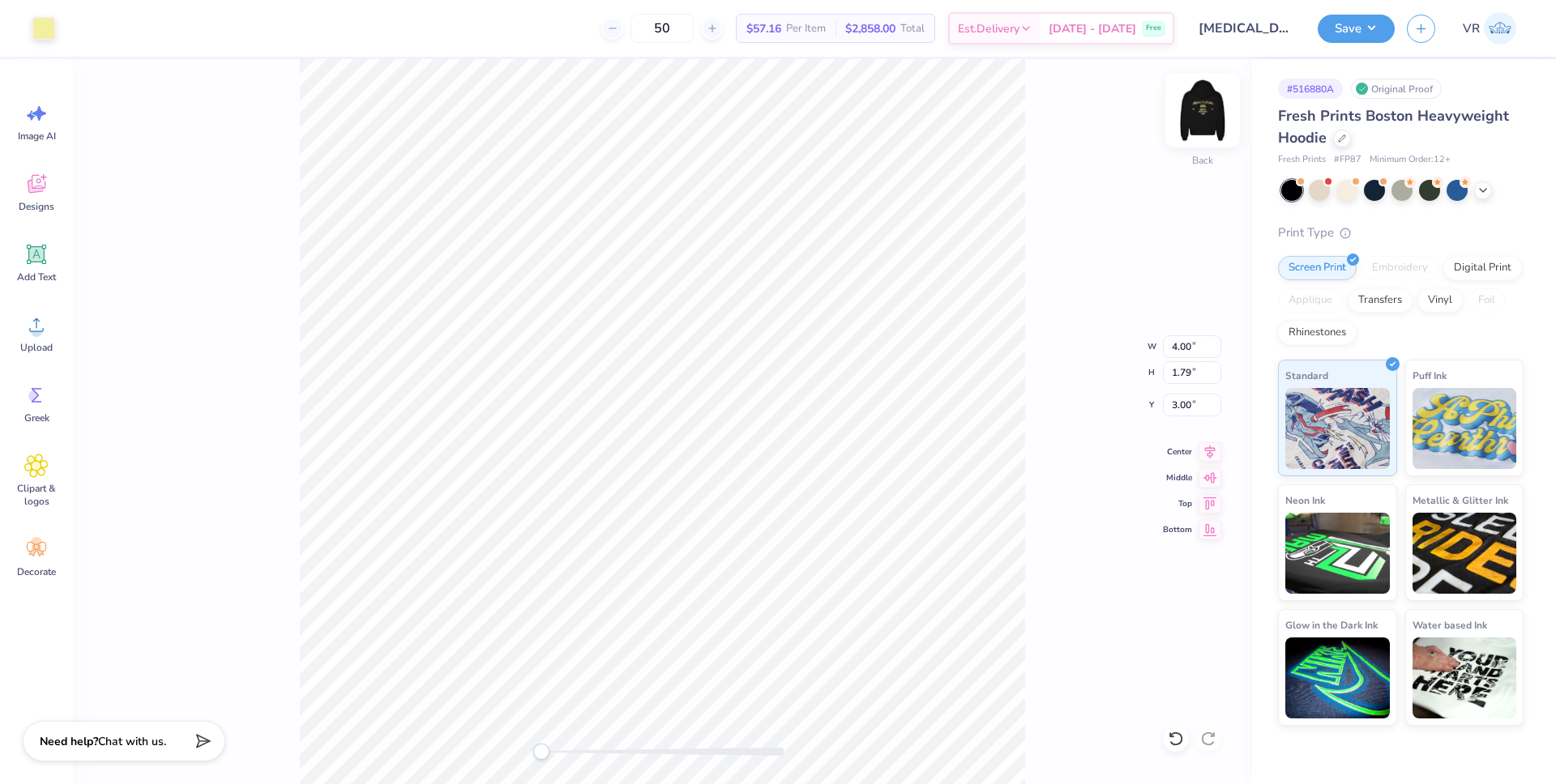
click at [1202, 115] on img at bounding box center [1203, 110] width 65 height 65
type input "4.09"
type input "1.83"
type input "5.04"
click at [51, 35] on div at bounding box center [43, 27] width 23 height 23
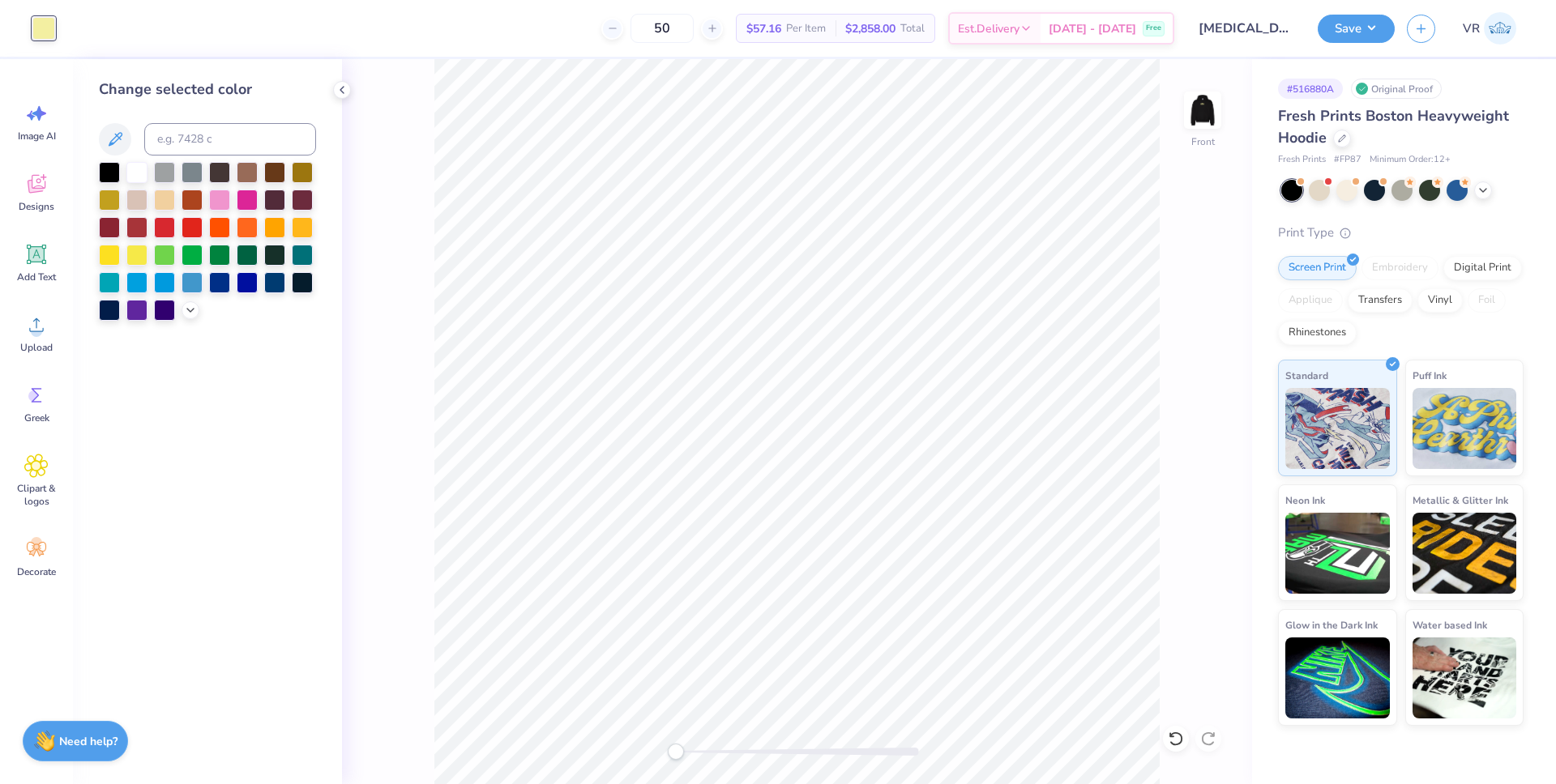
click at [428, 257] on div "Front" at bounding box center [797, 422] width 910 height 725
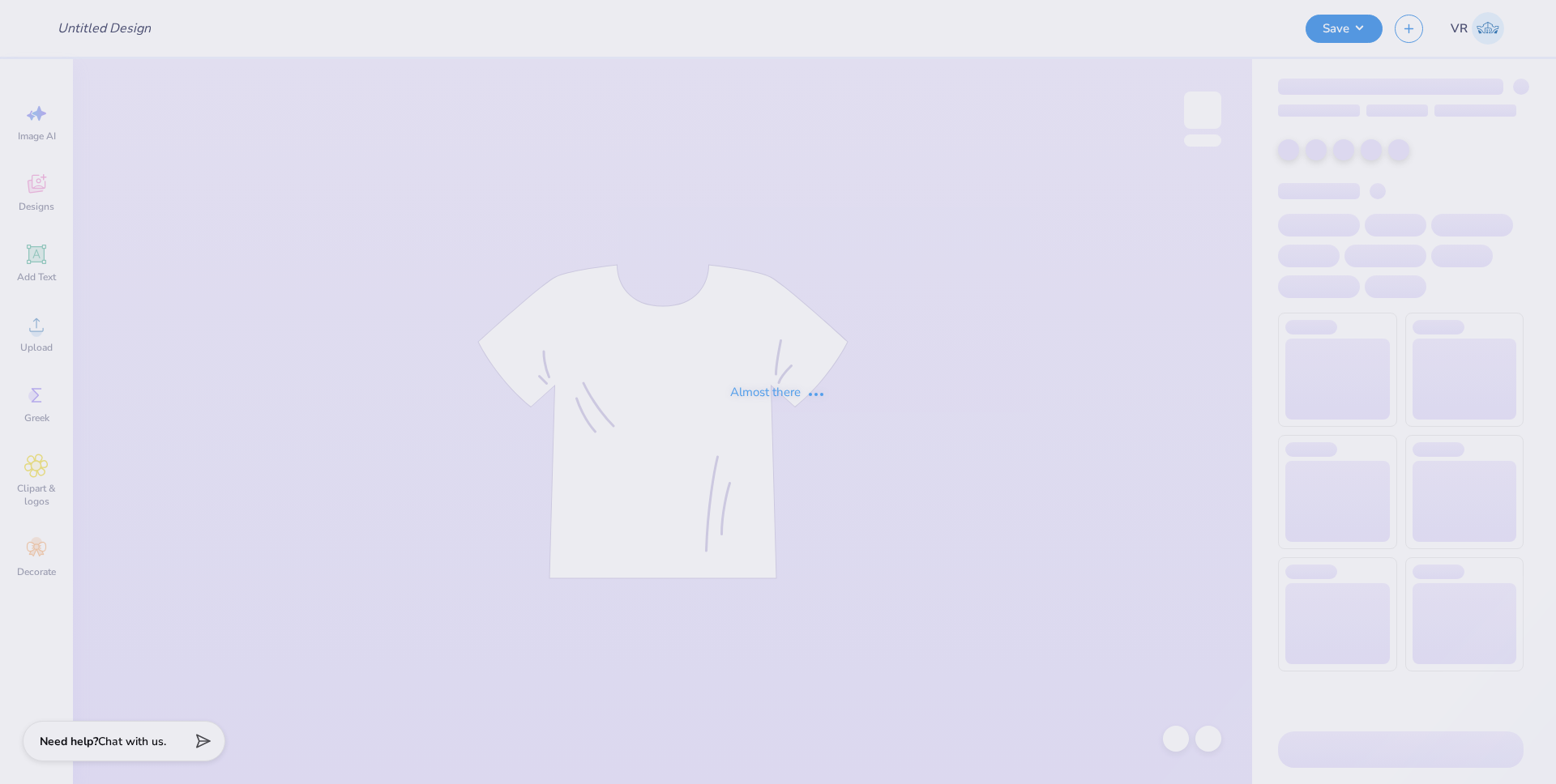
type input "[MEDICAL_DATA] Black Set"
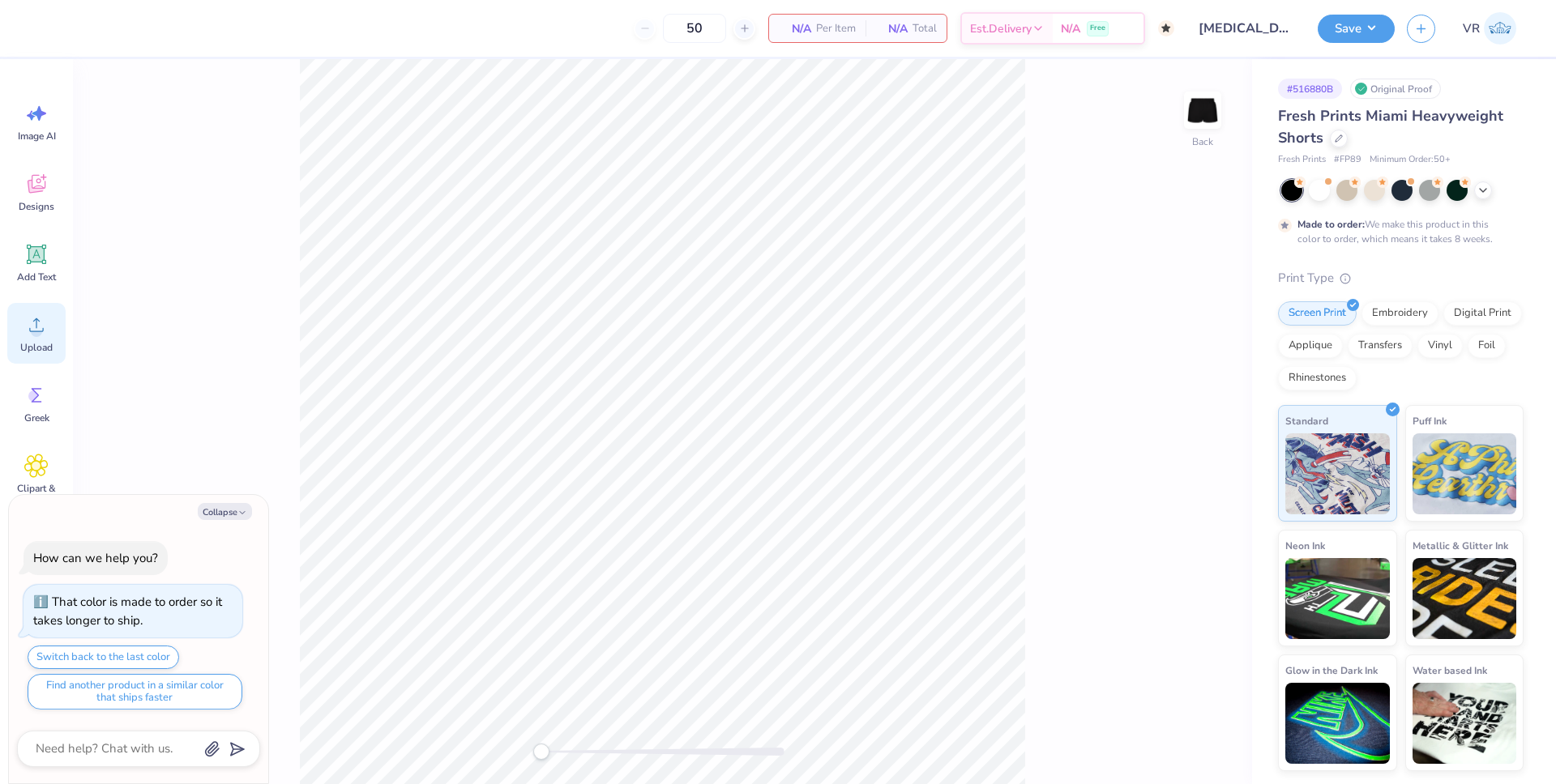
click at [23, 333] on div "Upload" at bounding box center [36, 333] width 58 height 61
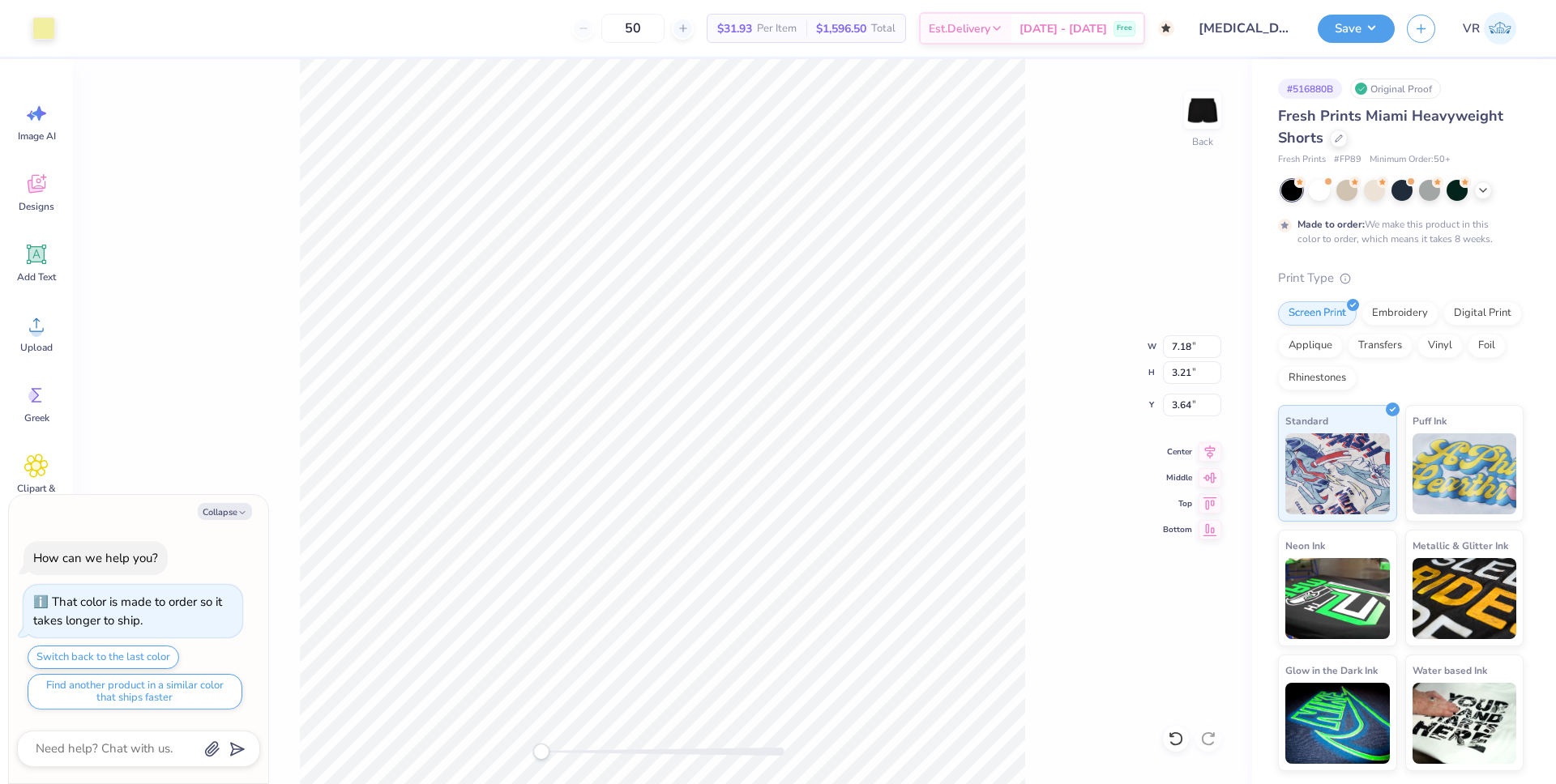
type textarea "x"
click at [1184, 352] on input "7.18" at bounding box center [1191, 347] width 58 height 23
type input "6"
click at [1048, 605] on div "Back W 6 6 " H 3.21 3.21 " Y 3.64 3.64 " Center Middle Top Bottom" at bounding box center [663, 422] width 1179 height 725
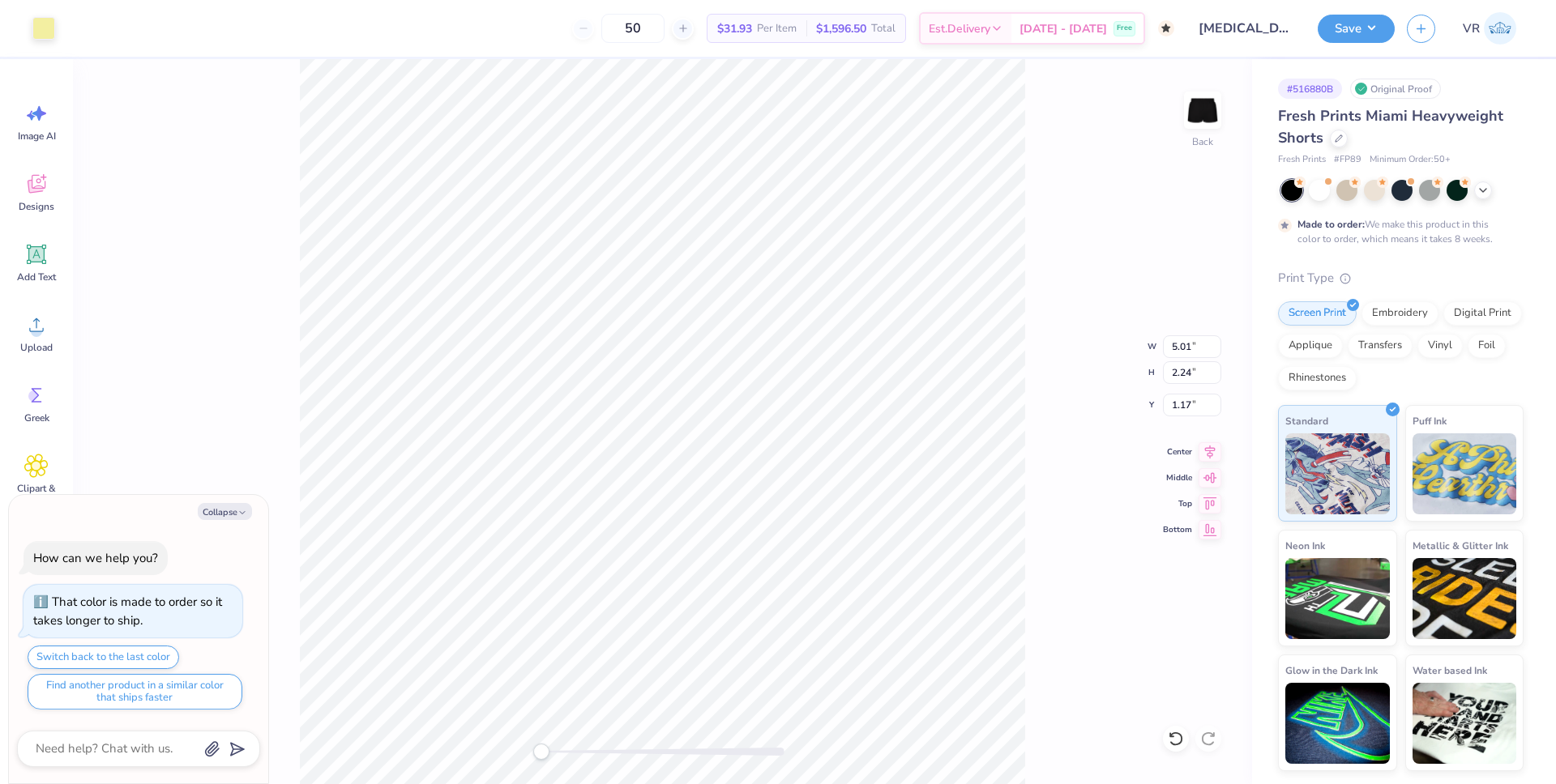
type textarea "x"
click at [1183, 345] on input "5.01" at bounding box center [1191, 347] width 58 height 23
type input "4"
click at [1180, 350] on input "3.19" at bounding box center [1191, 347] width 58 height 23
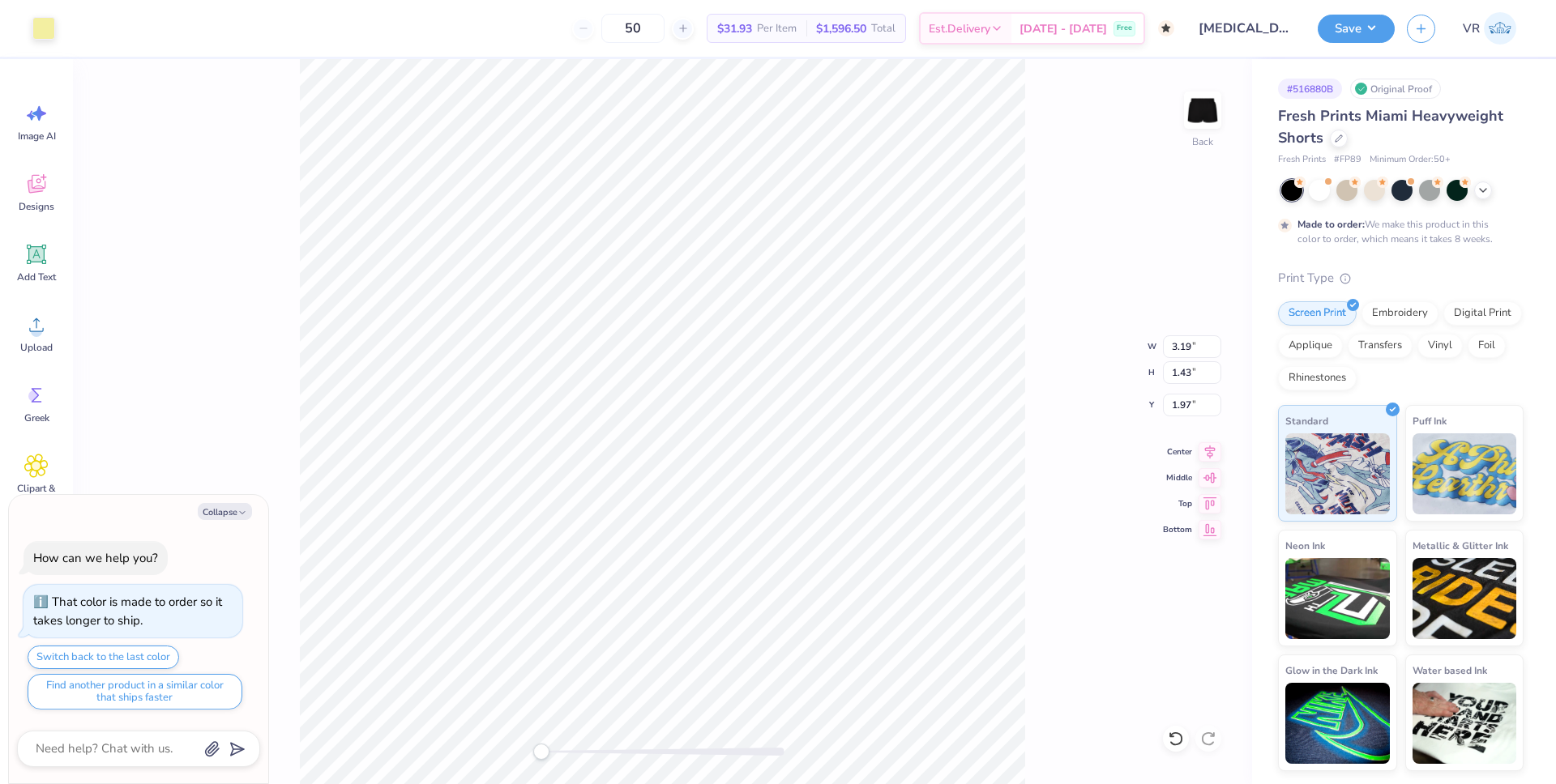
type textarea "x"
type input "4.00"
type input "1.79"
type input "2.03"
type textarea "x"
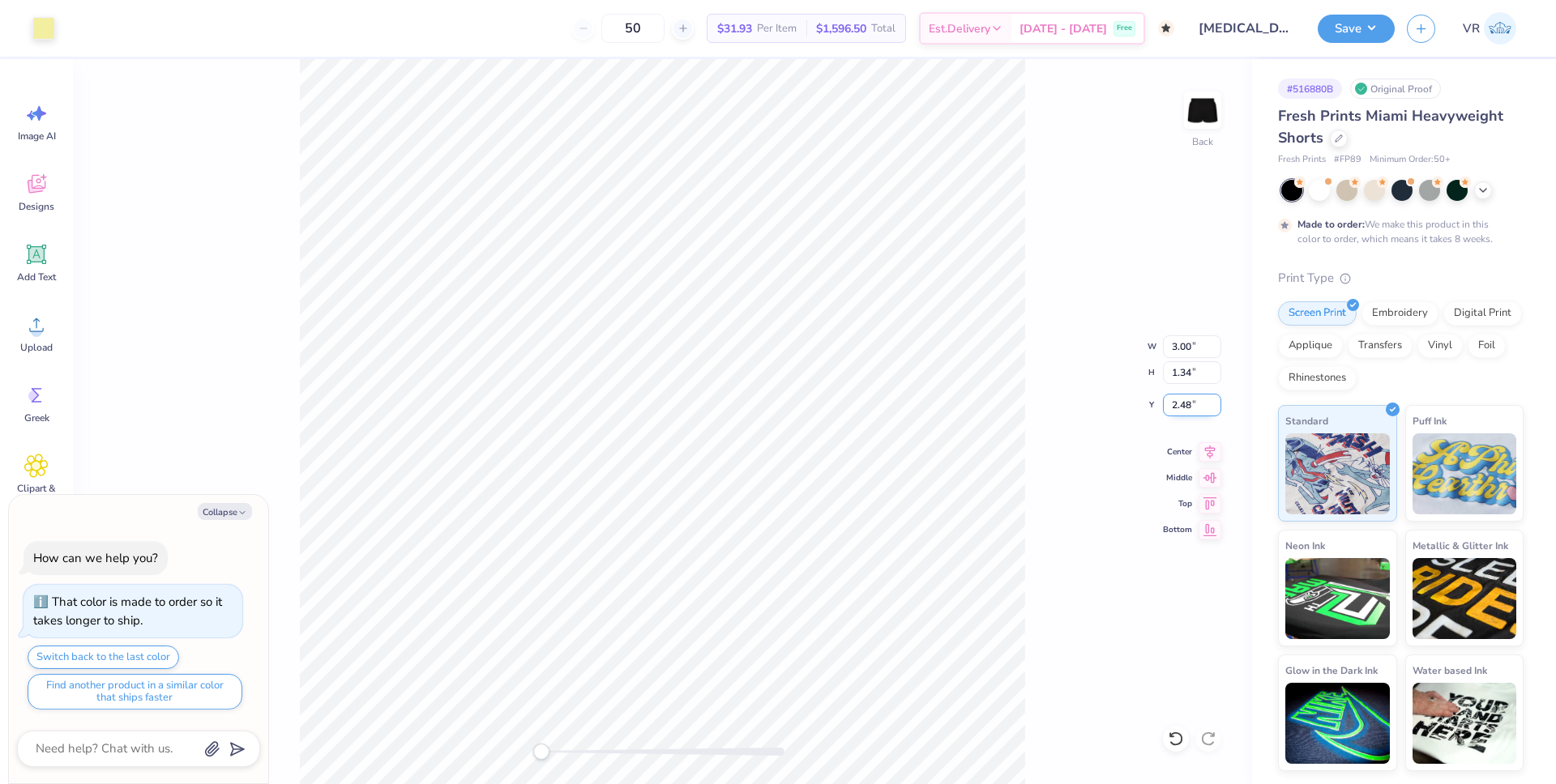
click at [1182, 409] on input "2.48" at bounding box center [1191, 405] width 58 height 23
type input "3"
type textarea "x"
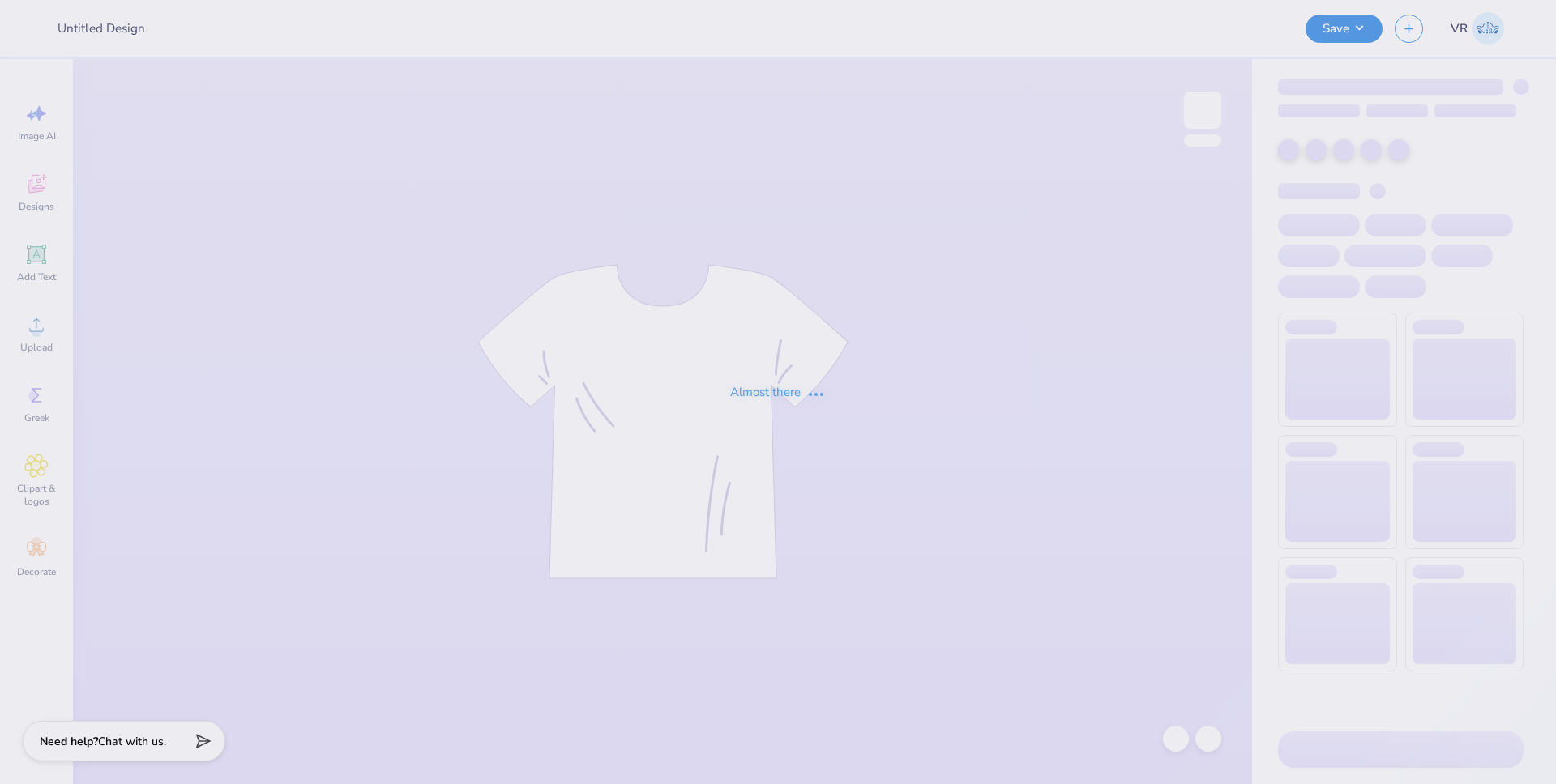
type input "[MEDICAL_DATA] Black Set"
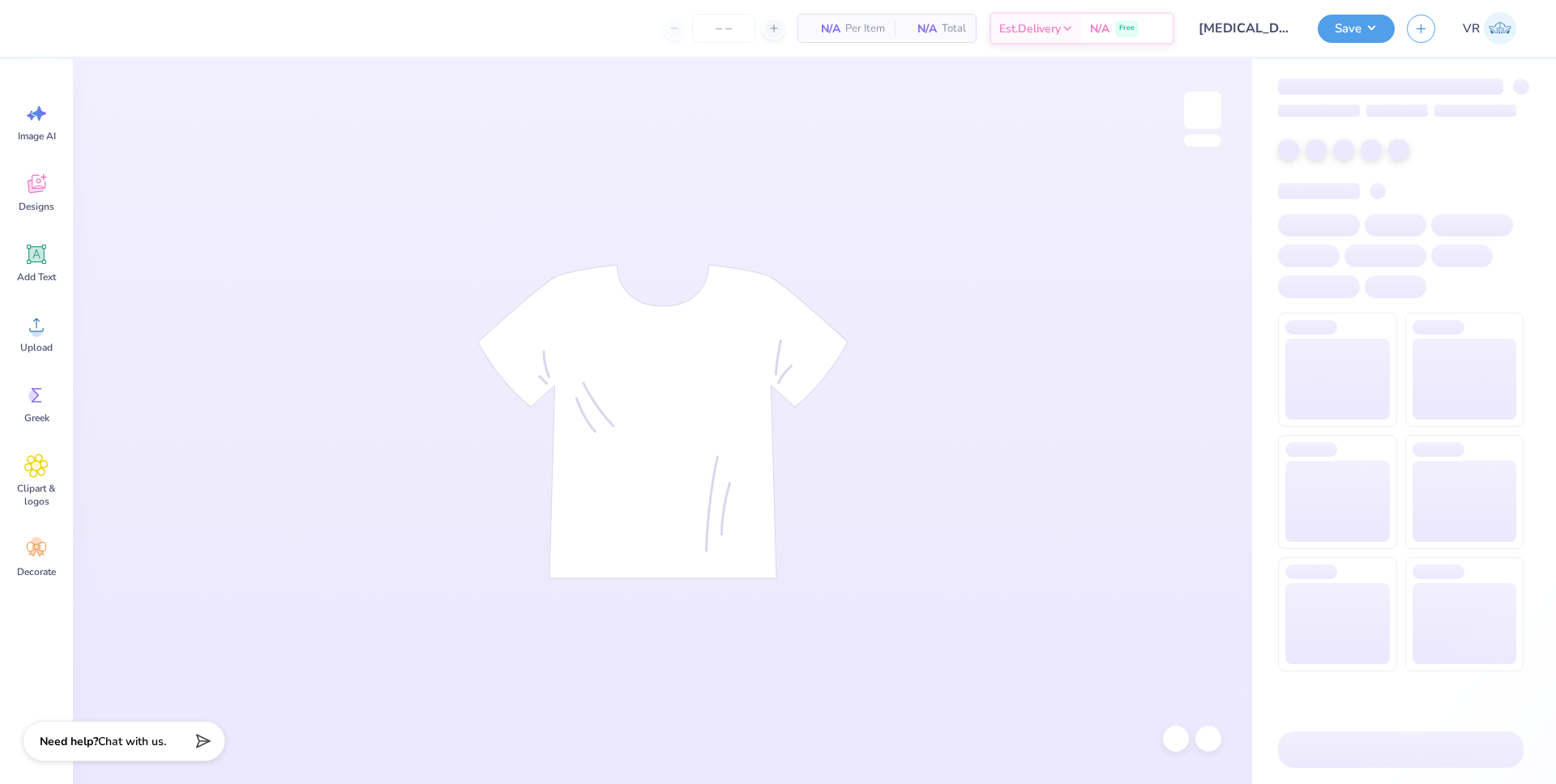
type input "50"
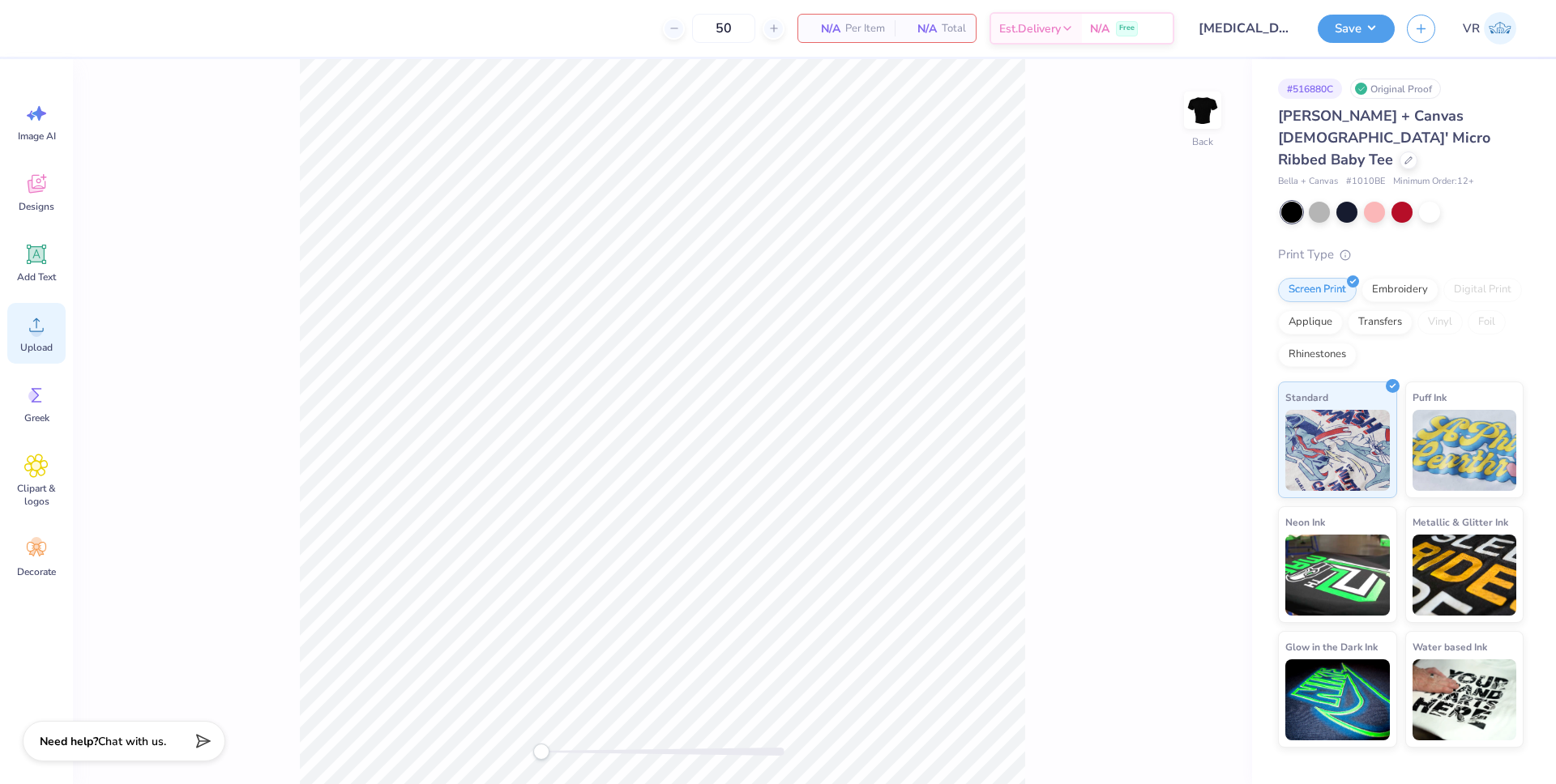
click at [39, 322] on icon at bounding box center [37, 325] width 15 height 14
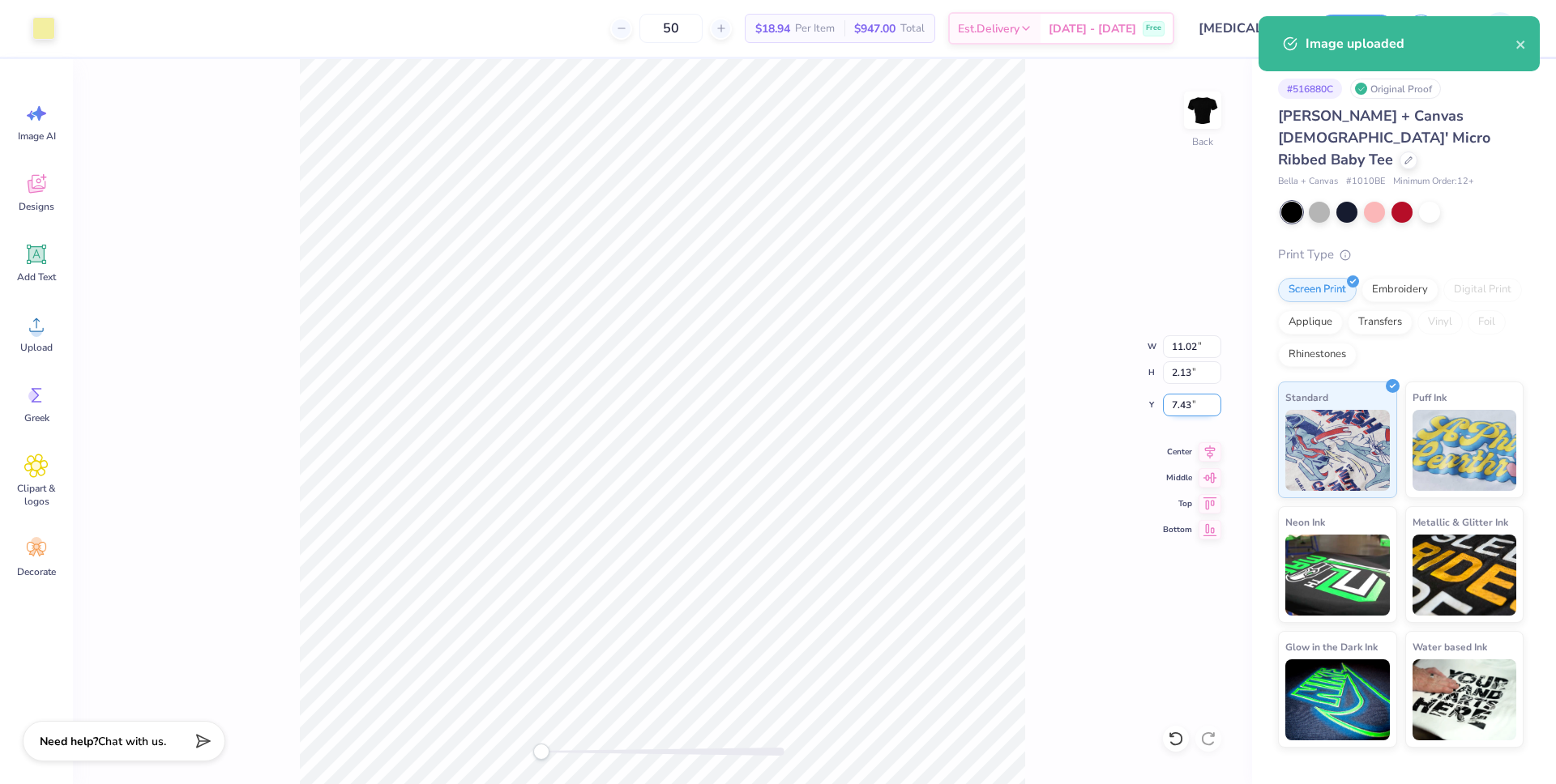
click at [1187, 409] on input "7.43" at bounding box center [1191, 405] width 58 height 23
type input "2"
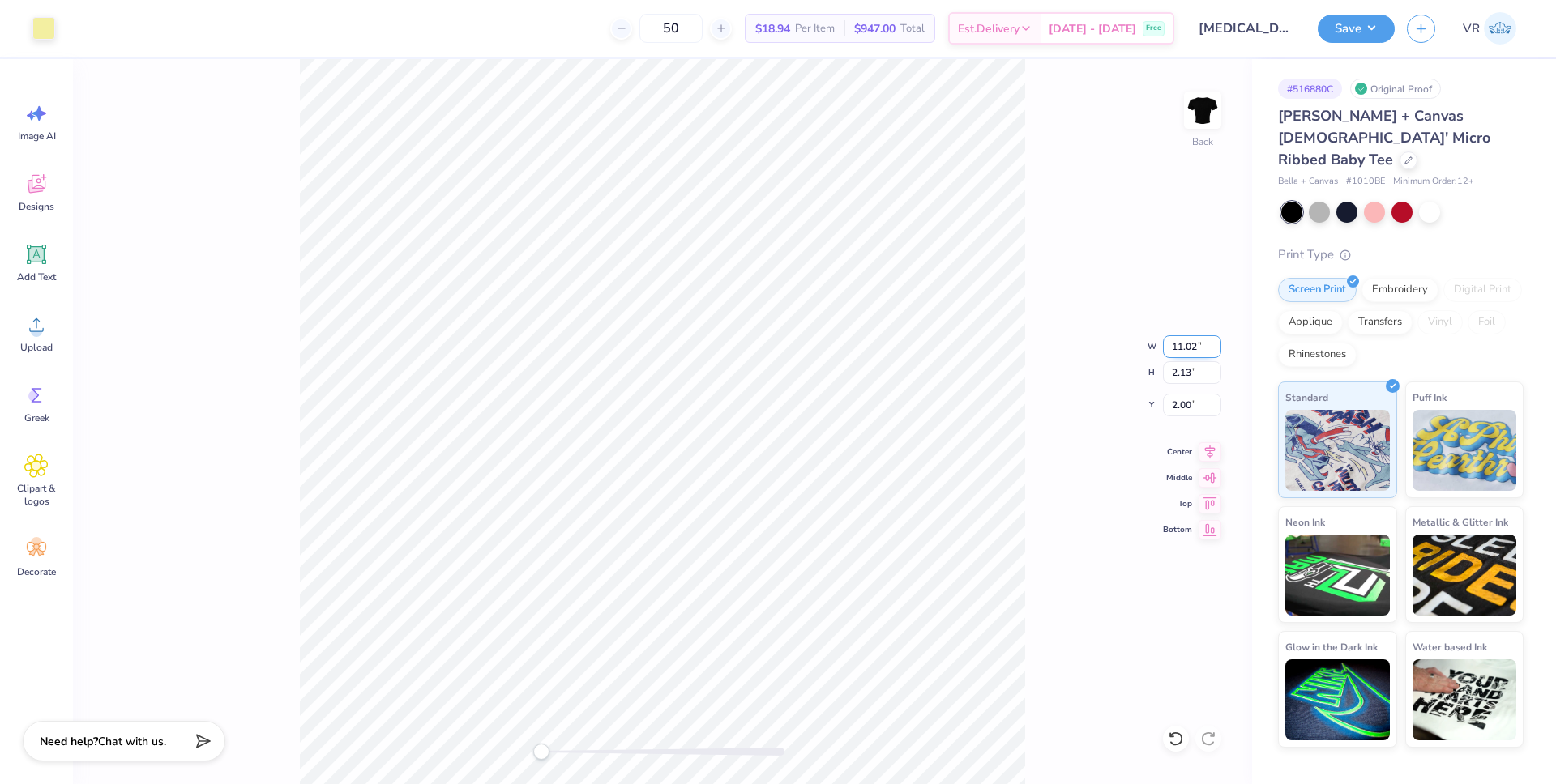
click at [1177, 344] on input "11.02" at bounding box center [1191, 347] width 58 height 23
type input "7"
click at [1207, 448] on icon at bounding box center [1210, 449] width 10 height 14
click at [1172, 402] on input "2.64" at bounding box center [1191, 405] width 58 height 23
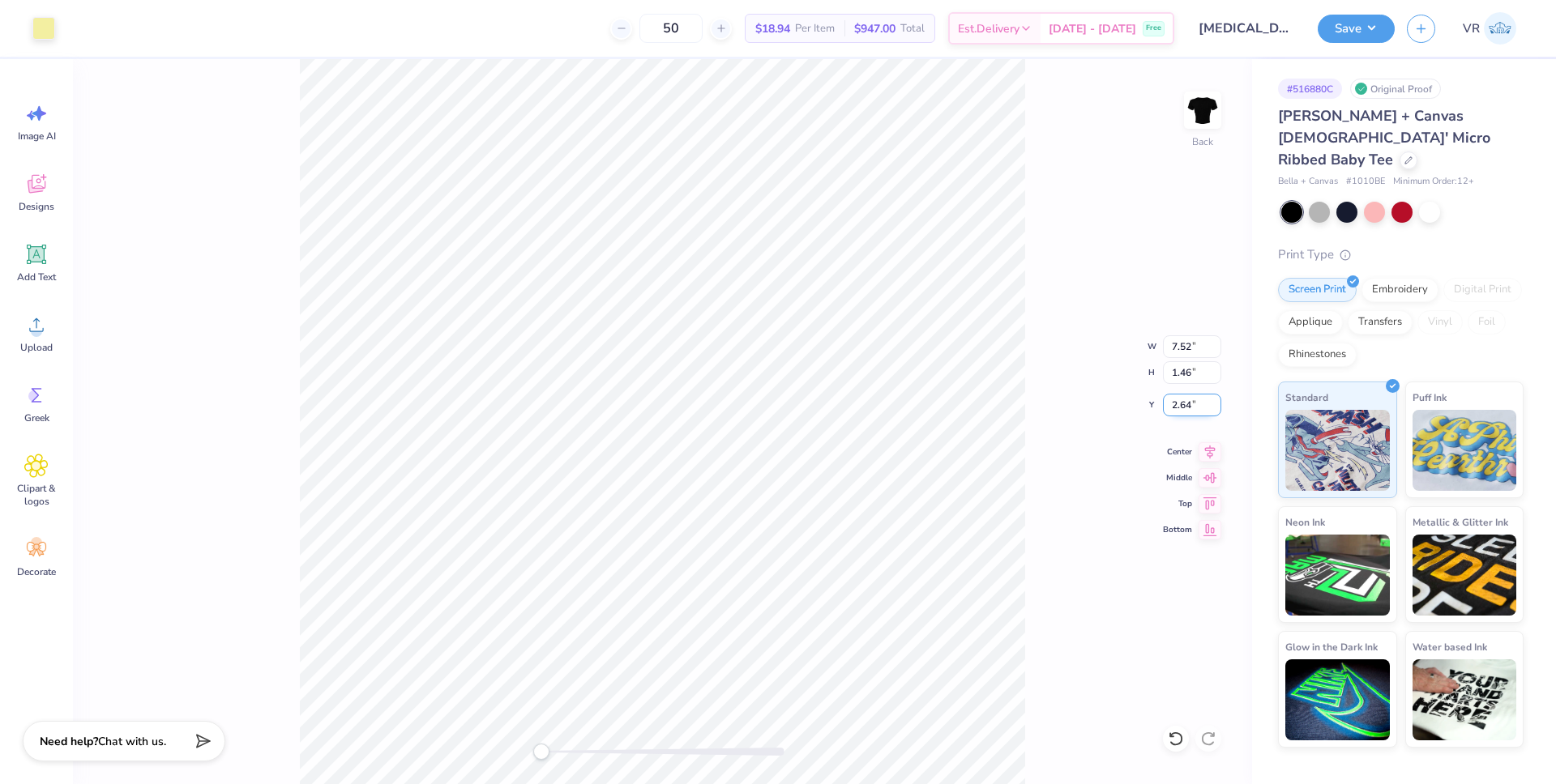
click at [1172, 402] on input "2.64" at bounding box center [1191, 405] width 58 height 23
type input "3"
click at [1169, 347] on input "7.52" at bounding box center [1191, 347] width 58 height 23
type input "6"
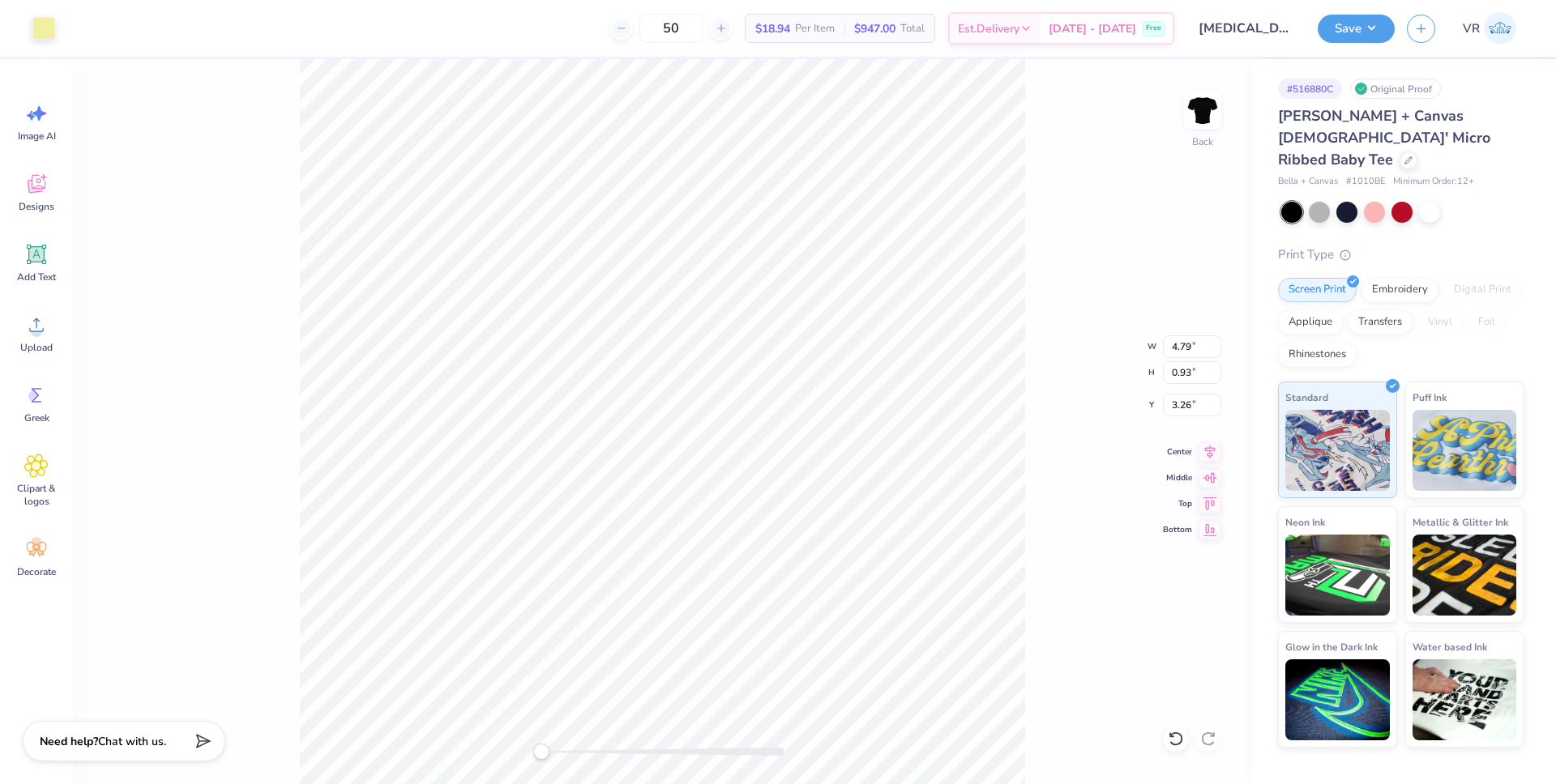
type input "6.00"
type input "1.16"
type input "3.15"
click at [1208, 453] on icon at bounding box center [1210, 449] width 10 height 14
click at [1206, 455] on icon at bounding box center [1210, 449] width 23 height 19
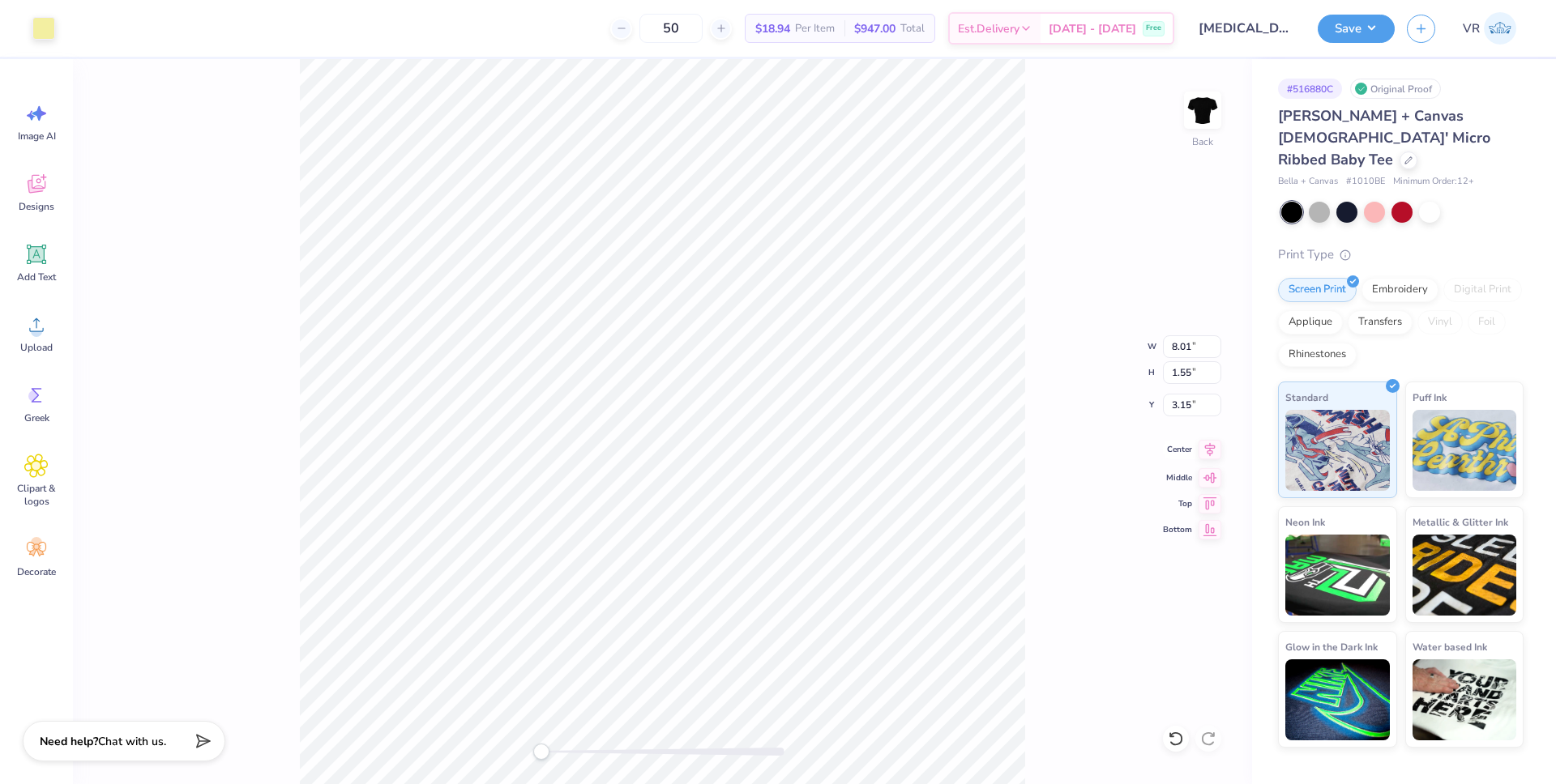
click at [1204, 446] on icon at bounding box center [1210, 449] width 23 height 19
click at [1191, 401] on input "3.15" at bounding box center [1191, 405] width 58 height 23
click at [1185, 402] on input "3.15" at bounding box center [1191, 405] width 58 height 23
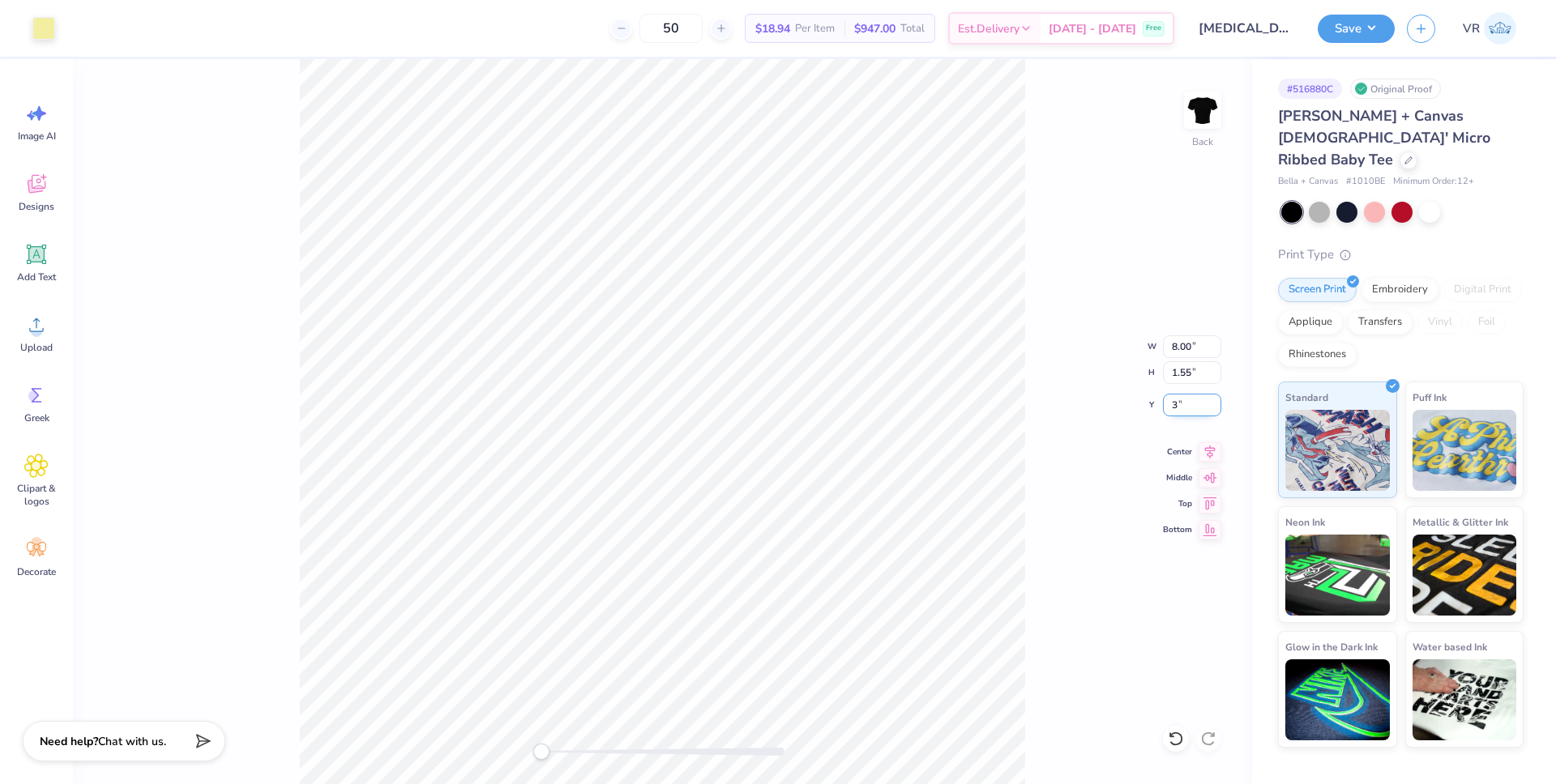
type input "3"
click at [1175, 352] on input "8.00" at bounding box center [1191, 347] width 58 height 23
type input "7"
click at [1207, 445] on icon at bounding box center [1210, 449] width 10 height 14
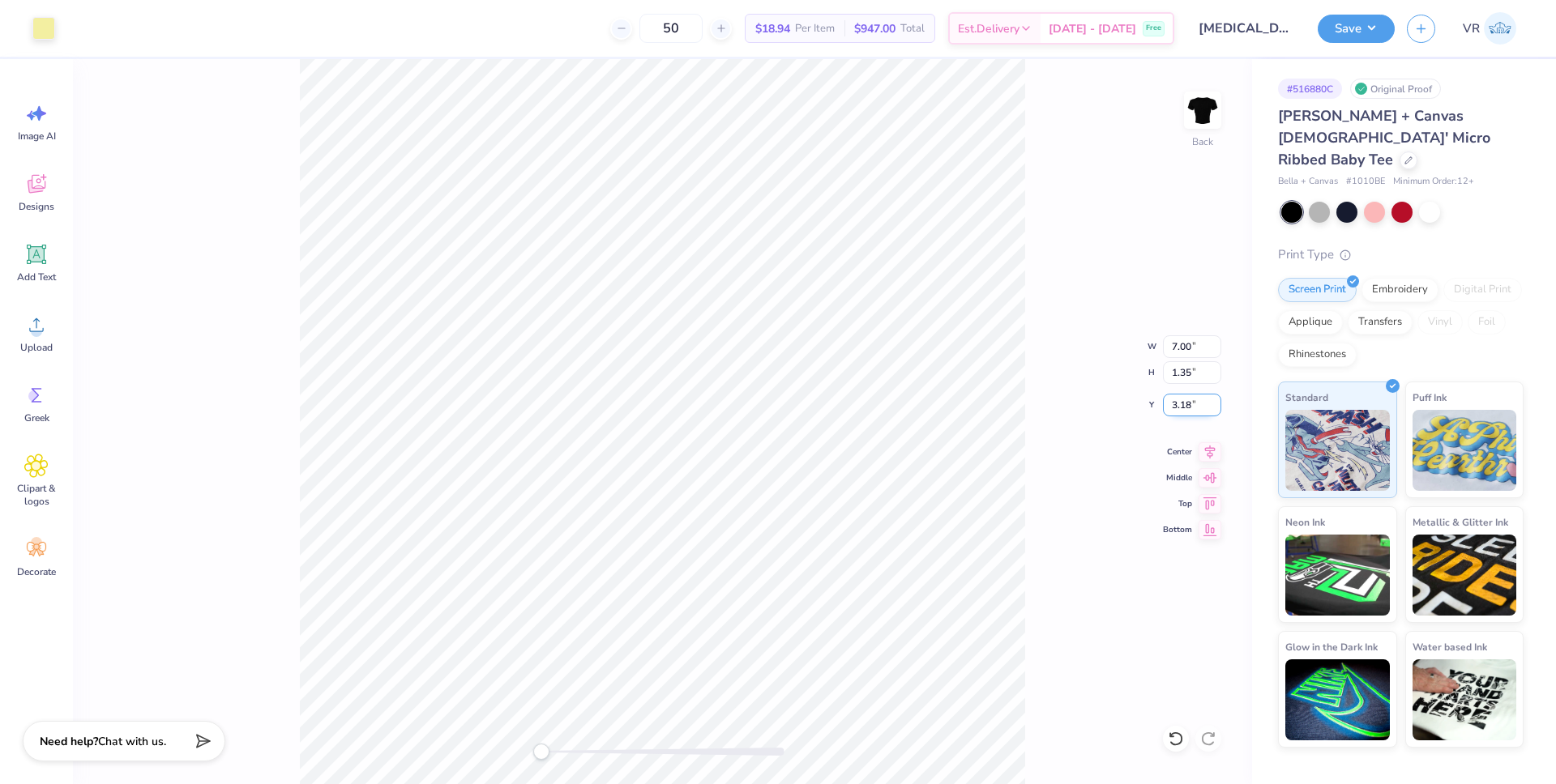
click at [1177, 405] on input "3.18" at bounding box center [1191, 405] width 58 height 23
type input "3"
click at [1372, 38] on button "Save" at bounding box center [1356, 26] width 77 height 29
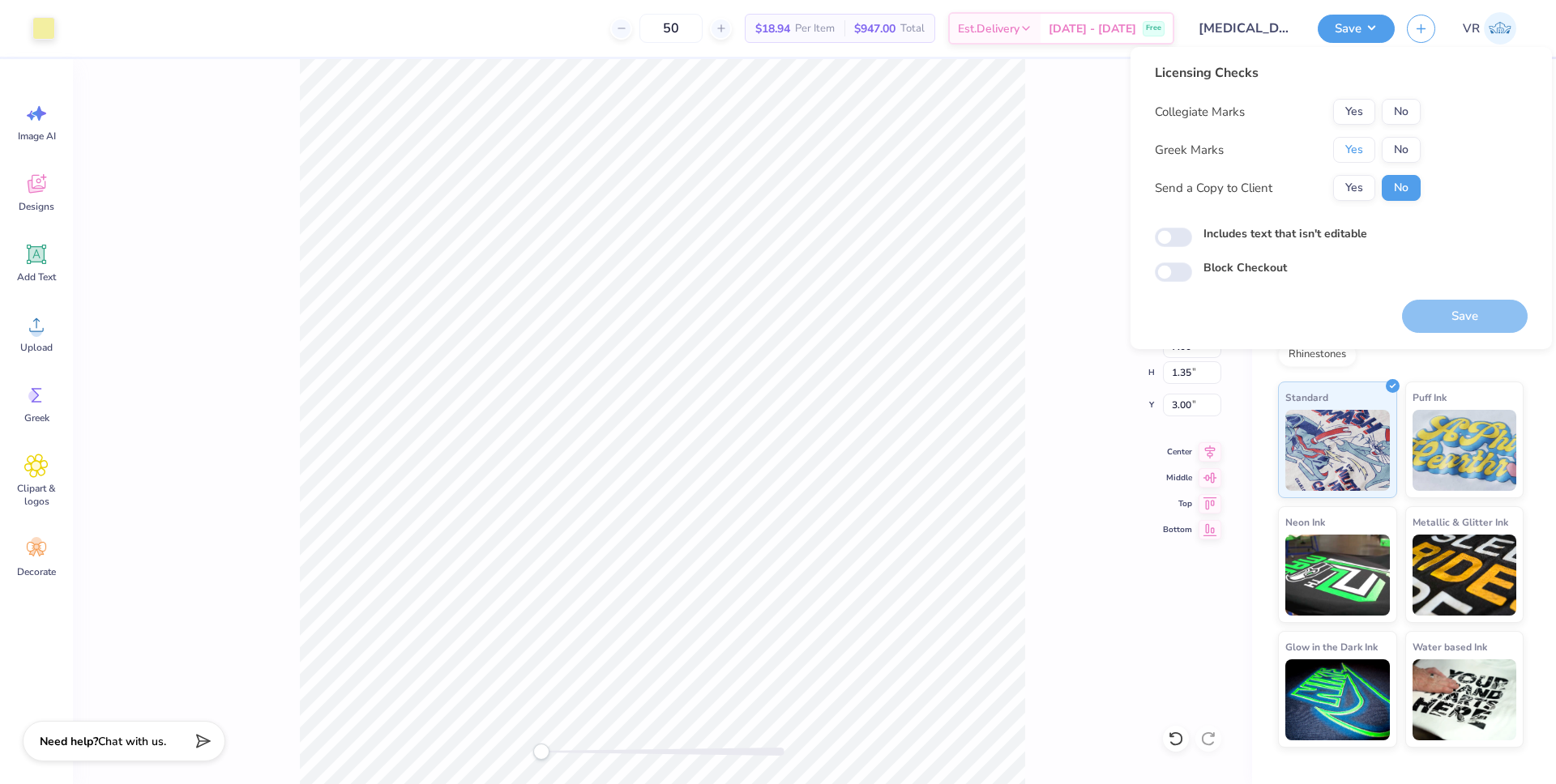
drag, startPoint x: 1336, startPoint y: 149, endPoint x: 1366, endPoint y: 129, distance: 36.1
click at [1337, 148] on button "Yes" at bounding box center [1355, 149] width 42 height 26
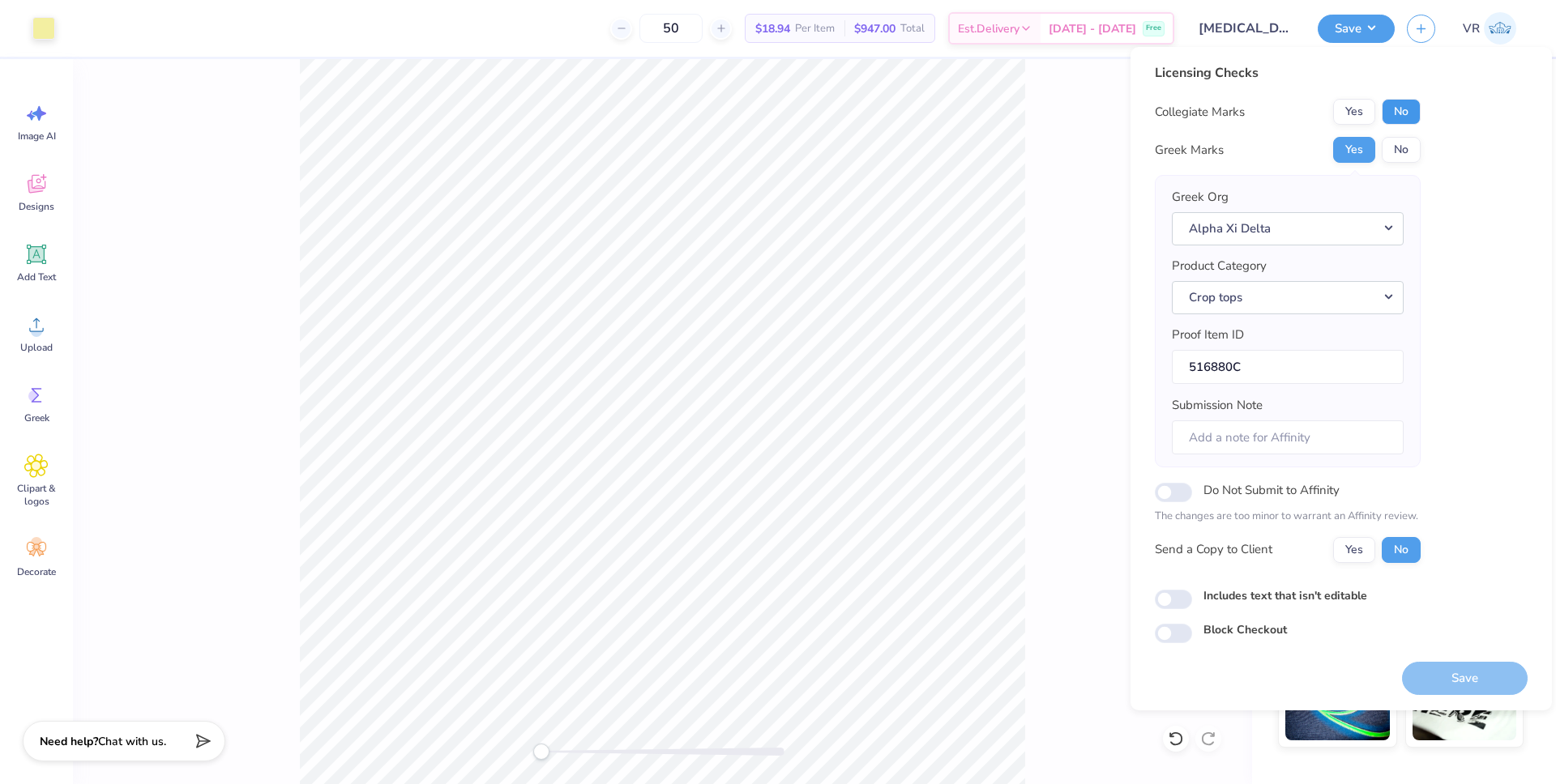
click at [1387, 106] on button "No" at bounding box center [1401, 112] width 39 height 26
click at [1467, 683] on button "Save" at bounding box center [1465, 678] width 126 height 33
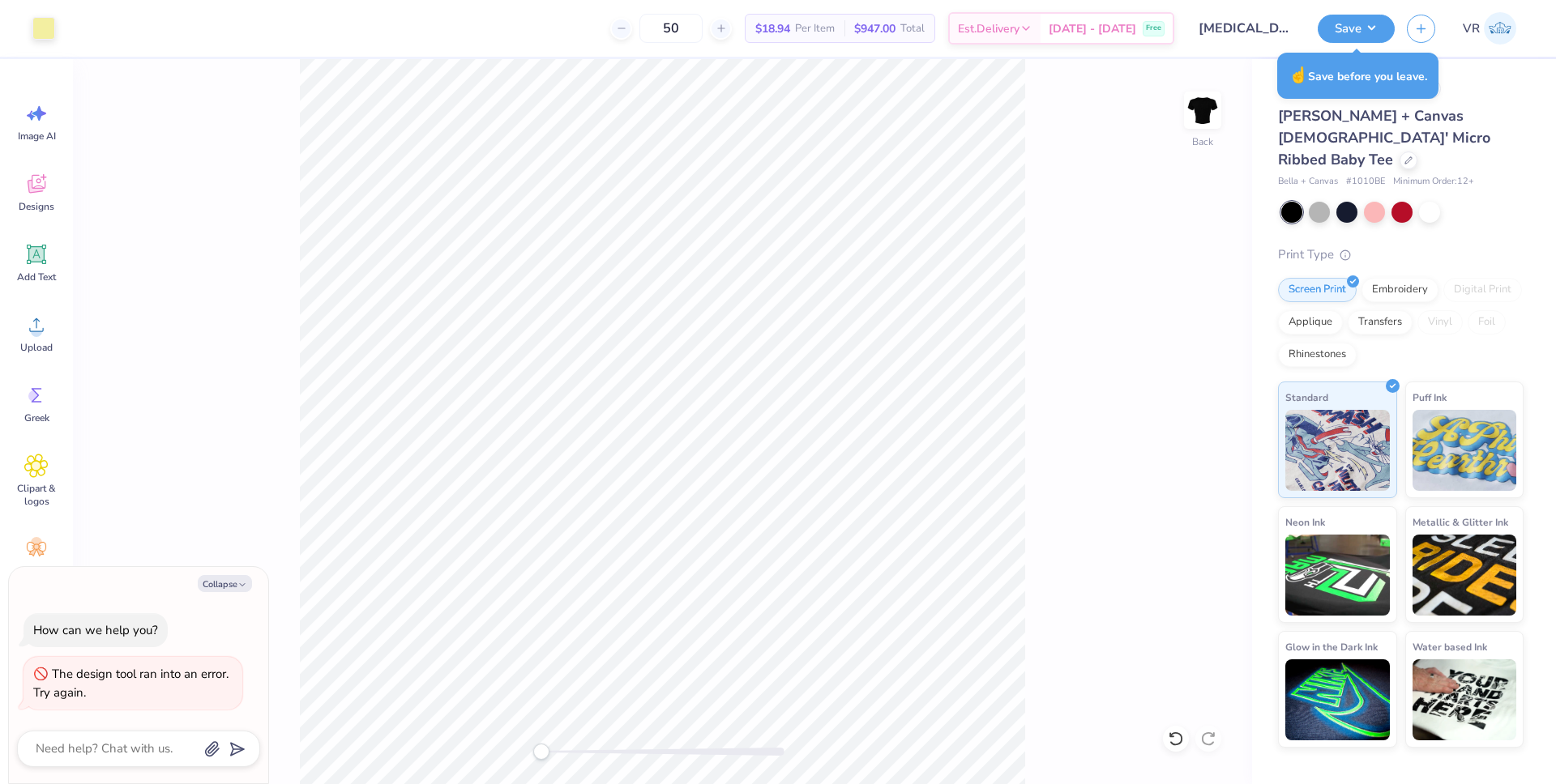
type textarea "x"
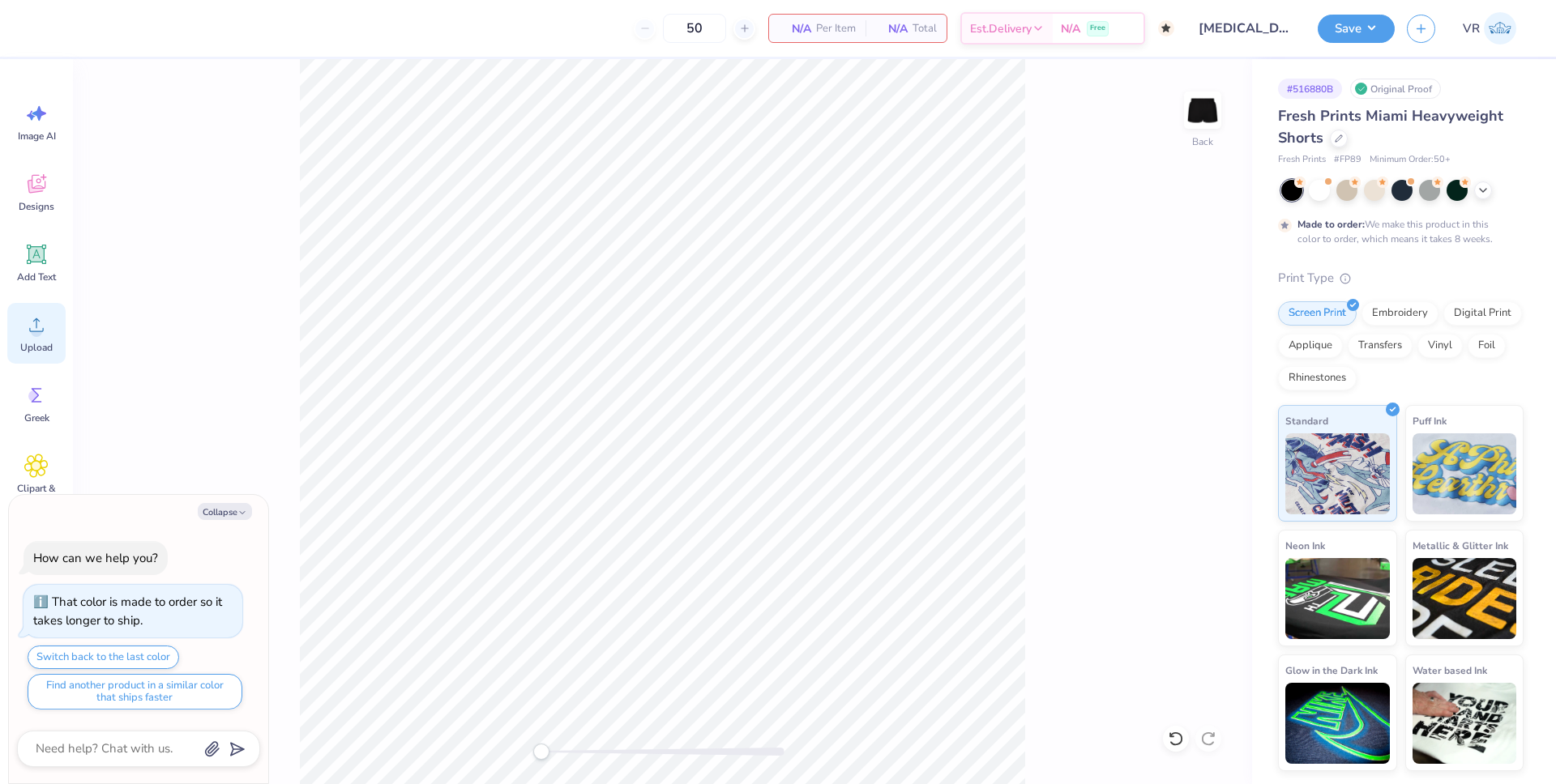
click at [42, 345] on span "Upload" at bounding box center [36, 348] width 32 height 13
click at [1186, 726] on div "Back" at bounding box center [663, 422] width 1179 height 725
click at [1181, 736] on icon at bounding box center [1176, 739] width 17 height 17
click at [47, 336] on icon at bounding box center [36, 325] width 24 height 24
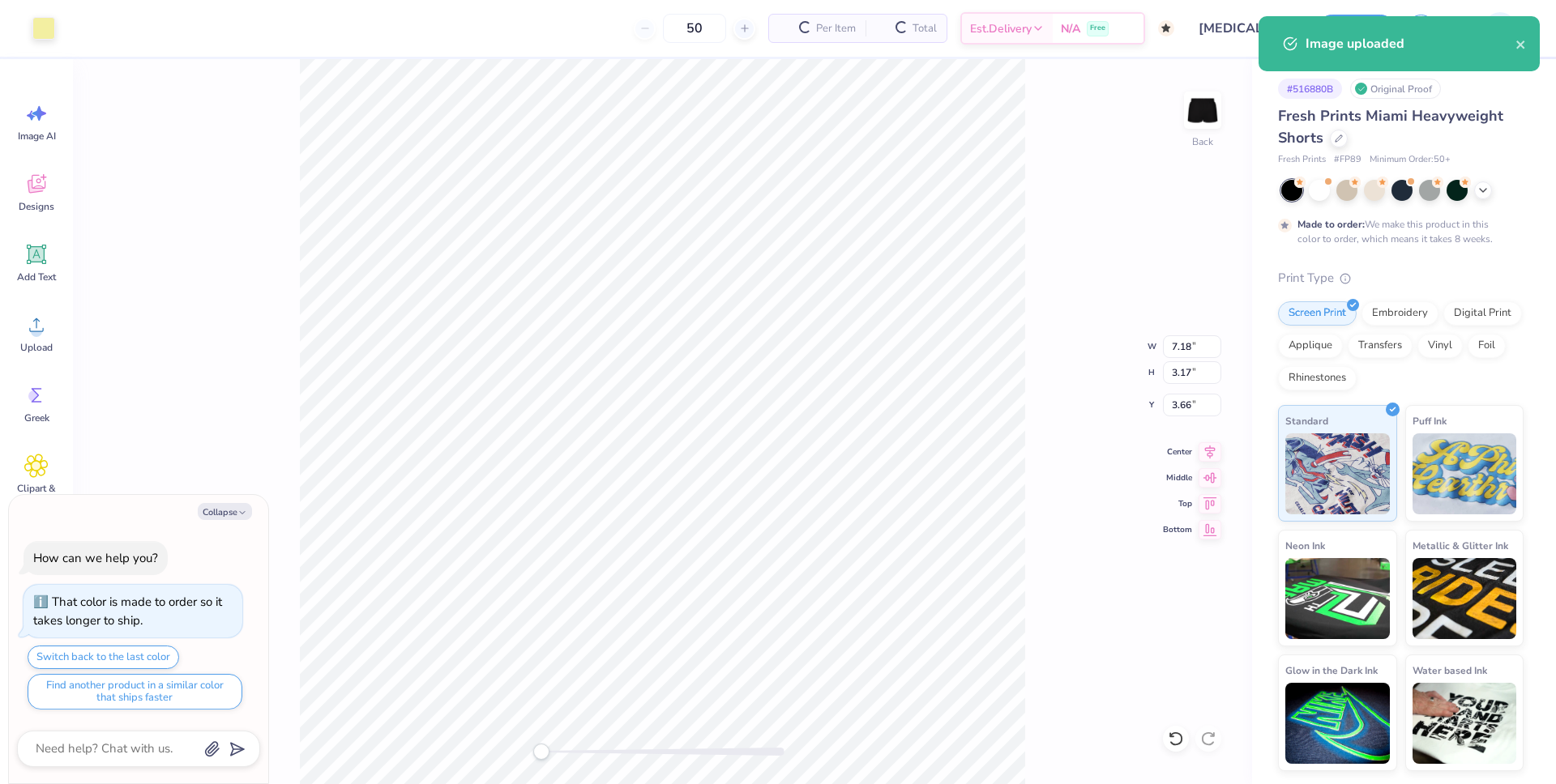
type textarea "x"
click at [1180, 338] on input "7.18" at bounding box center [1191, 347] width 58 height 23
type input "3"
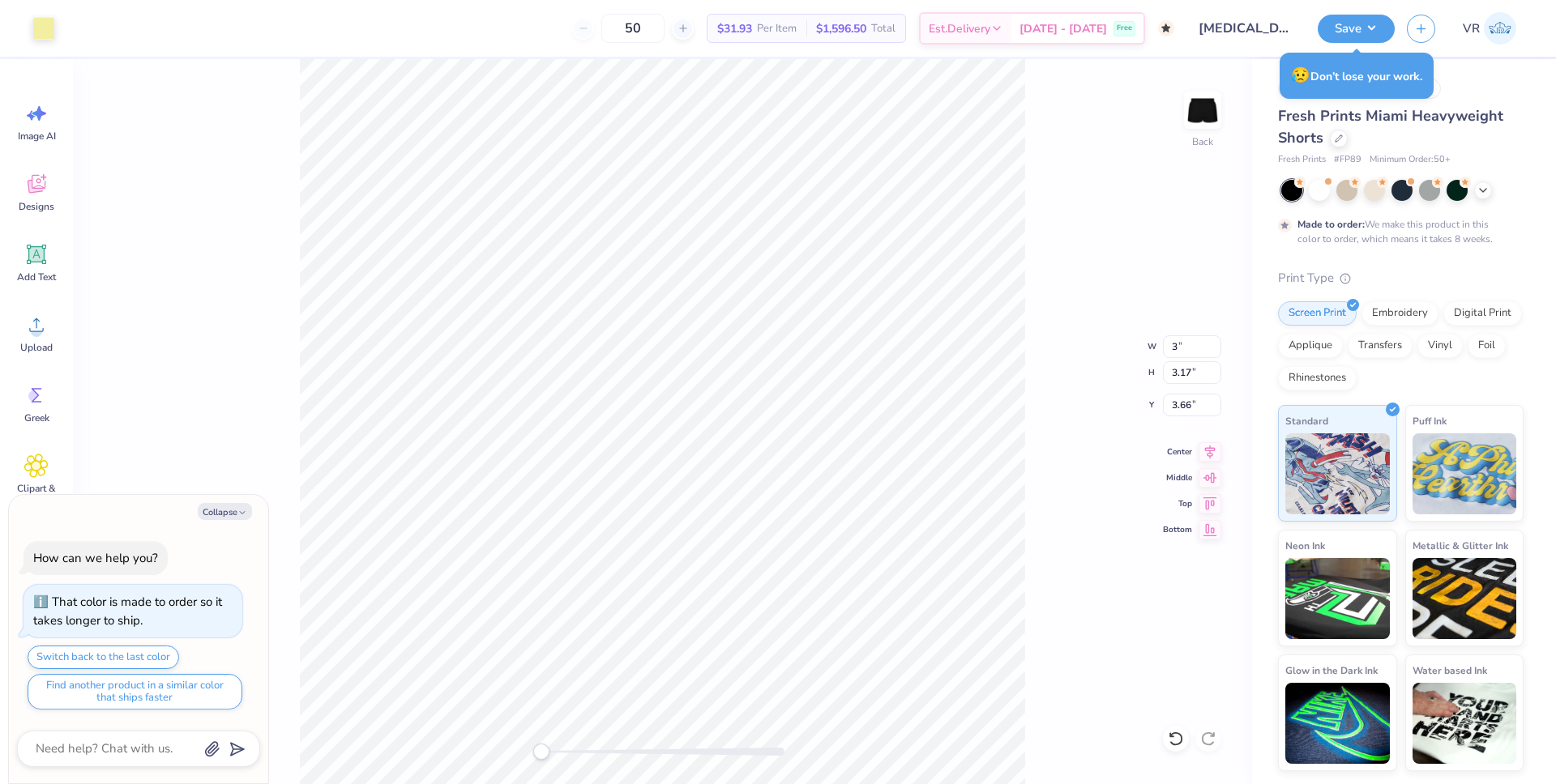
type textarea "x"
click at [1174, 405] on input "3.66" at bounding box center [1191, 405] width 58 height 23
type input "2.50"
type textarea "x"
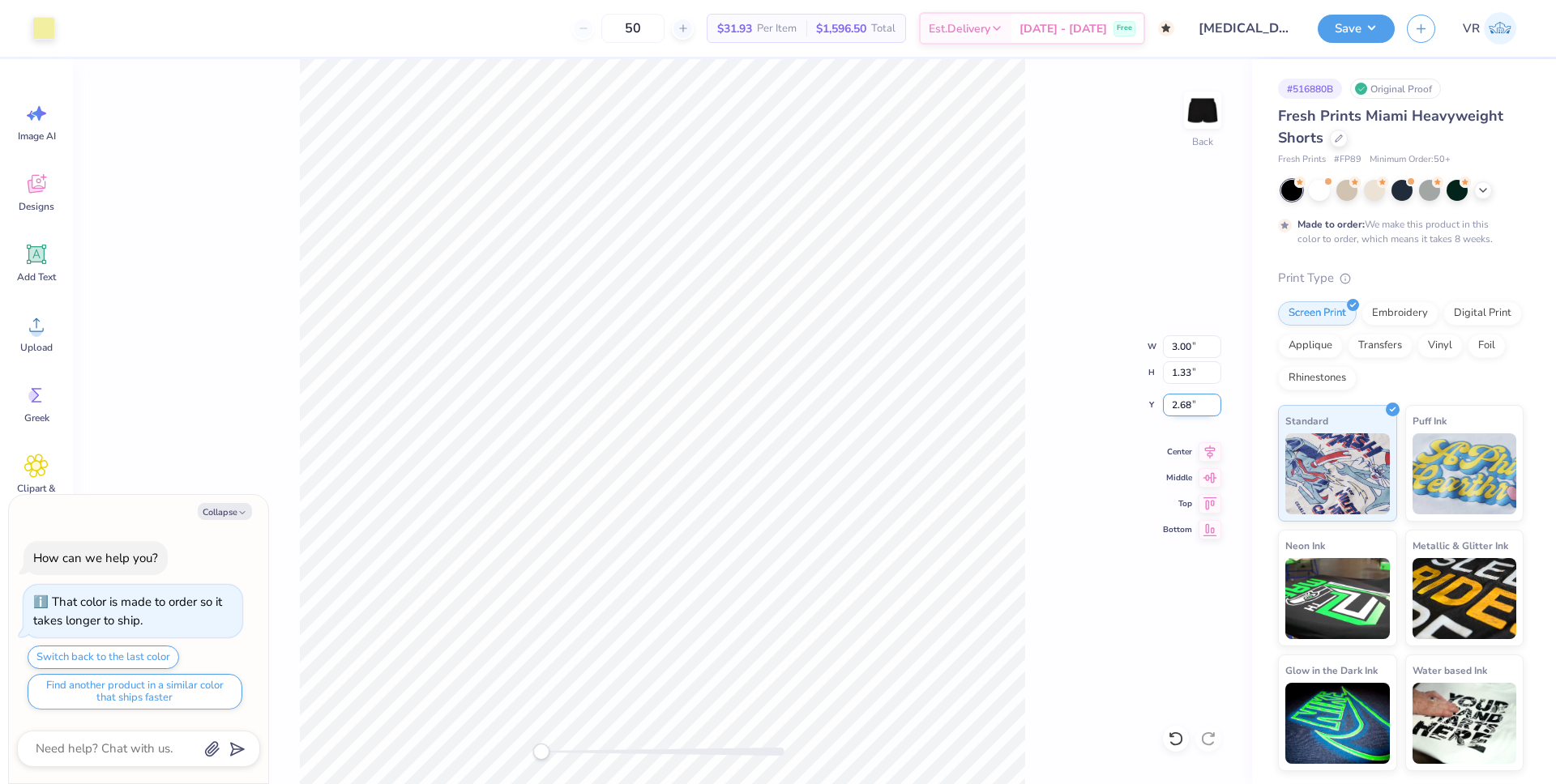
click at [1173, 407] on input "2.68" at bounding box center [1191, 405] width 58 height 23
type input "2.50"
click at [1032, 546] on div "Back W 3.00 3.00 " H 1.33 1.33 " Y 2.50 2.50 " Center Middle Top Bottom" at bounding box center [663, 422] width 1179 height 725
click at [1354, 39] on button "Save" at bounding box center [1356, 26] width 77 height 29
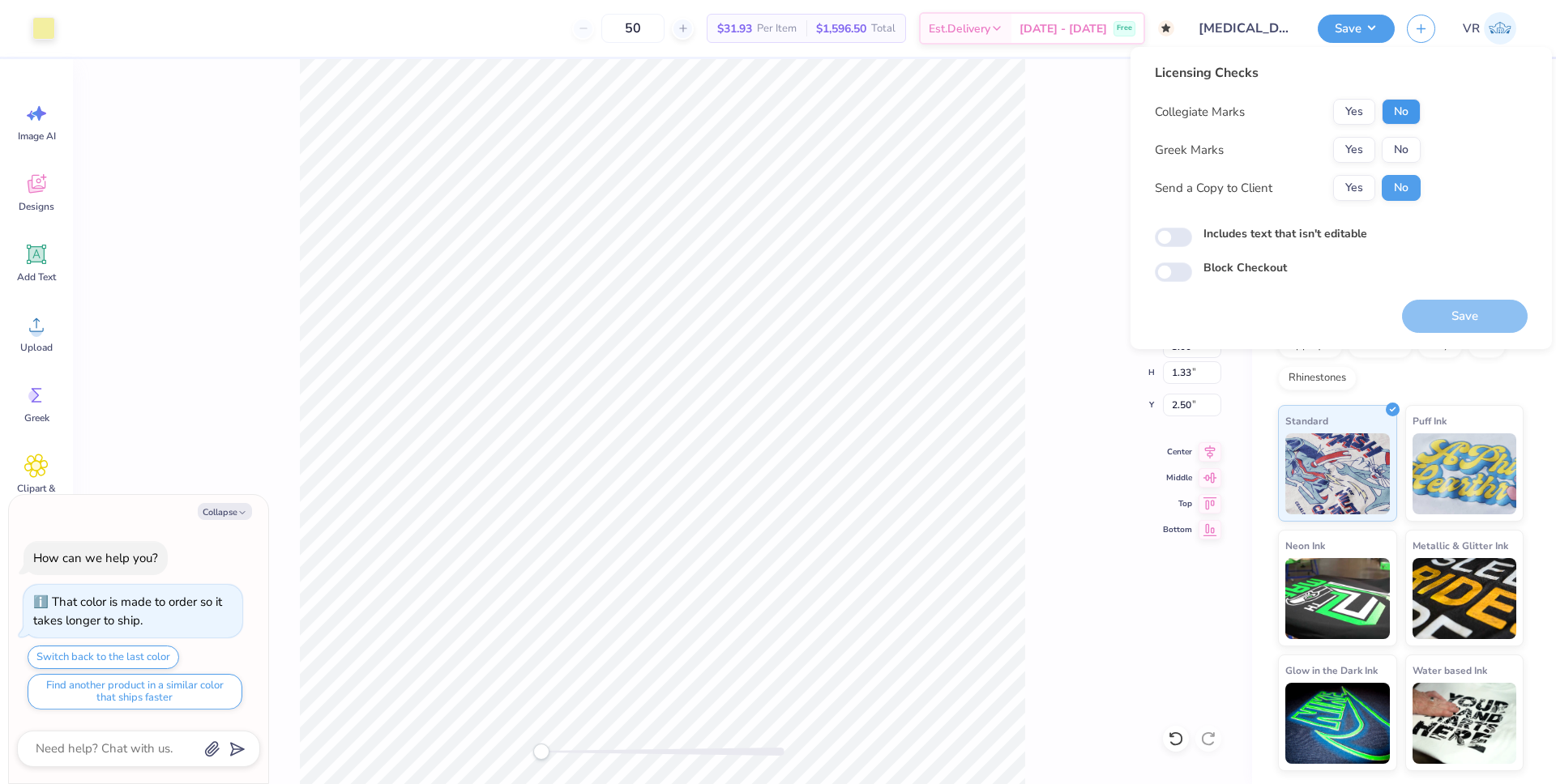
click at [1393, 126] on div "Collegiate Marks Yes No Greek Marks Yes No Send a Copy to Client Yes No" at bounding box center [1287, 149] width 266 height 102
click at [1393, 116] on button "No" at bounding box center [1401, 112] width 39 height 26
click at [1356, 150] on button "Yes" at bounding box center [1355, 149] width 42 height 26
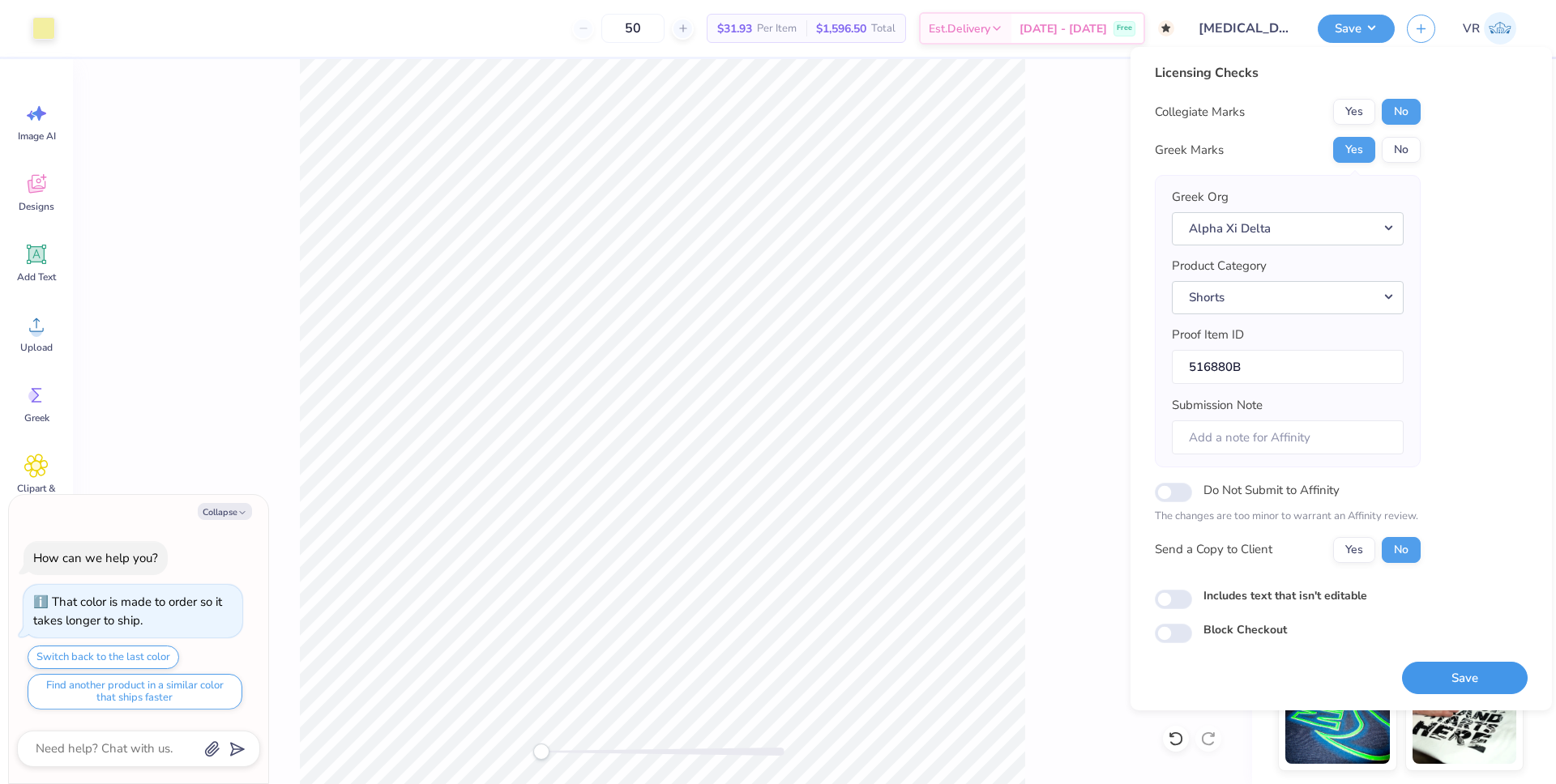
click at [1463, 678] on button "Save" at bounding box center [1465, 678] width 126 height 33
type textarea "x"
checkbox input "true"
type textarea "x"
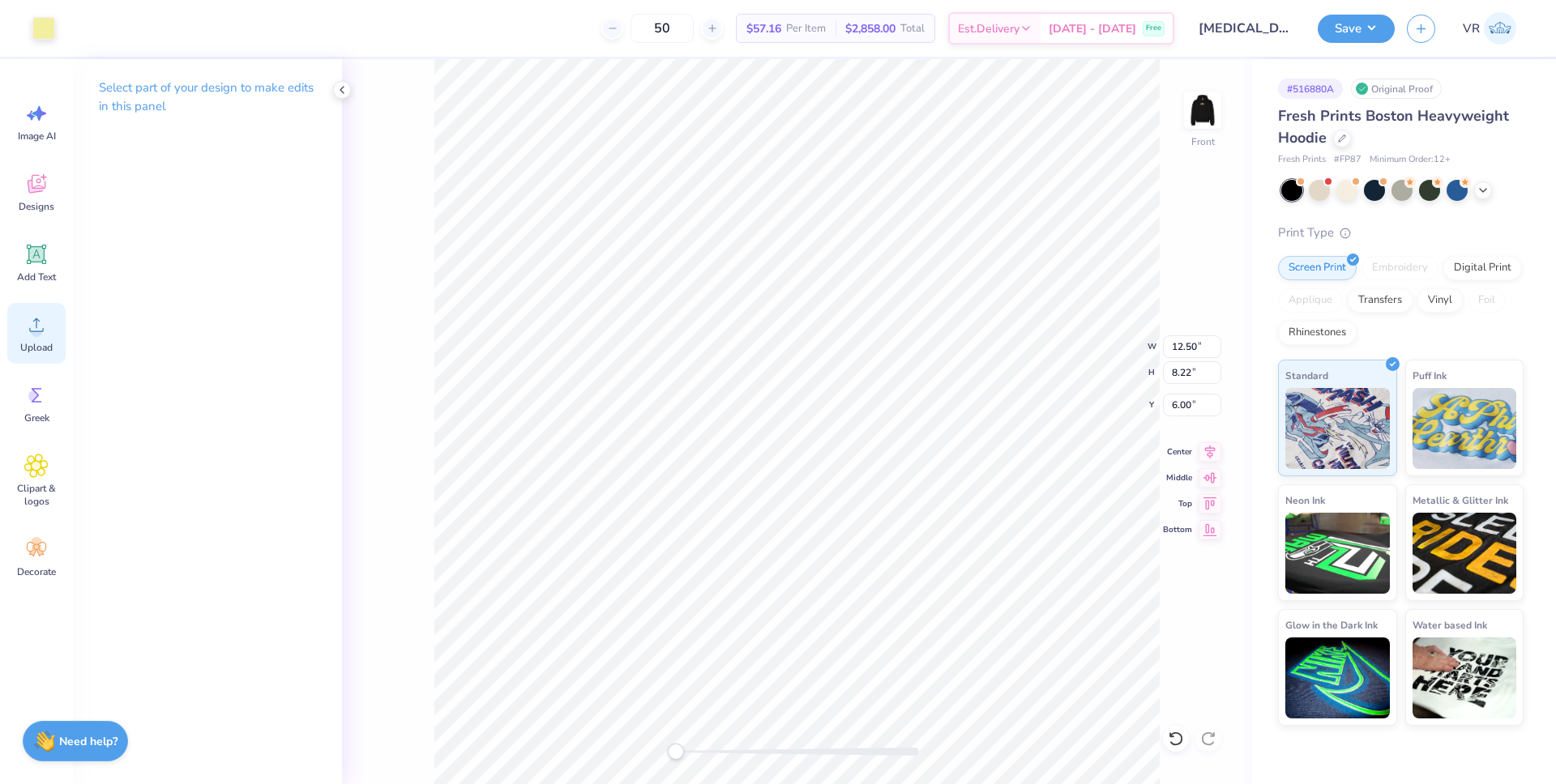
click at [37, 327] on circle at bounding box center [36, 331] width 11 height 11
type input "15.00"
type input "9.87"
type input "9.82"
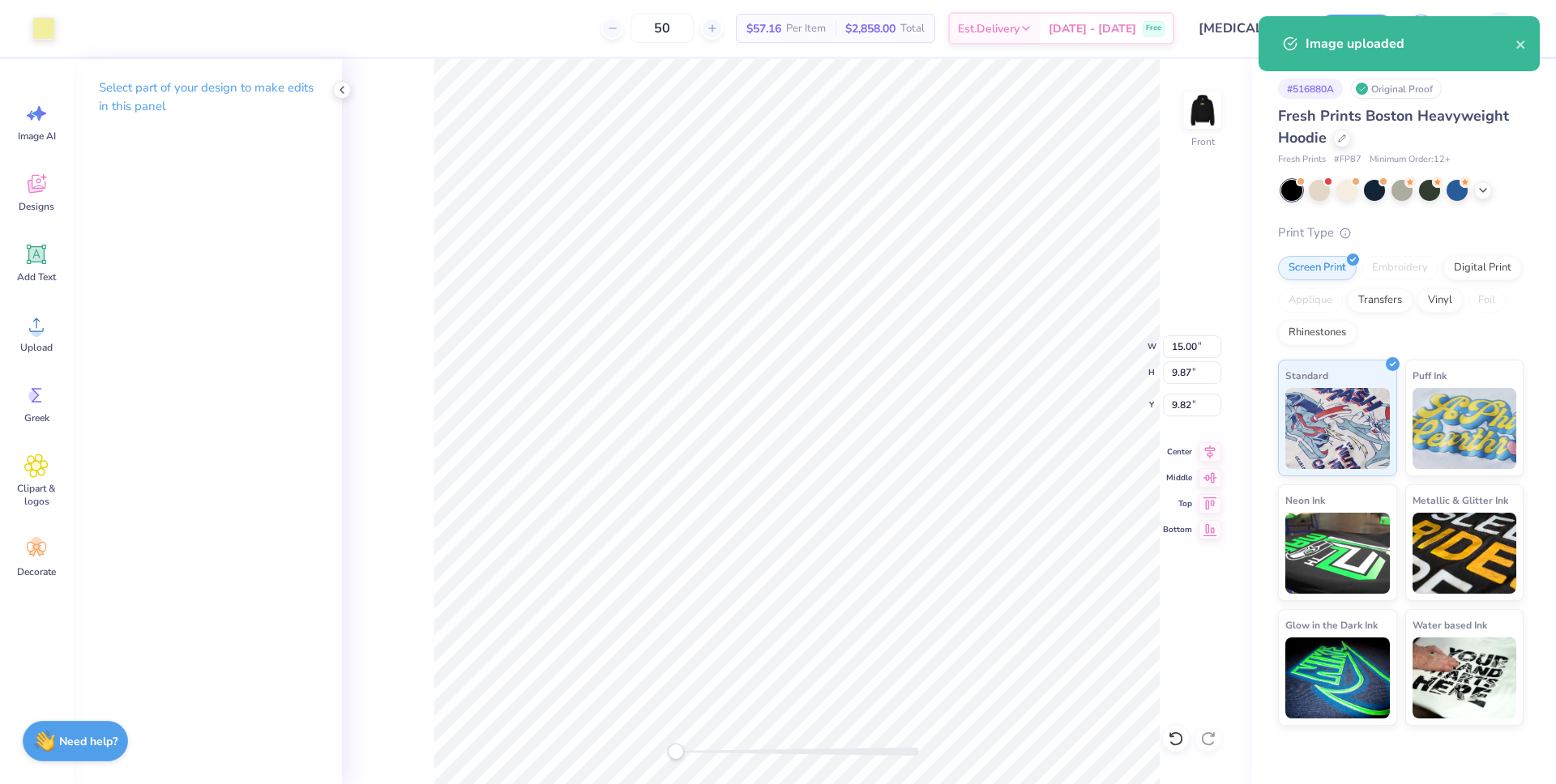
type input "12.50"
type input "8.22"
type input "6.00"
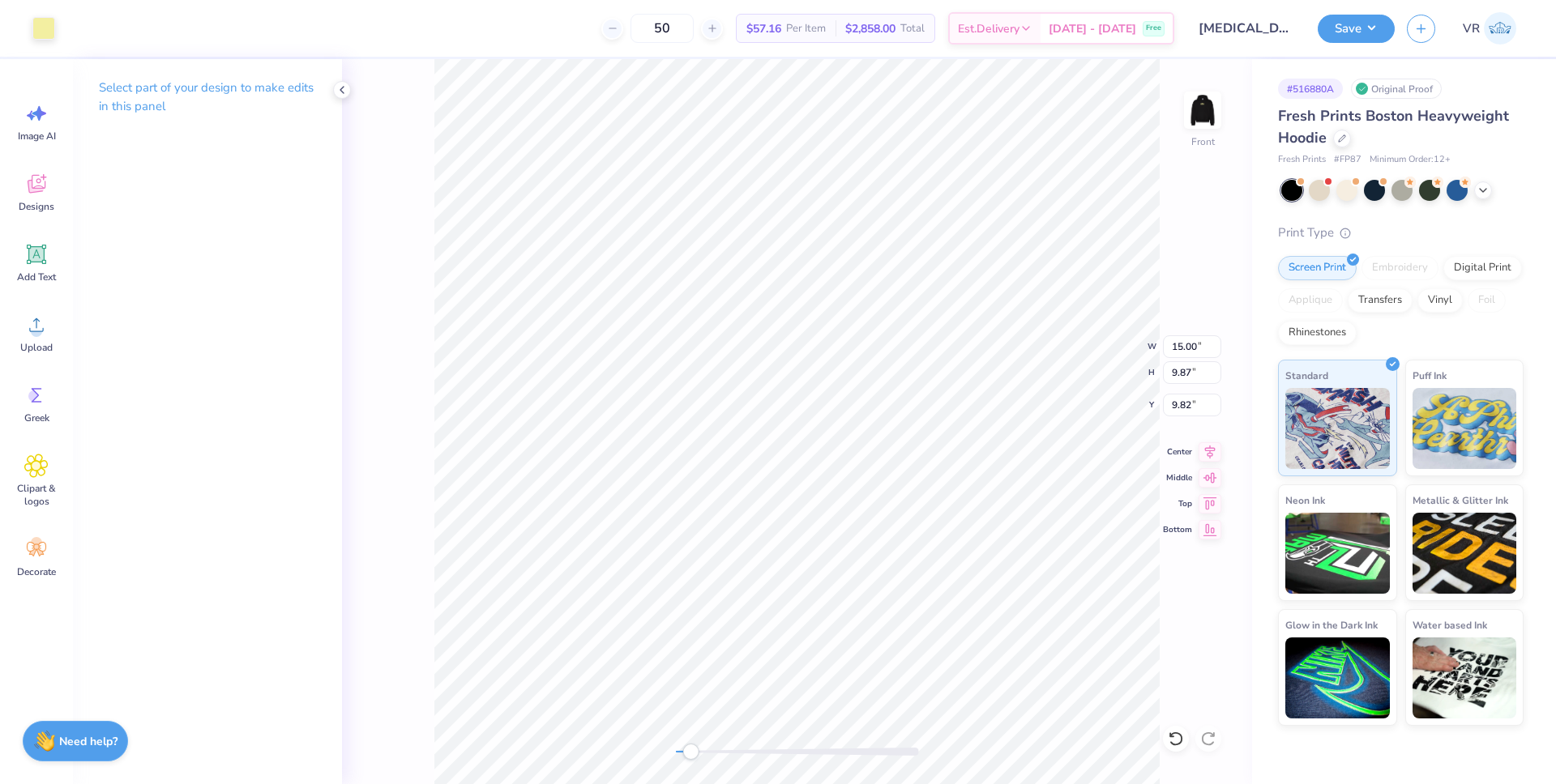
drag, startPoint x: 679, startPoint y: 754, endPoint x: 692, endPoint y: 753, distance: 13.0
click at [692, 753] on div "Accessibility label" at bounding box center [690, 752] width 17 height 17
click at [1174, 398] on input "9.82" at bounding box center [1191, 405] width 58 height 23
type input "6"
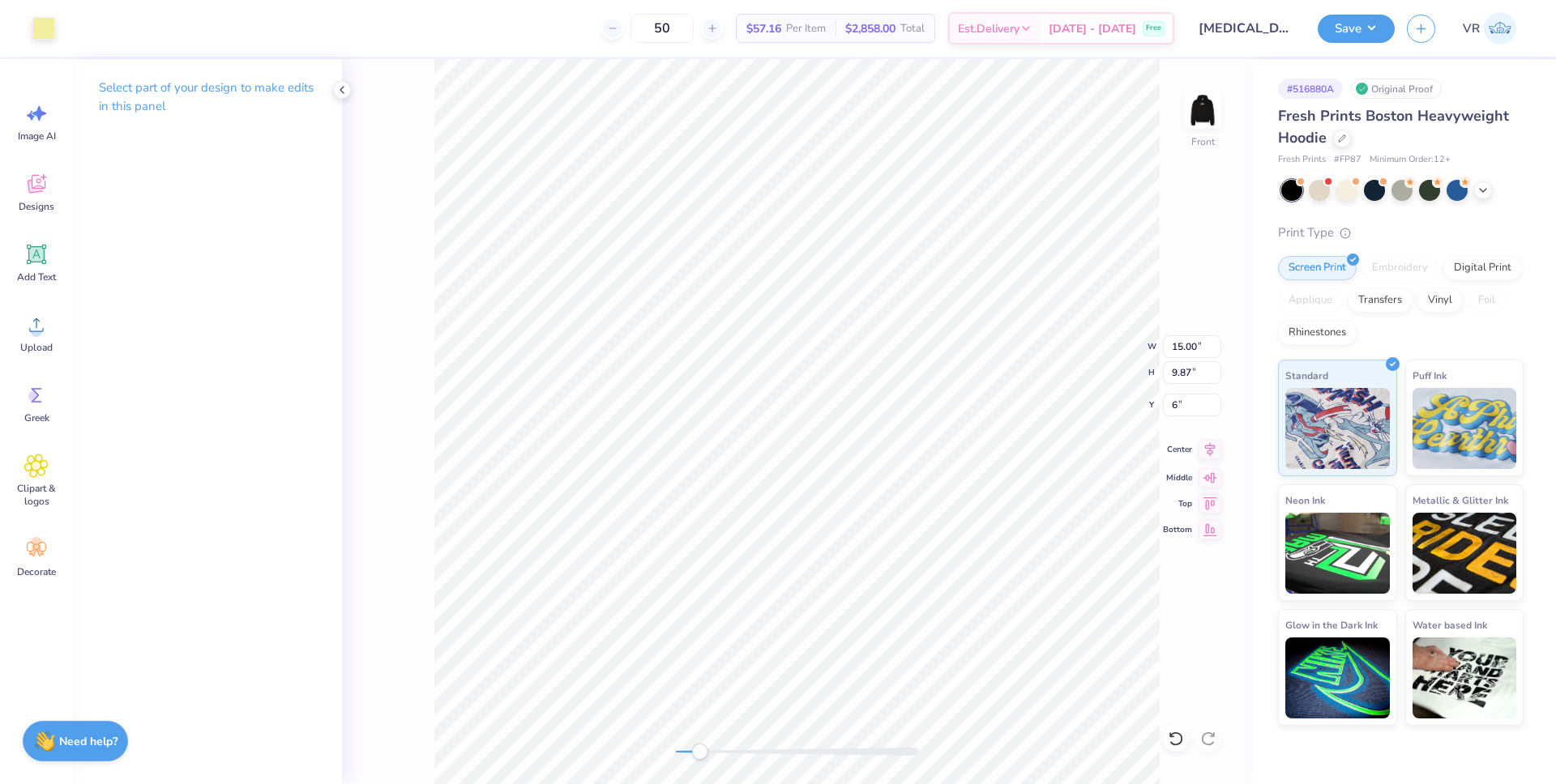
click at [1205, 451] on icon at bounding box center [1210, 449] width 23 height 19
click at [503, 757] on div "Front W 15.00 15.00 " H 9.87 9.87 " Y 6 6 " Center Middle Top Bottom" at bounding box center [797, 422] width 910 height 725
click at [1215, 99] on img at bounding box center [1203, 110] width 65 height 65
type input "4.00"
type input "1.79"
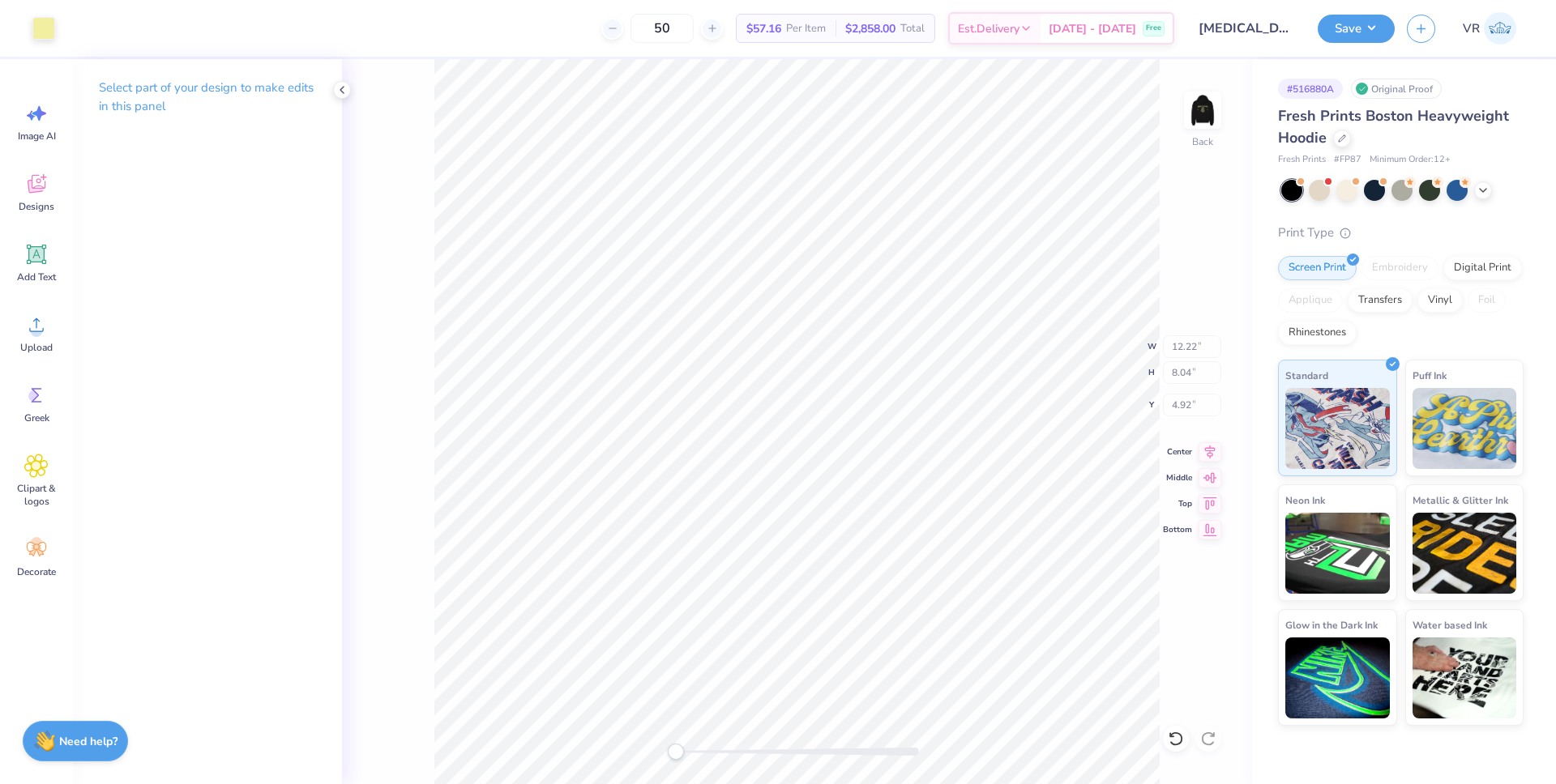
type input "3.00"
click at [40, 334] on circle at bounding box center [36, 331] width 11 height 11
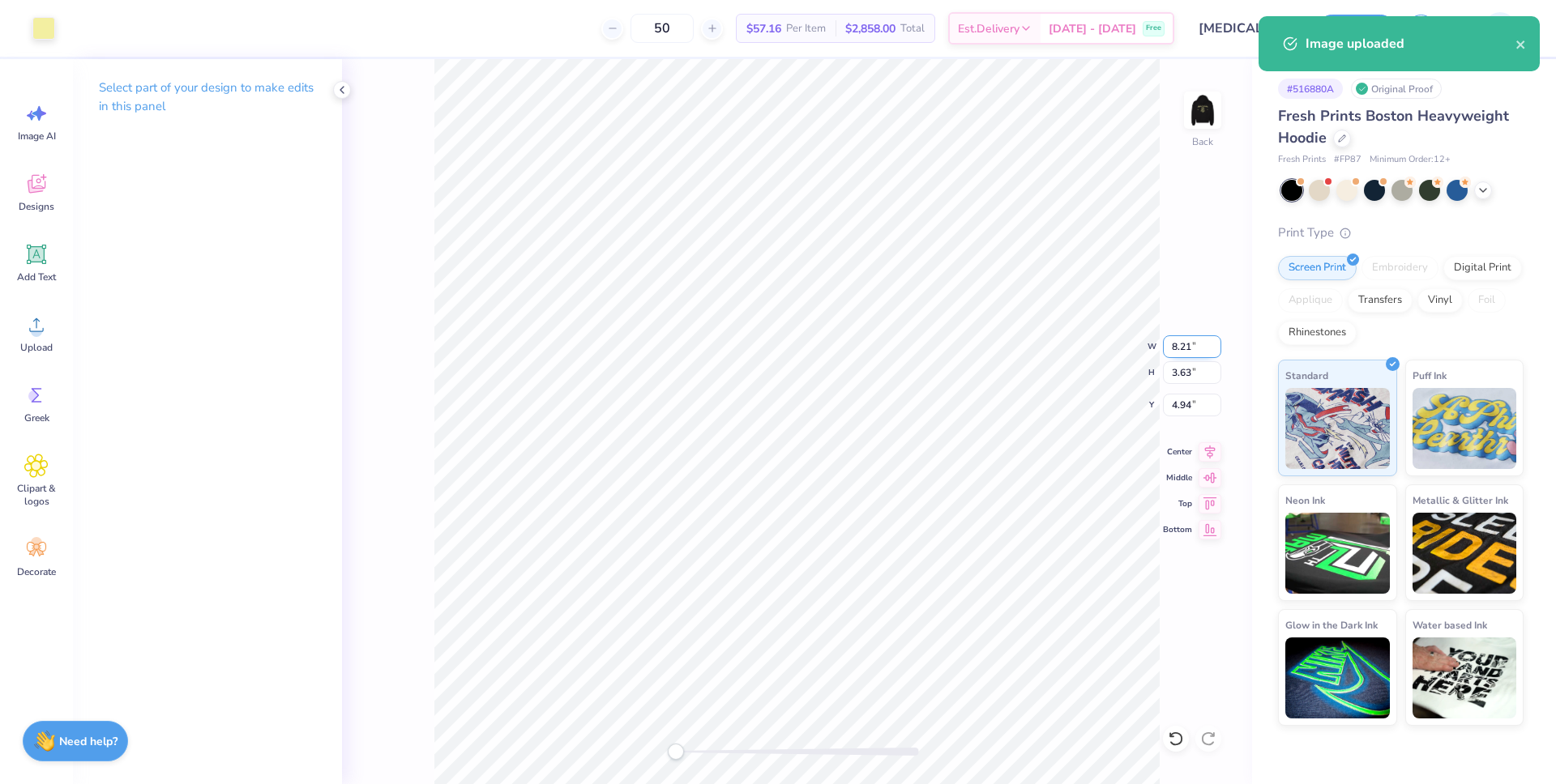
click at [1184, 351] on input "8.21" at bounding box center [1191, 347] width 58 height 23
type input "4"
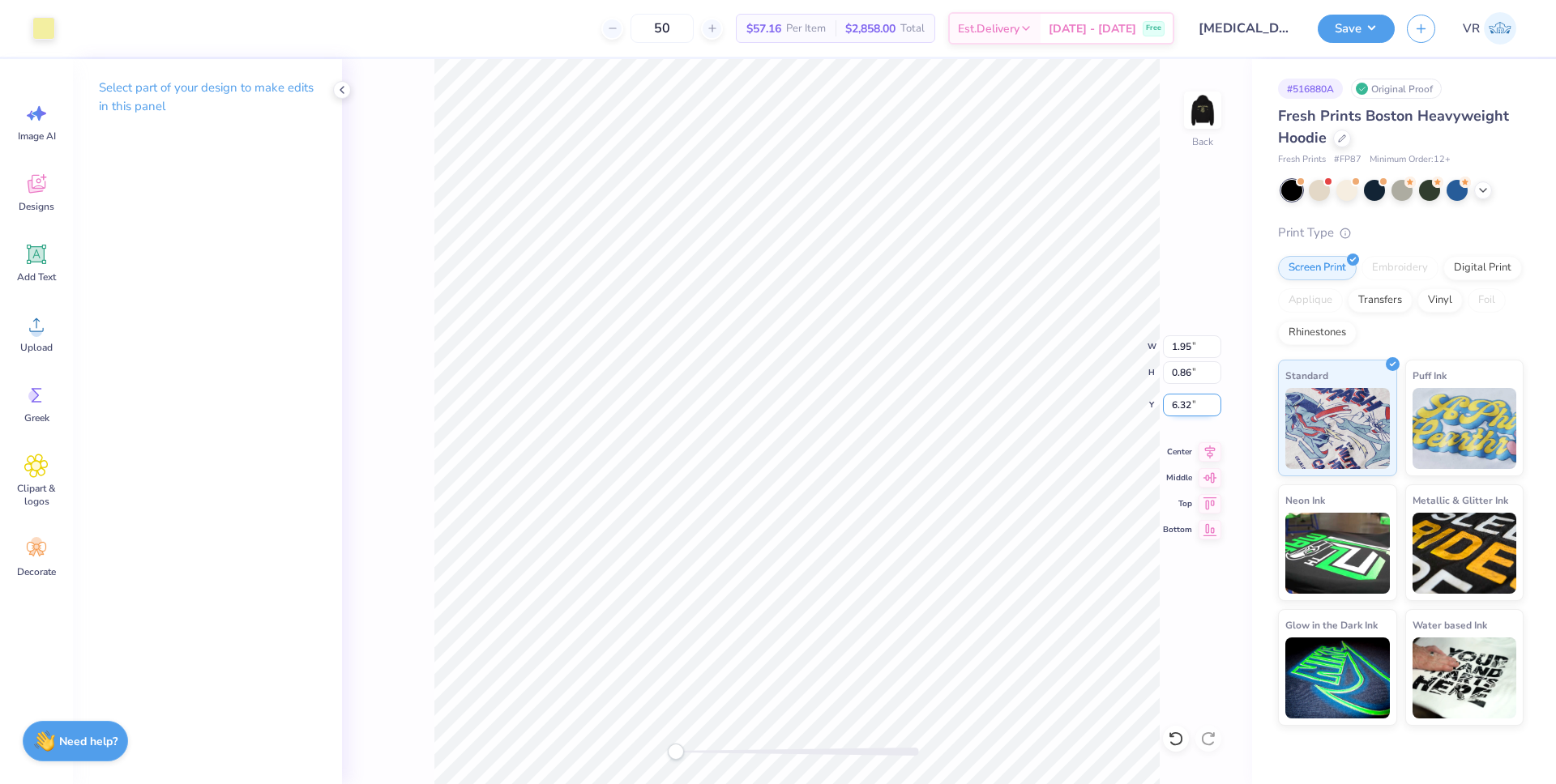
click at [1172, 407] on input "6.32" at bounding box center [1191, 405] width 58 height 23
type input "3"
click at [1213, 458] on icon at bounding box center [1210, 449] width 23 height 19
click at [383, 378] on div "Back W 1.95 1.95 " H 0.86 0.86 " Y 3 3 " Center Middle Top Bottom" at bounding box center [797, 422] width 910 height 725
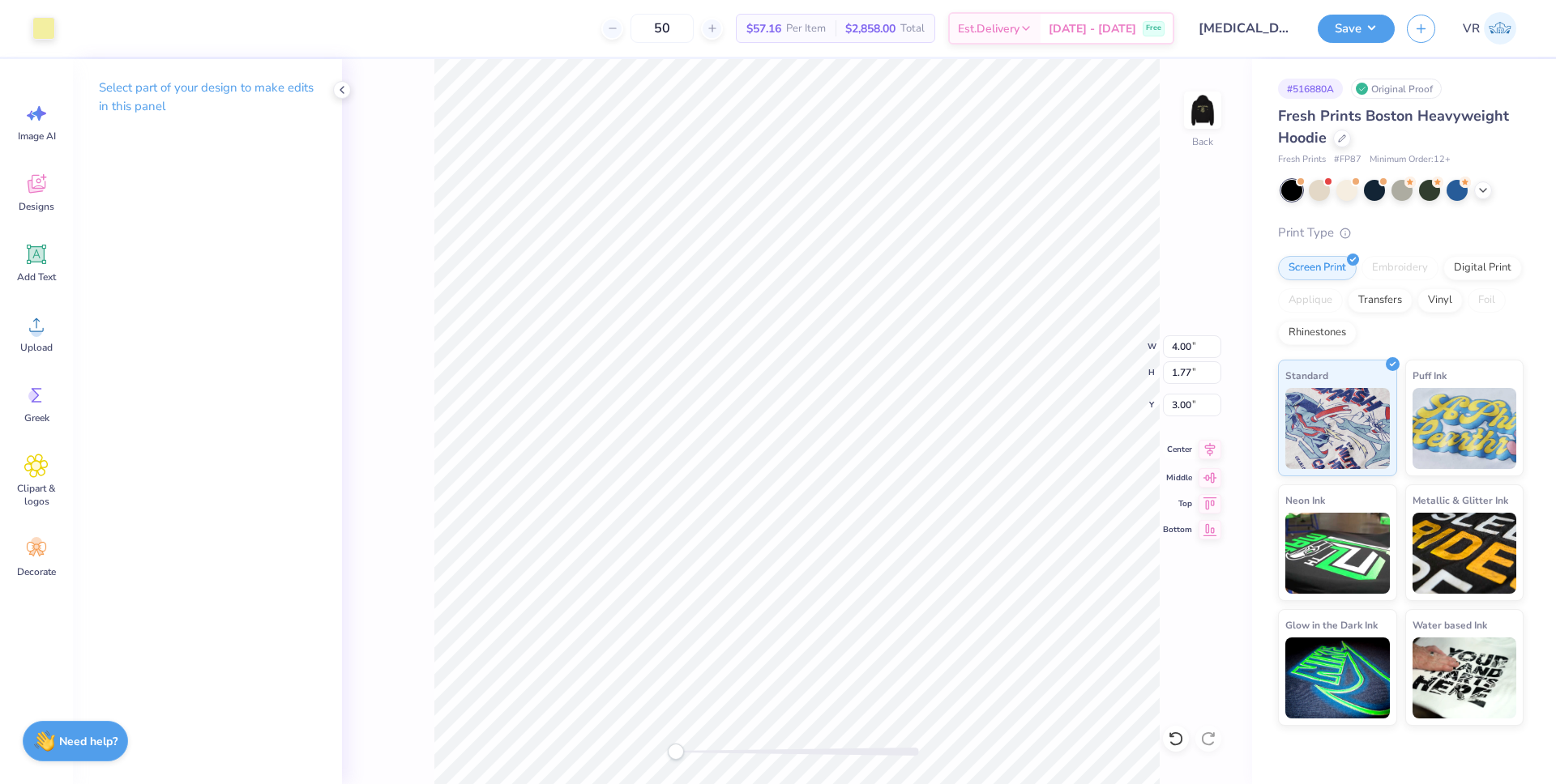
click at [1207, 450] on icon at bounding box center [1210, 449] width 23 height 19
click at [1353, 34] on button "Save" at bounding box center [1356, 26] width 77 height 29
click at [1204, 97] on img at bounding box center [1203, 110] width 65 height 65
click at [1363, 17] on button "Save" at bounding box center [1356, 26] width 77 height 29
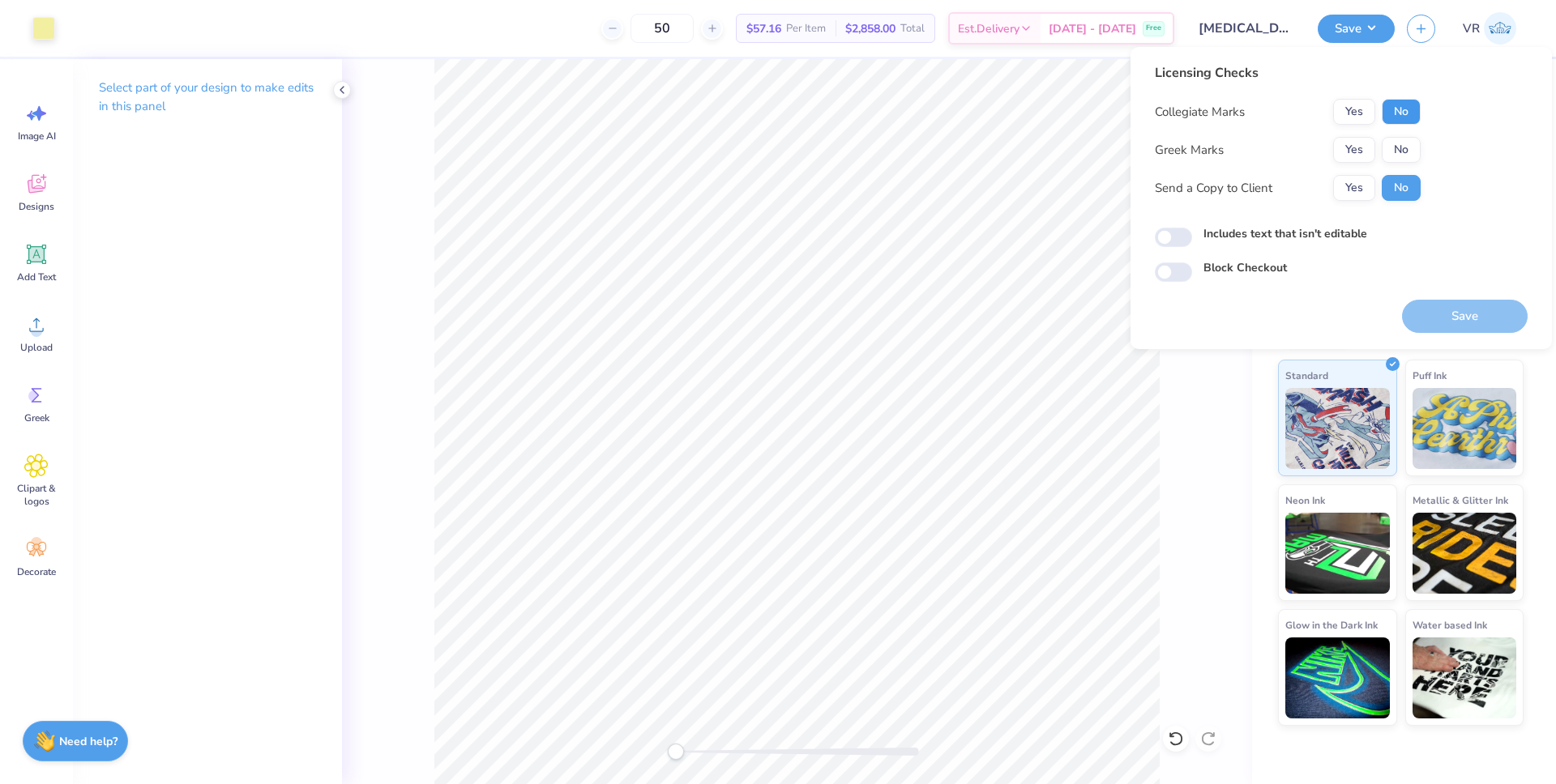
click at [1395, 118] on button "No" at bounding box center [1401, 112] width 39 height 26
click at [1349, 158] on button "Yes" at bounding box center [1355, 149] width 42 height 26
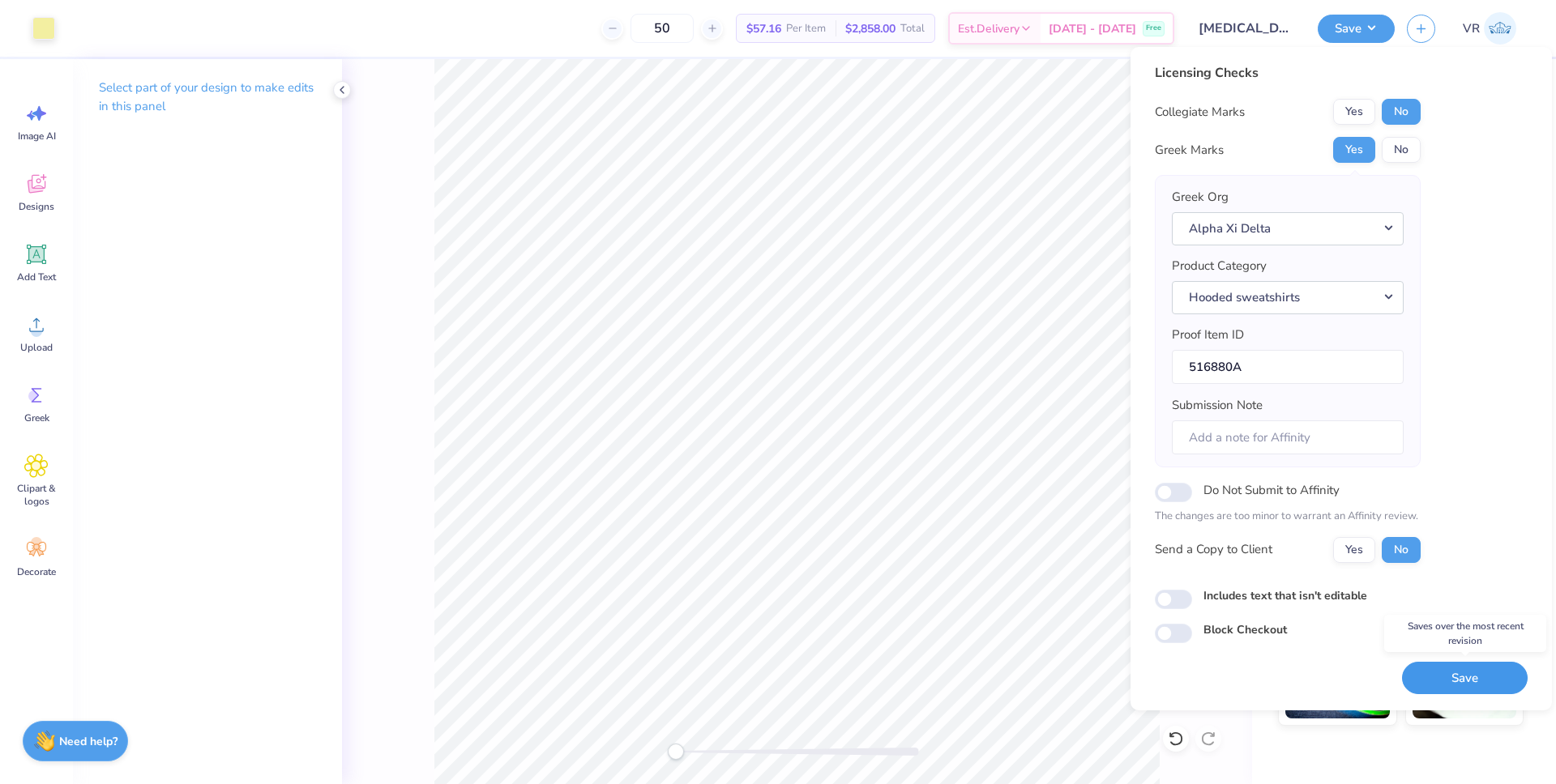
click at [1418, 683] on button "Save" at bounding box center [1465, 678] width 126 height 33
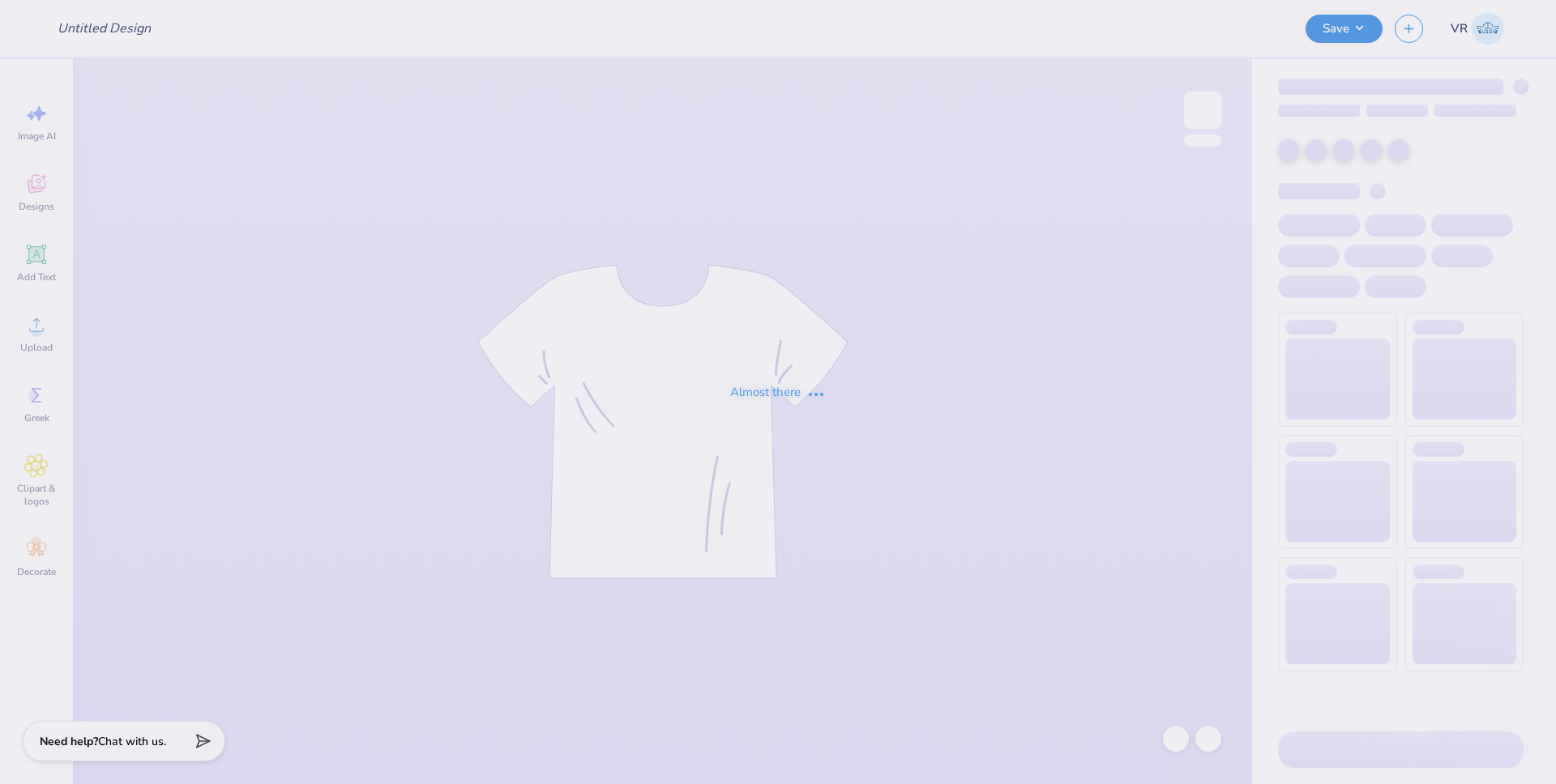
type input "[MEDICAL_DATA] Black Set"
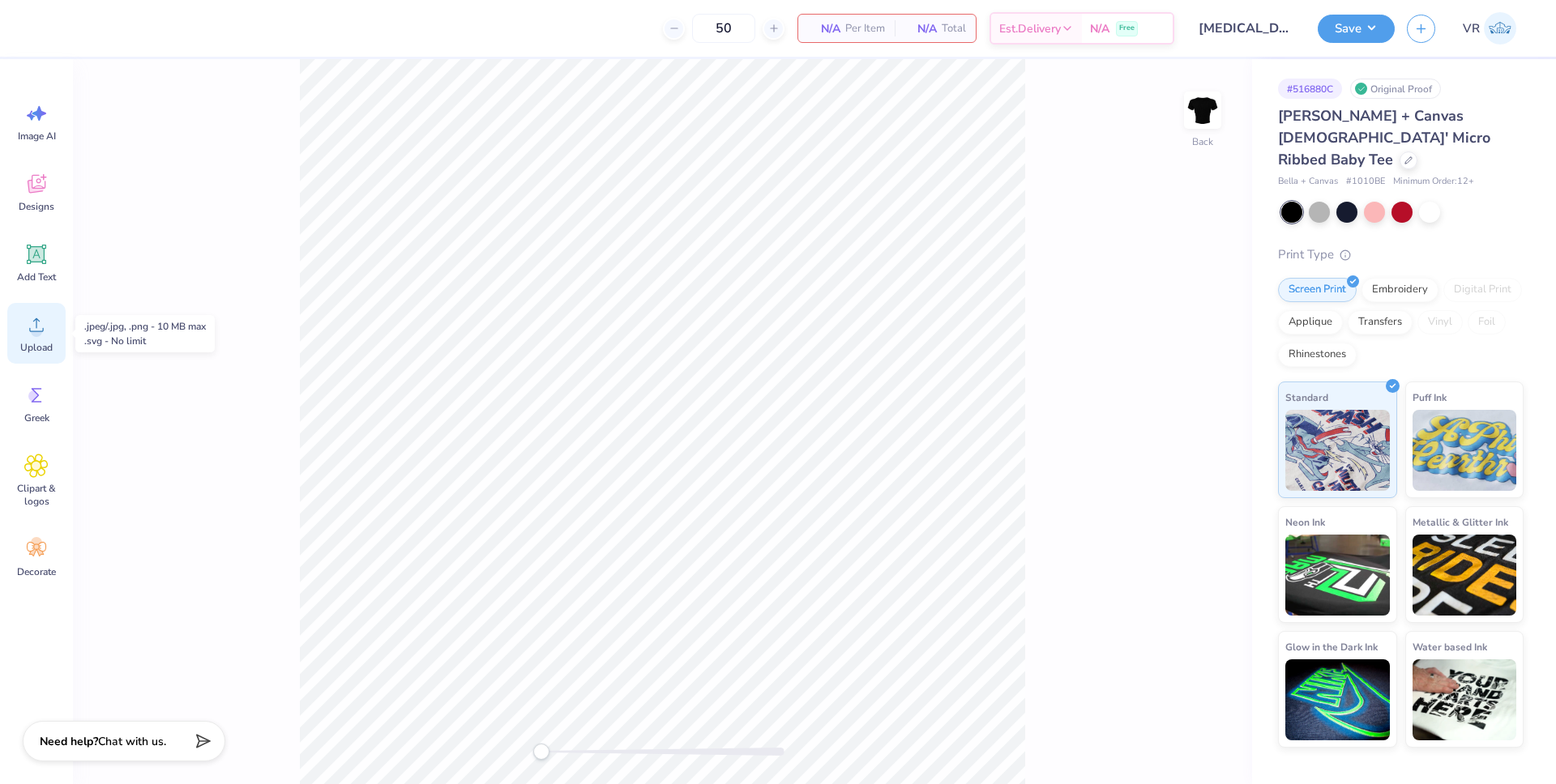
click at [36, 343] on span "Upload" at bounding box center [36, 348] width 32 height 13
click at [43, 335] on icon at bounding box center [36, 325] width 24 height 24
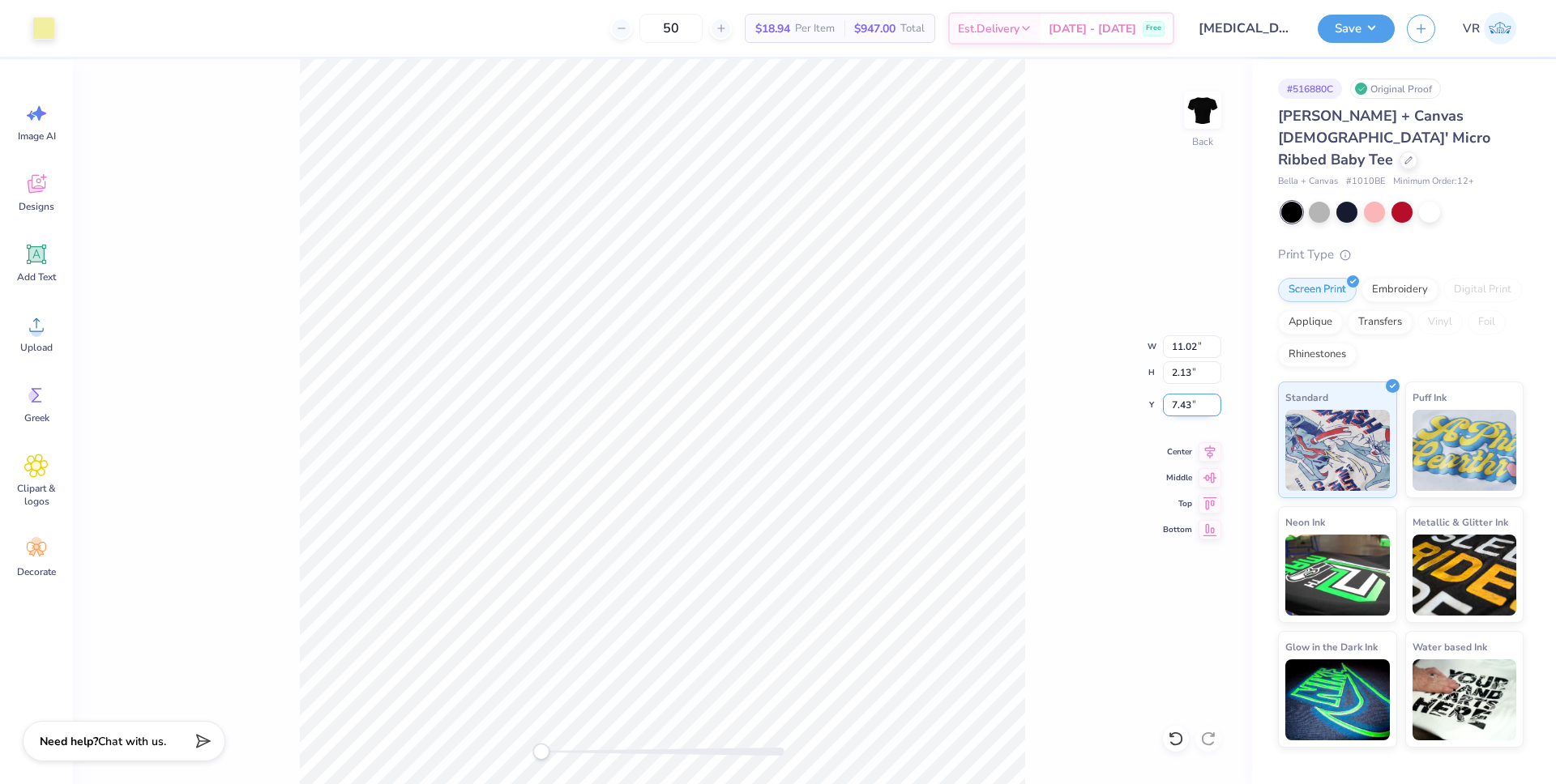
click at [1179, 405] on input "7.43" at bounding box center [1191, 405] width 58 height 23
type input "3"
click at [1367, 31] on button "Save" at bounding box center [1356, 26] width 77 height 29
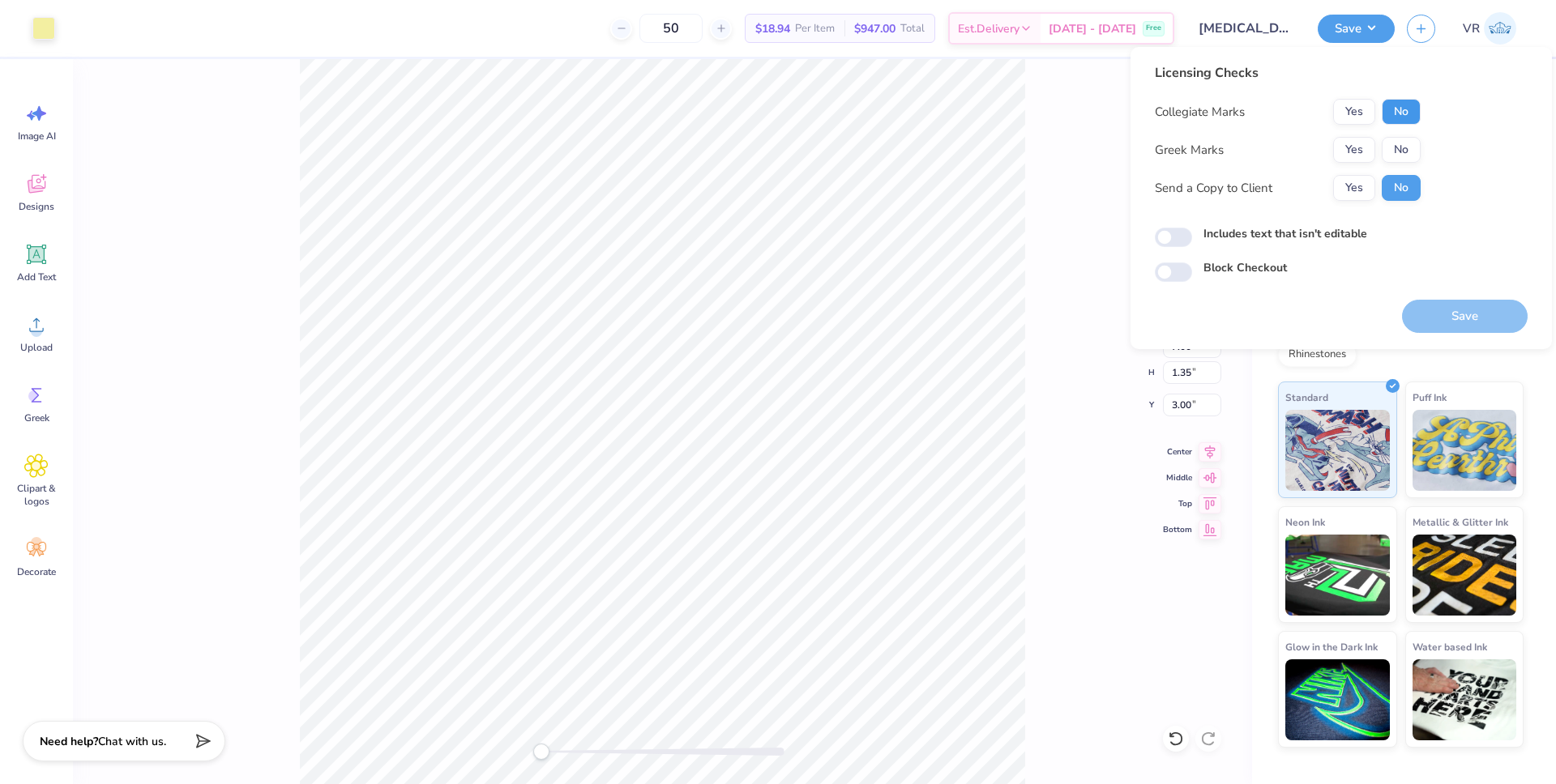
click at [1408, 120] on button "No" at bounding box center [1401, 112] width 39 height 26
click at [1348, 145] on button "Yes" at bounding box center [1355, 149] width 42 height 26
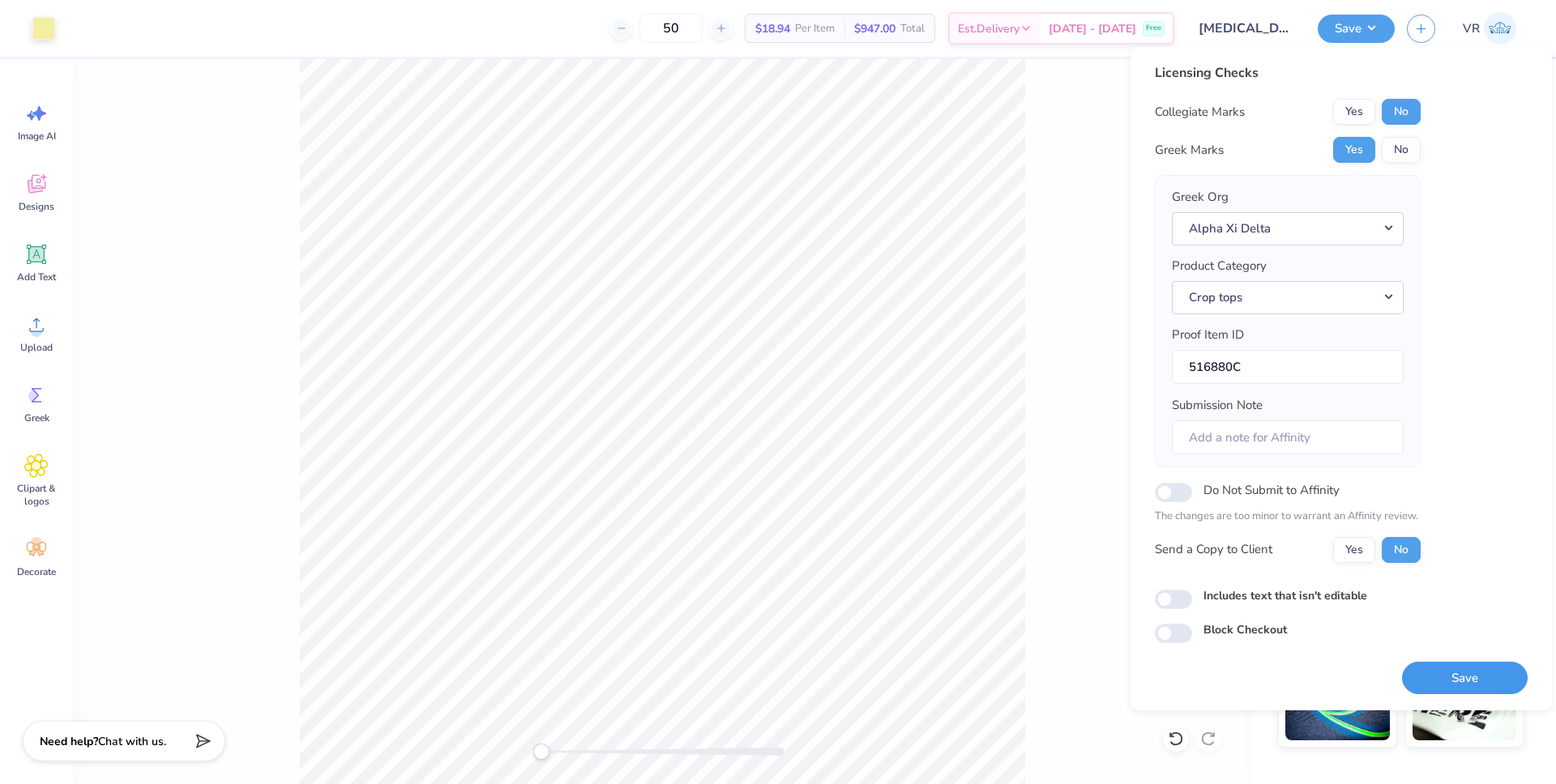
click at [1449, 681] on button "Save" at bounding box center [1465, 678] width 126 height 33
